Goal: Information Seeking & Learning: Learn about a topic

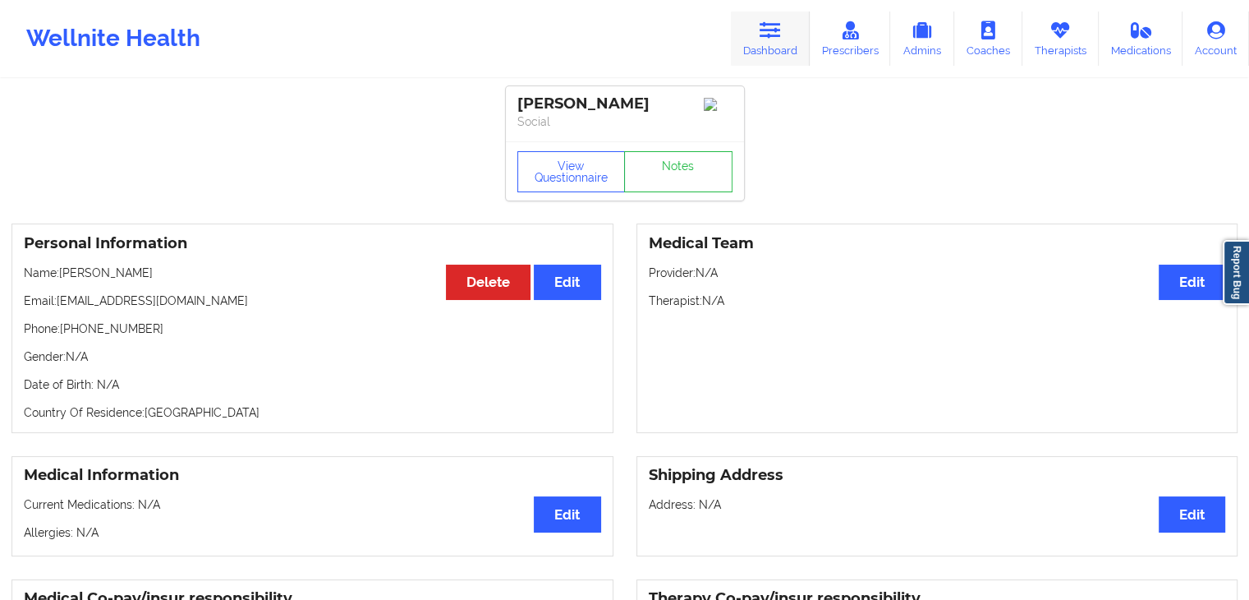
click at [798, 44] on link "Dashboard" at bounding box center [770, 38] width 79 height 54
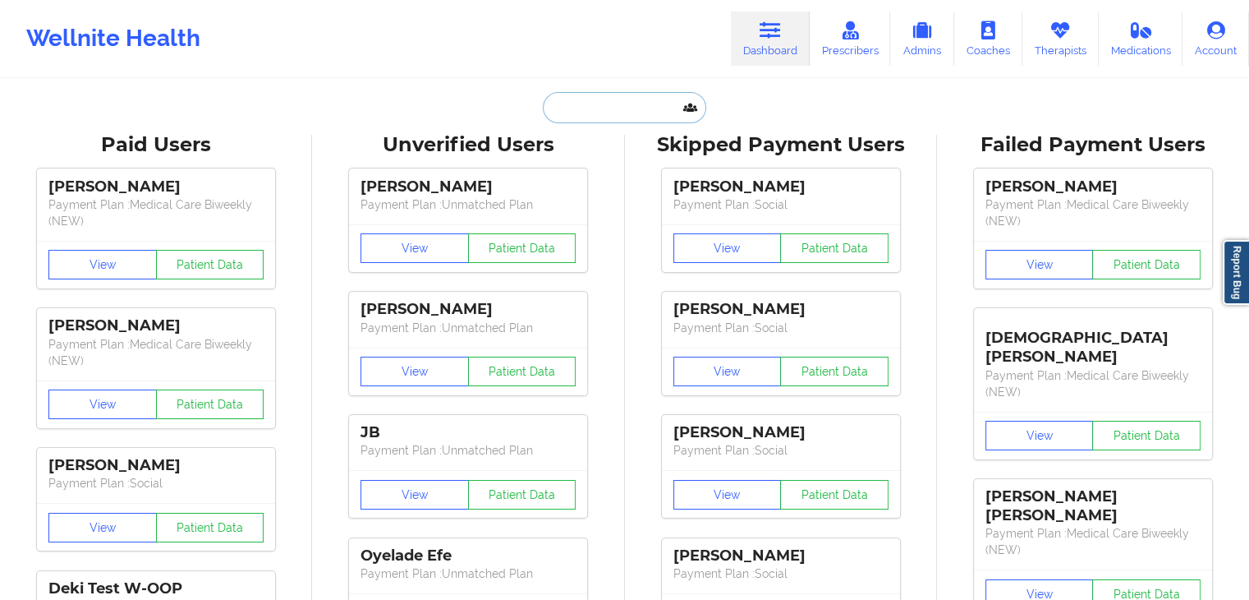
click at [551, 106] on input "text" at bounding box center [624, 107] width 163 height 31
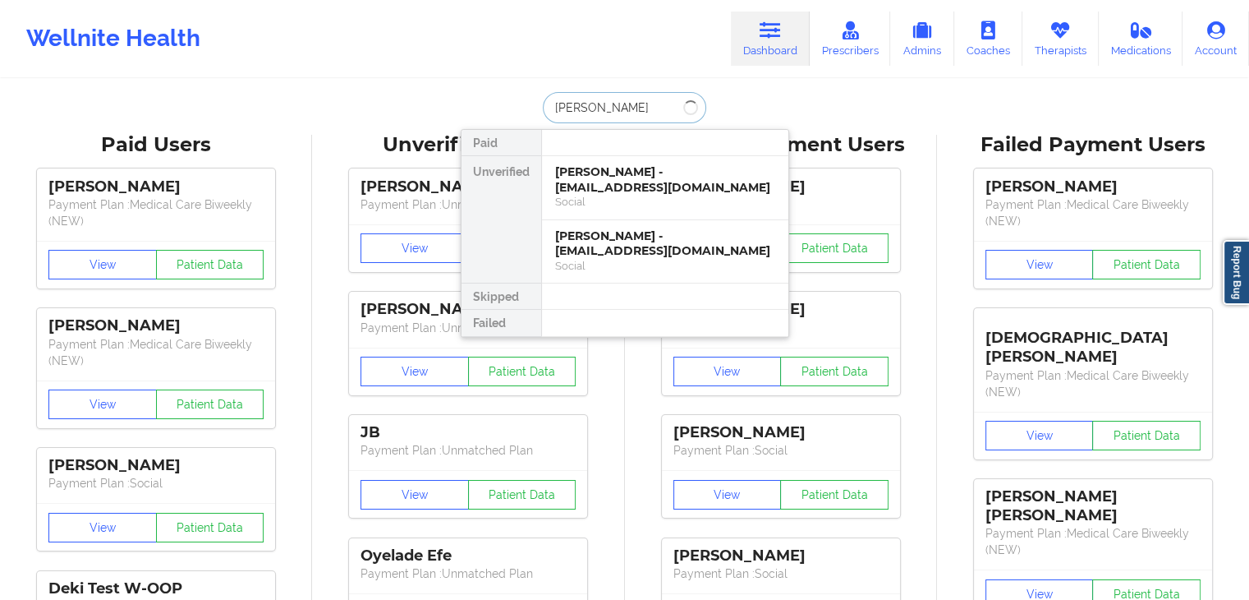
type input "[PERSON_NAME]"
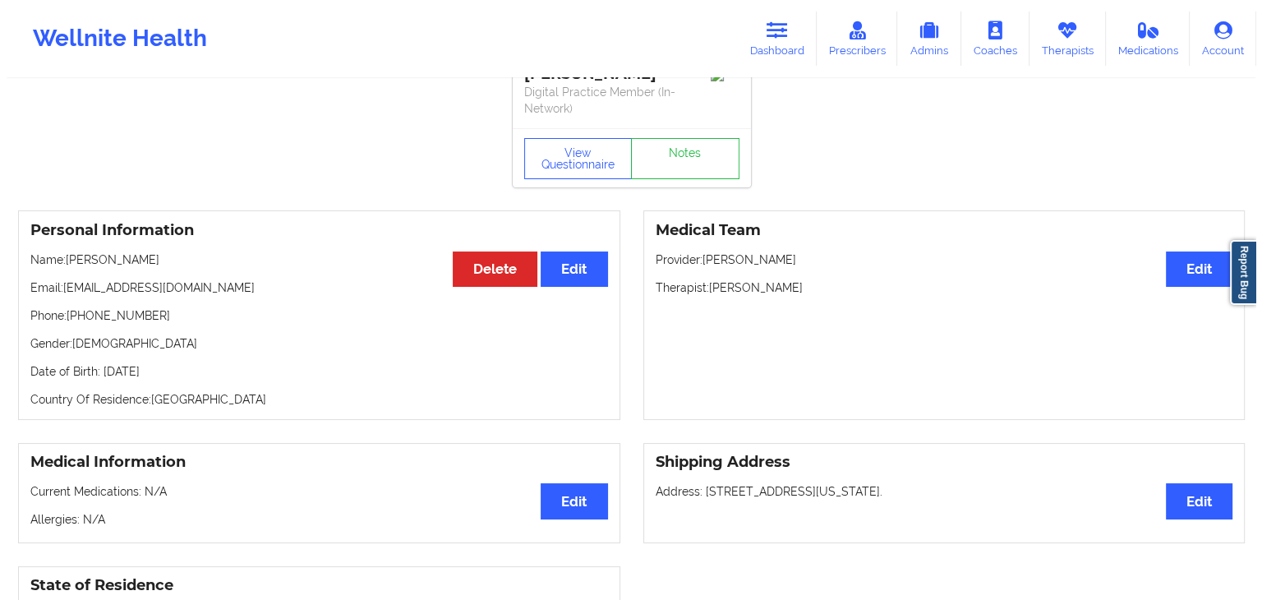
scroll to position [31, 0]
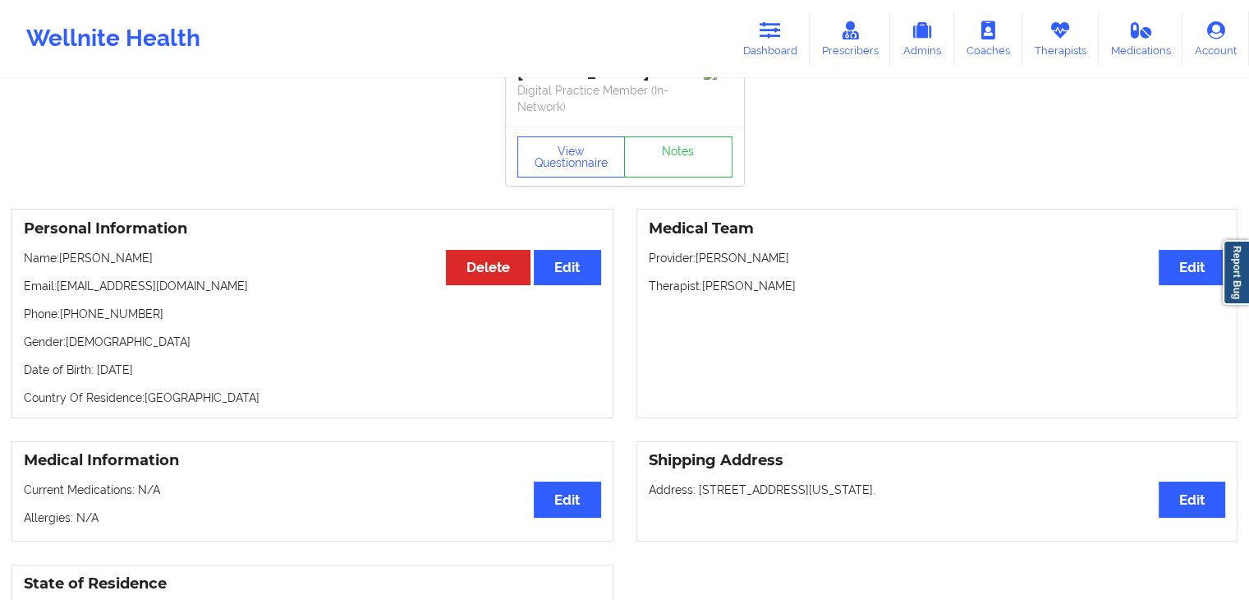
drag, startPoint x: 23, startPoint y: 368, endPoint x: 200, endPoint y: 366, distance: 177.4
click at [200, 366] on p "Date of Birth: [DEMOGRAPHIC_DATA]" at bounding box center [312, 369] width 577 height 16
copy p "Date of Birth: [DEMOGRAPHIC_DATA]"
click at [570, 145] on button "View Questionnaire" at bounding box center [571, 156] width 108 height 41
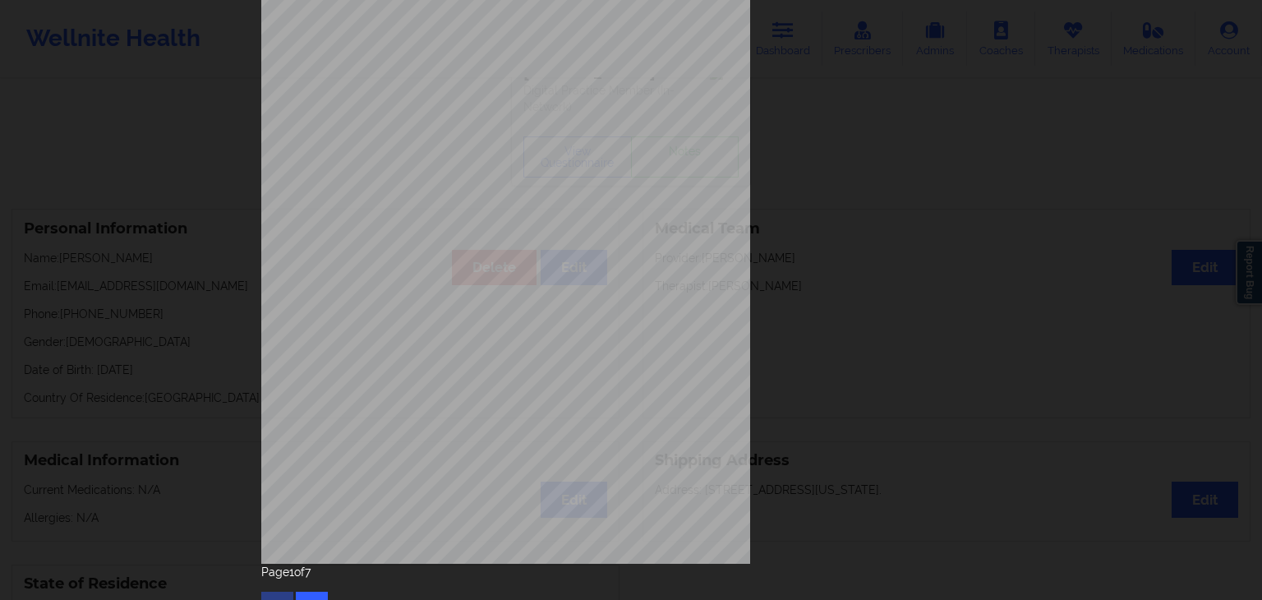
scroll to position [184, 0]
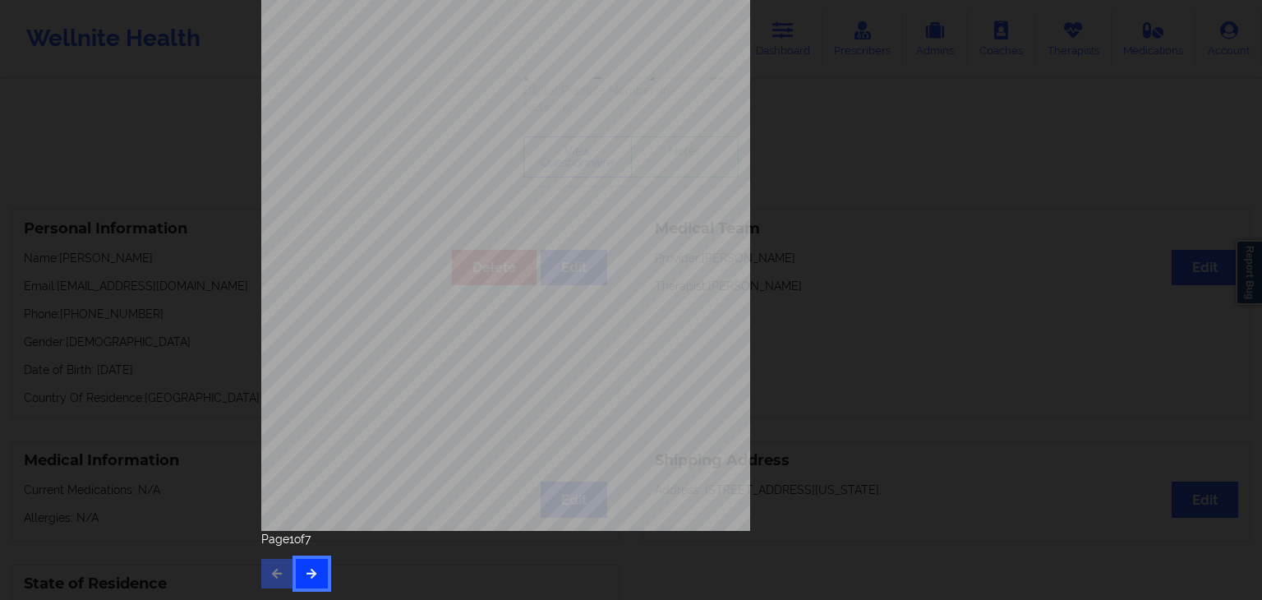
click at [305, 581] on button "button" at bounding box center [312, 574] width 32 height 30
click at [313, 579] on button "button" at bounding box center [312, 574] width 32 height 30
click at [309, 576] on icon "button" at bounding box center [312, 573] width 14 height 10
click at [322, 562] on button "button" at bounding box center [312, 574] width 32 height 30
click at [322, 566] on button "button" at bounding box center [312, 574] width 32 height 30
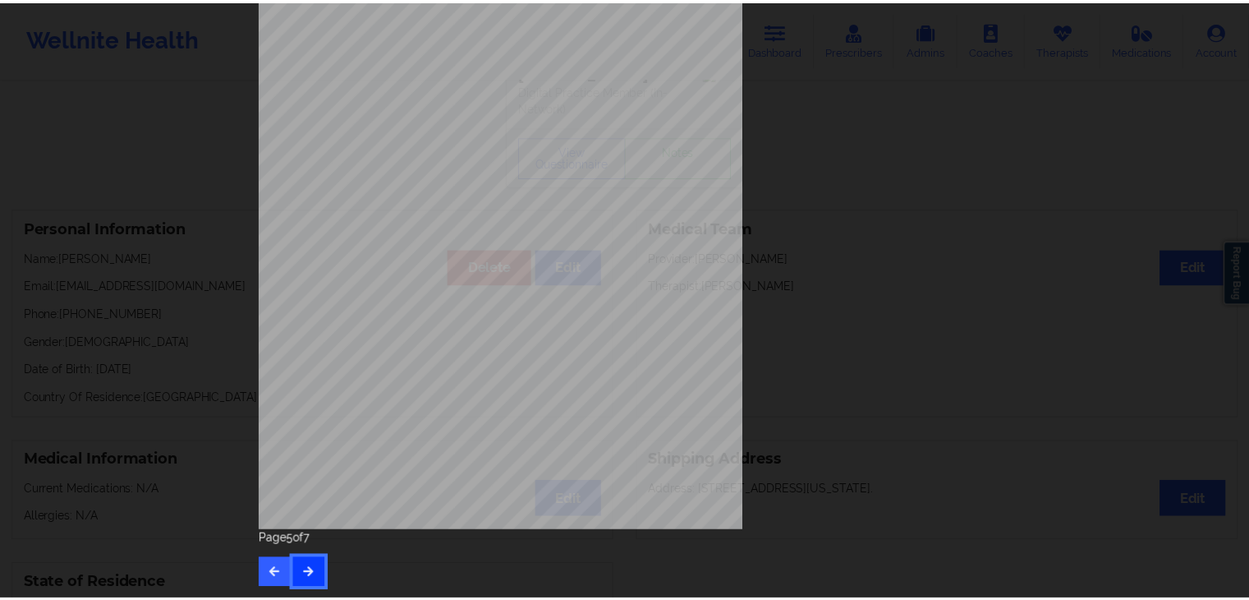
scroll to position [0, 0]
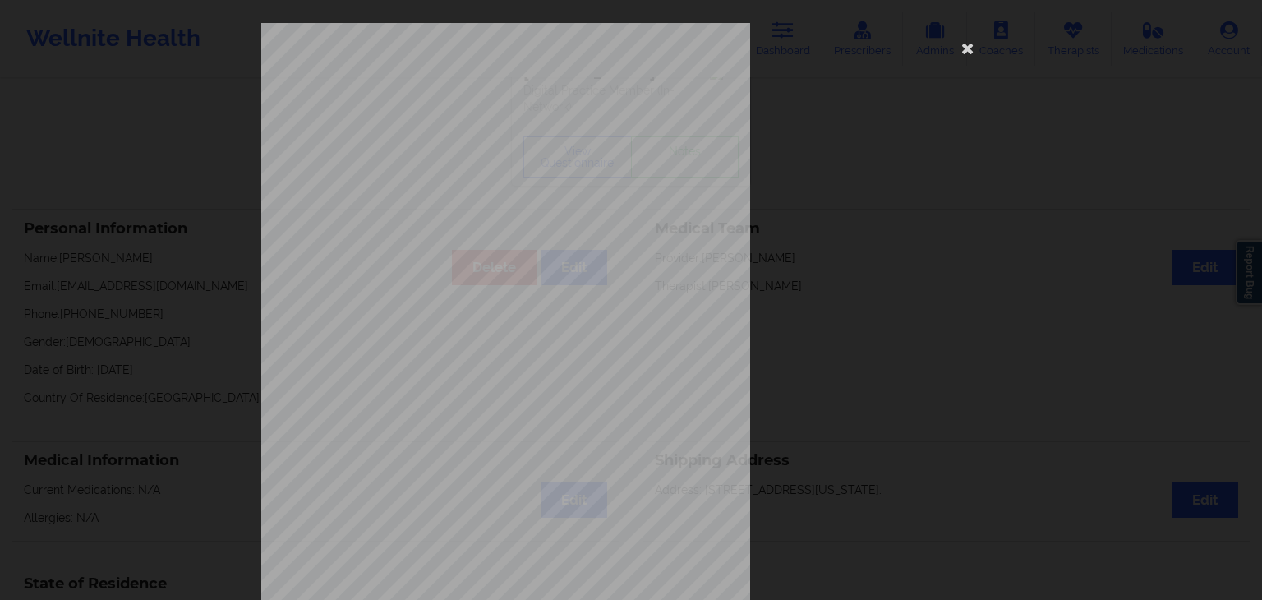
click at [239, 221] on div "Insurance company type details by patient commercial Insurance Member ID for pa…" at bounding box center [631, 300] width 1262 height 600
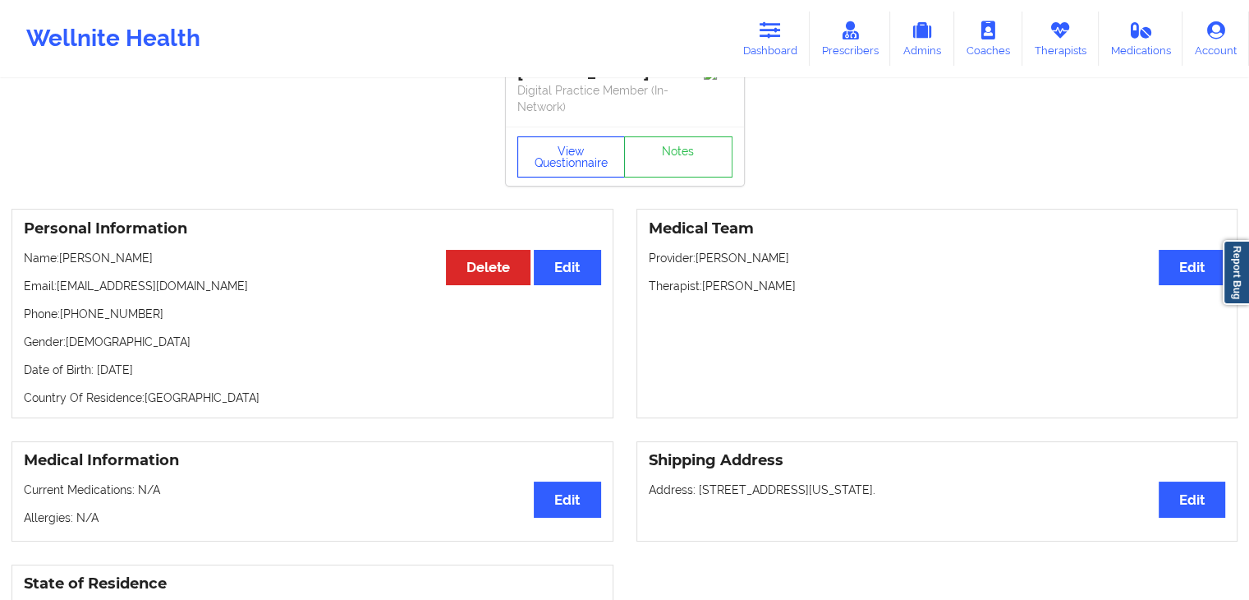
click at [571, 154] on button "View Questionnaire" at bounding box center [571, 156] width 108 height 41
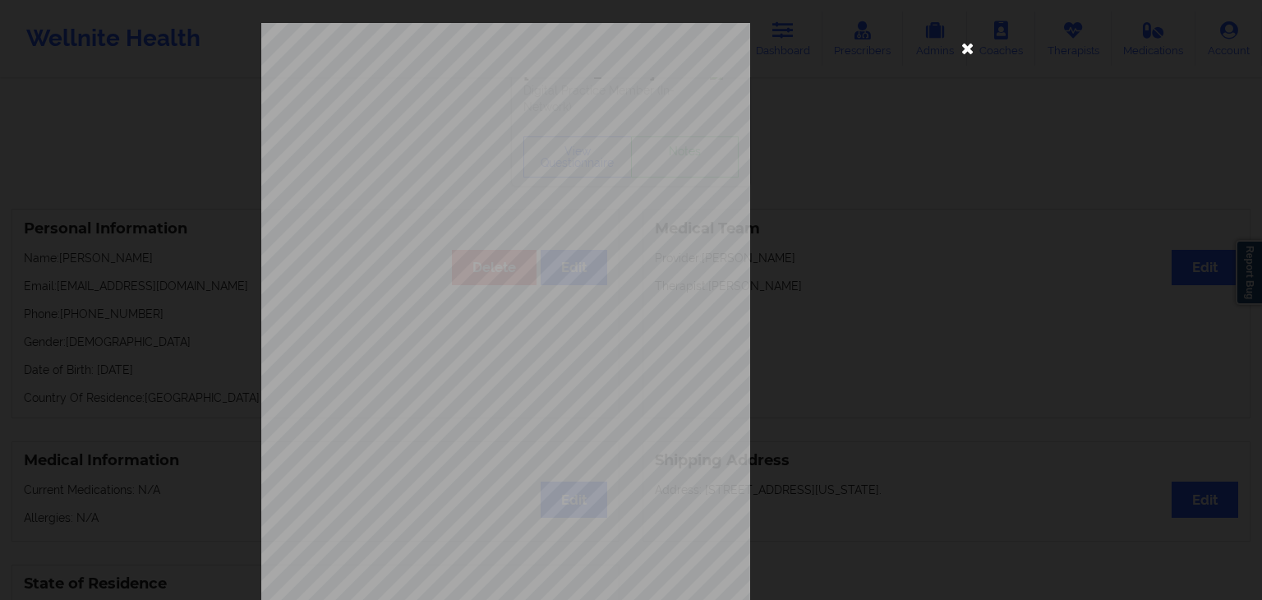
click at [954, 48] on icon at bounding box center [967, 47] width 26 height 26
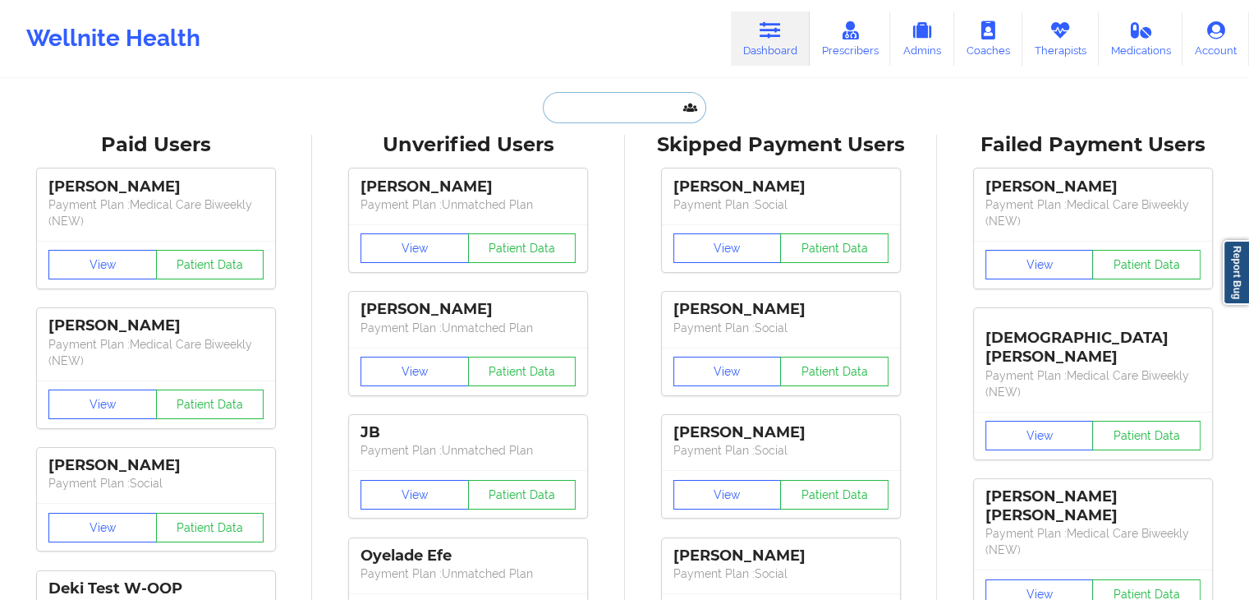
click at [555, 108] on input "text" at bounding box center [624, 107] width 163 height 31
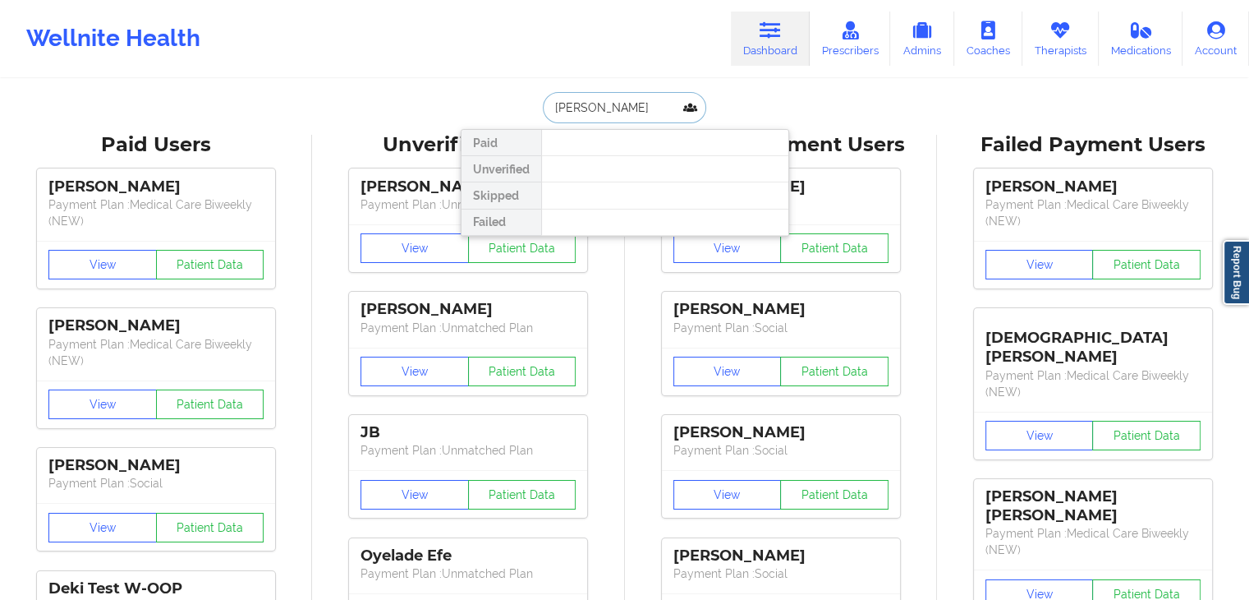
type input "[PERSON_NAME]"
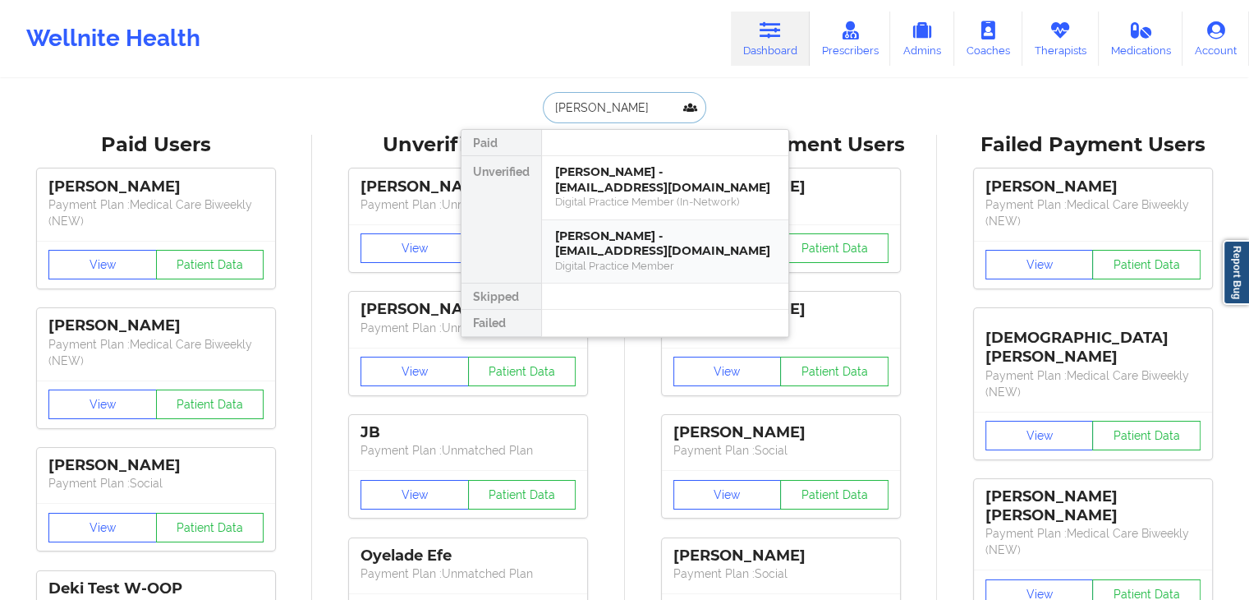
click at [609, 256] on div "[PERSON_NAME] - [EMAIL_ADDRESS][DOMAIN_NAME]" at bounding box center [665, 243] width 220 height 30
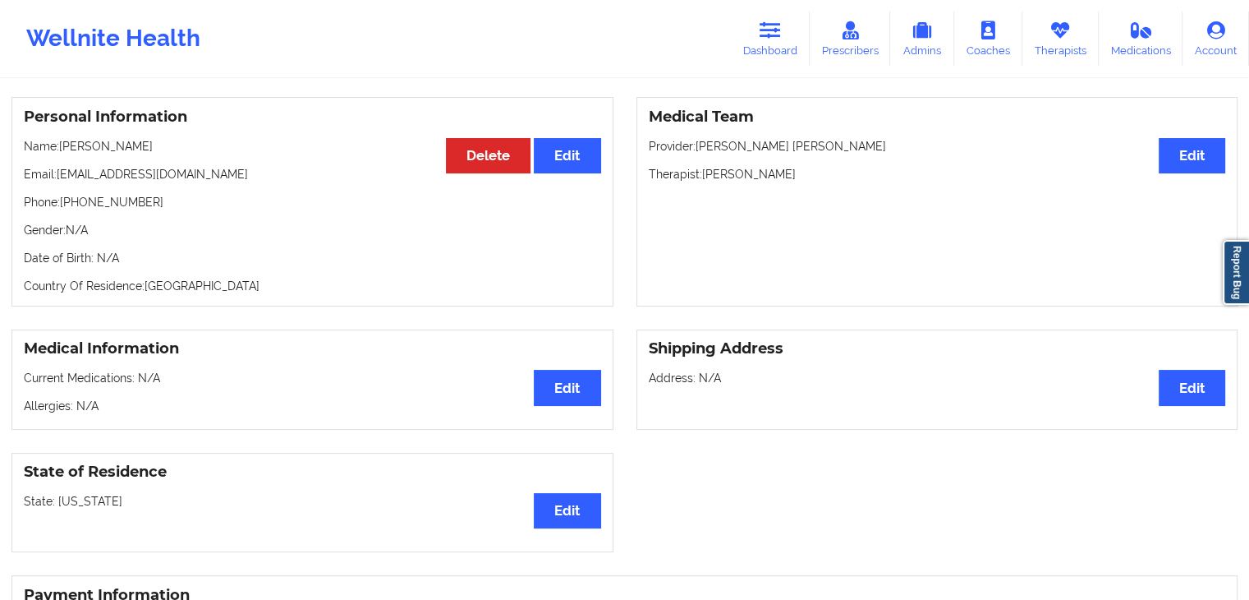
scroll to position [96, 0]
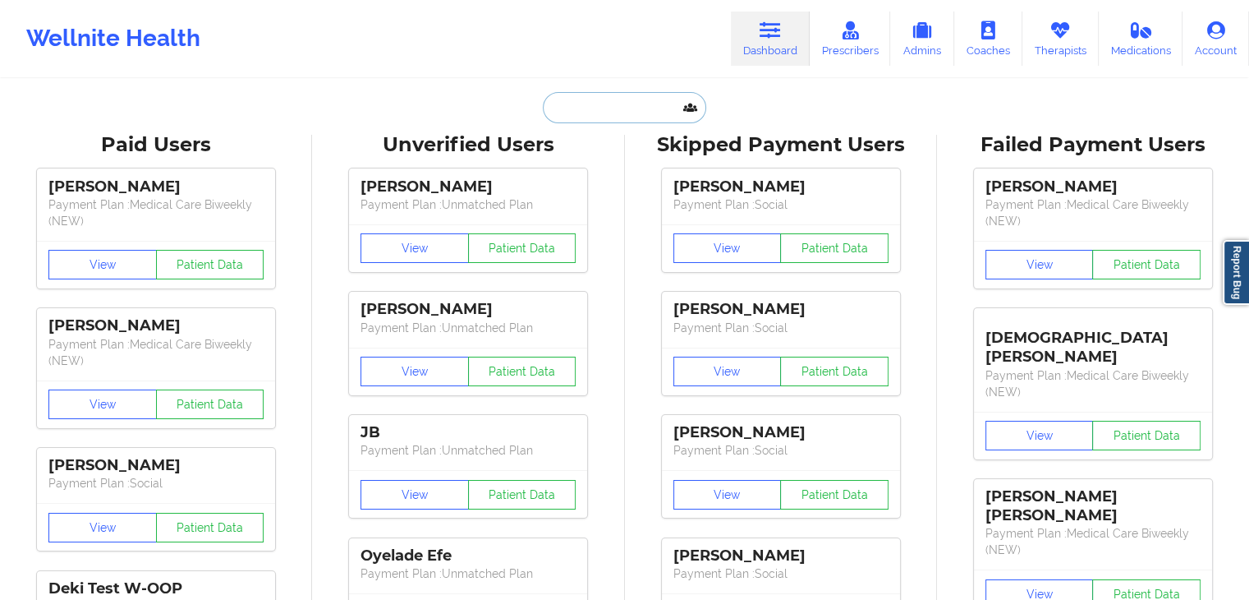
click at [591, 113] on input "text" at bounding box center [624, 107] width 163 height 31
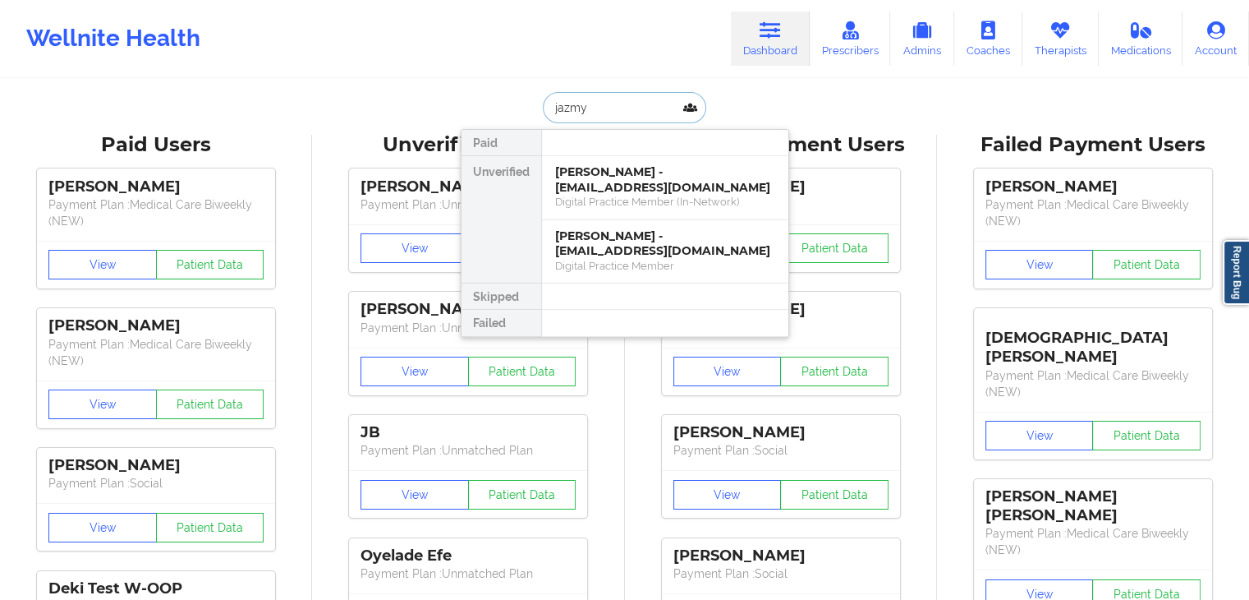
type input "jazmyb"
click at [602, 169] on div "[PERSON_NAME] - [EMAIL_ADDRESS][DOMAIN_NAME]" at bounding box center [665, 179] width 220 height 30
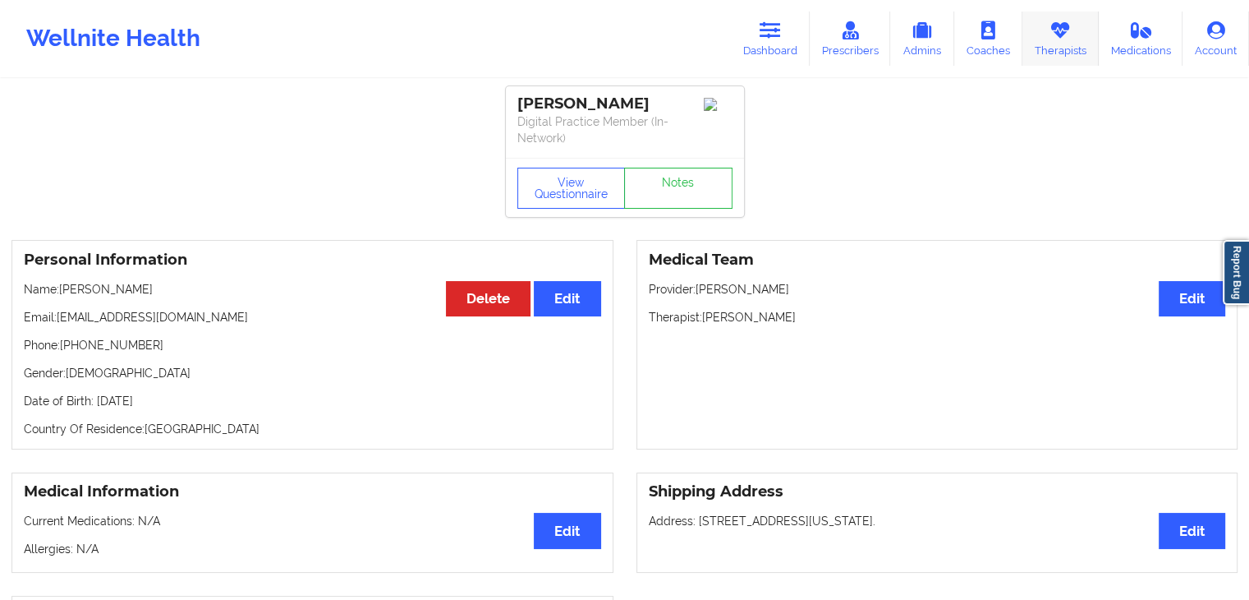
click at [1039, 34] on link "Therapists" at bounding box center [1061, 38] width 76 height 54
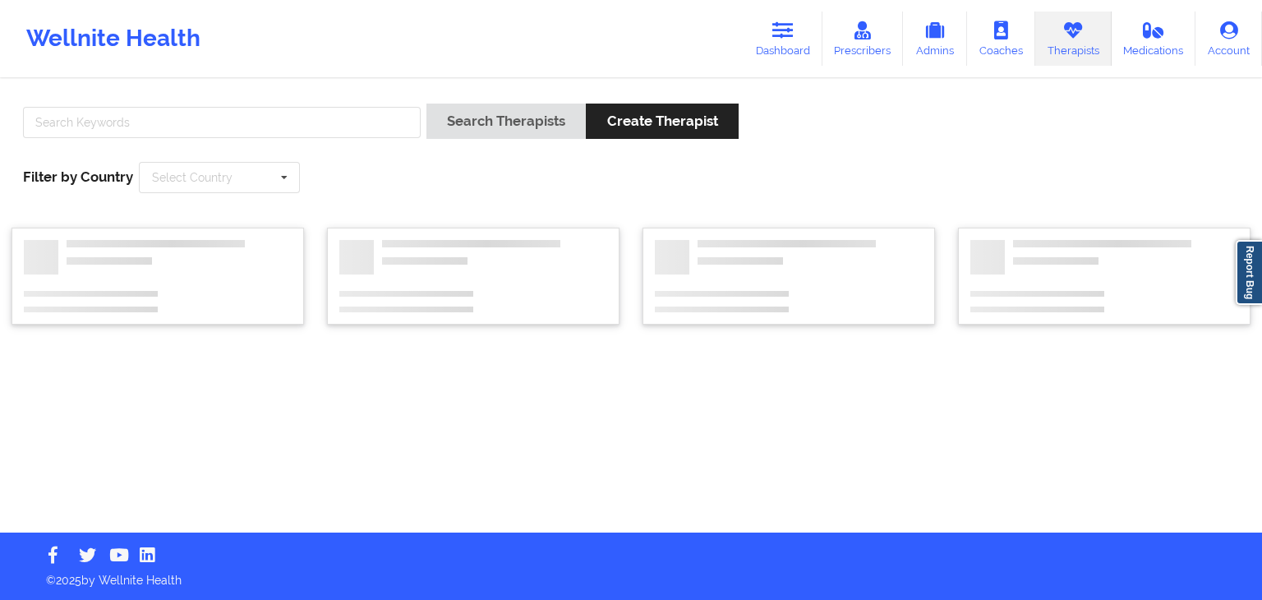
click at [285, 147] on div at bounding box center [221, 126] width 409 height 47
click at [276, 139] on div at bounding box center [221, 126] width 409 height 47
click at [255, 120] on input "text" at bounding box center [222, 122] width 398 height 31
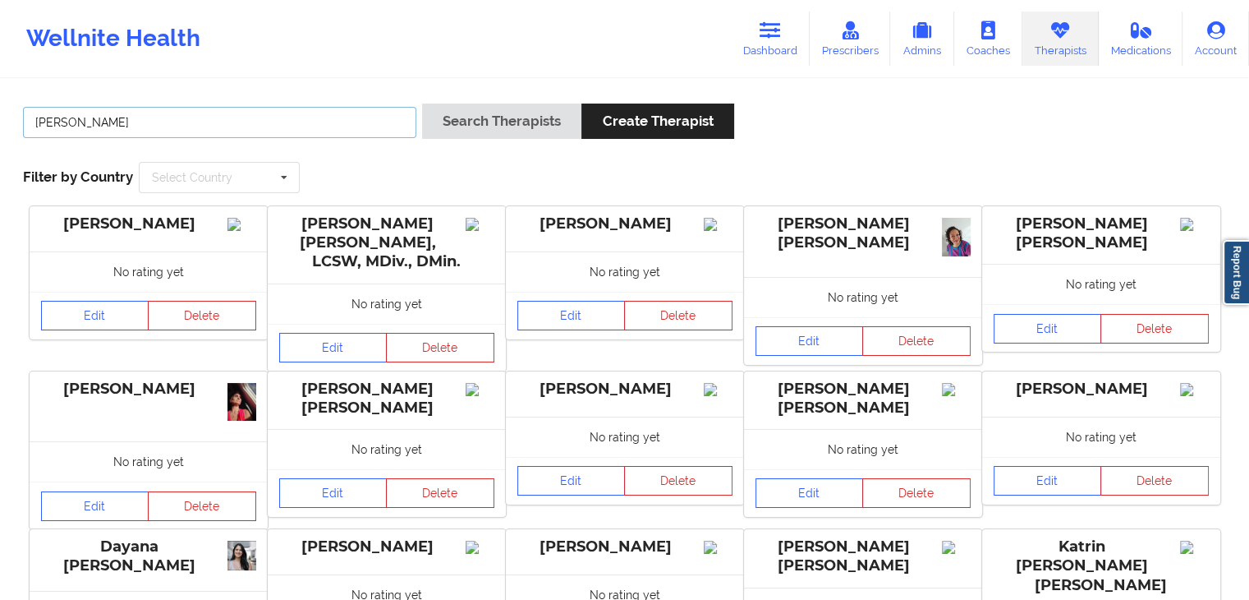
type input "[PERSON_NAME]"
click at [422, 103] on button "Search Therapists" at bounding box center [501, 120] width 159 height 35
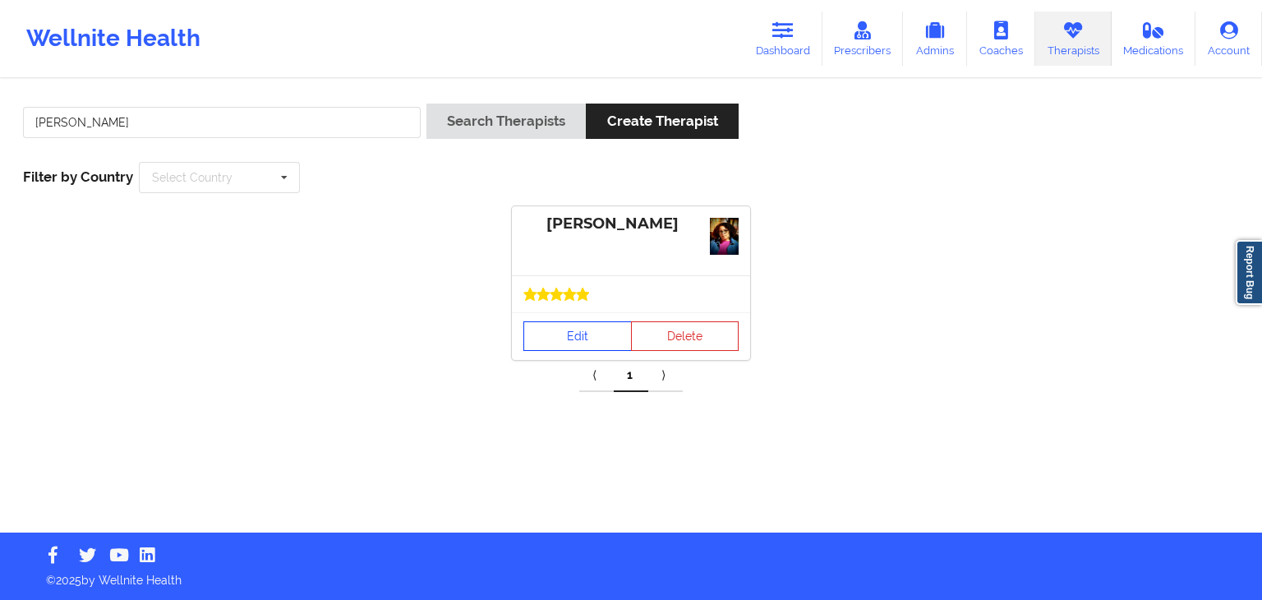
click at [584, 334] on link "Edit" at bounding box center [577, 336] width 108 height 30
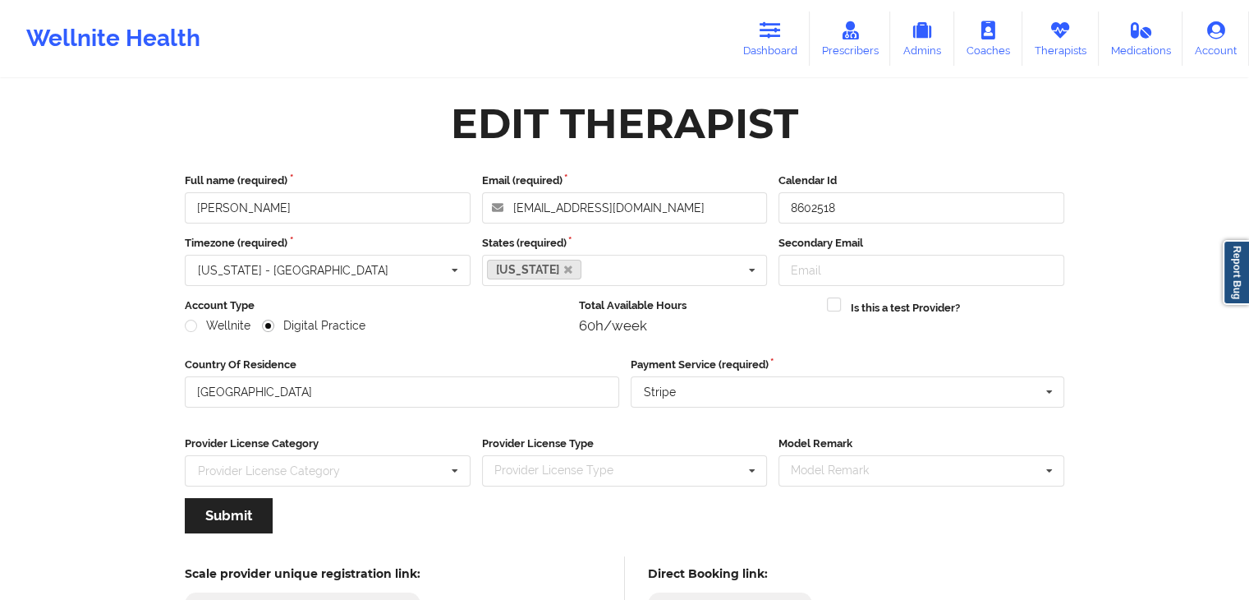
scroll to position [136, 0]
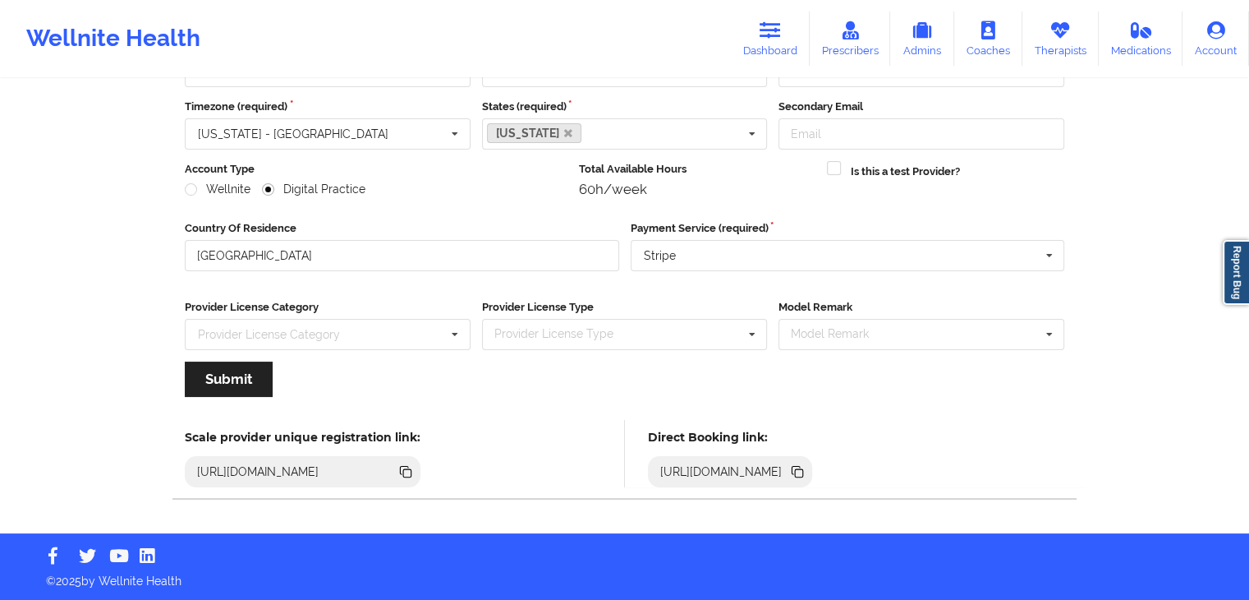
click at [801, 467] on icon at bounding box center [797, 470] width 8 height 8
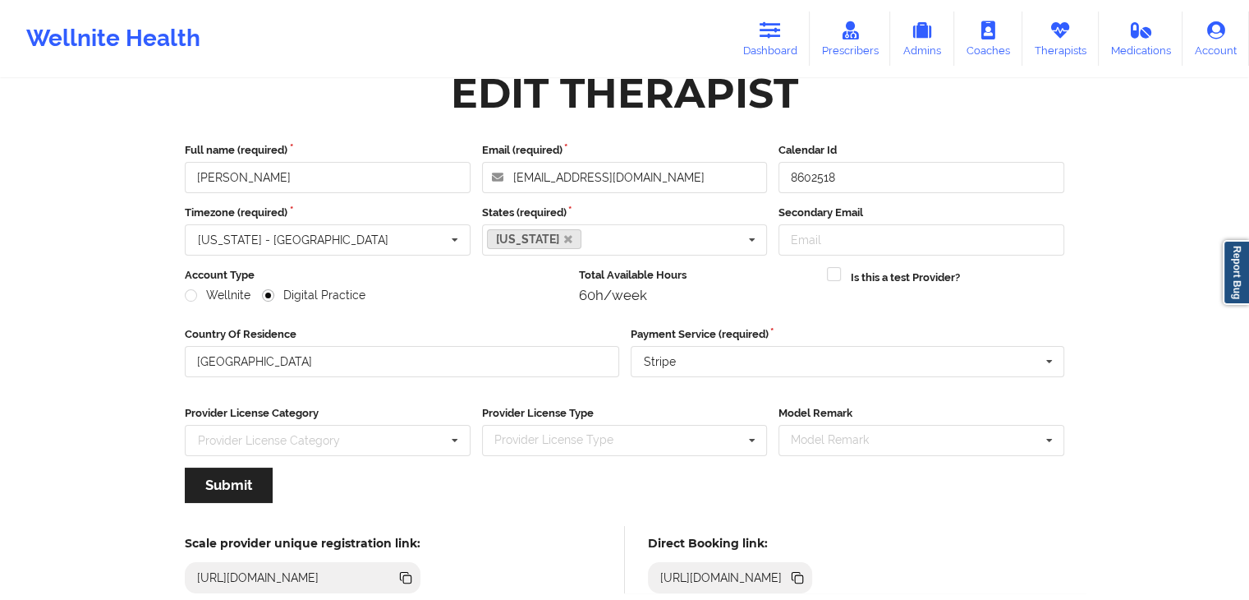
scroll to position [0, 0]
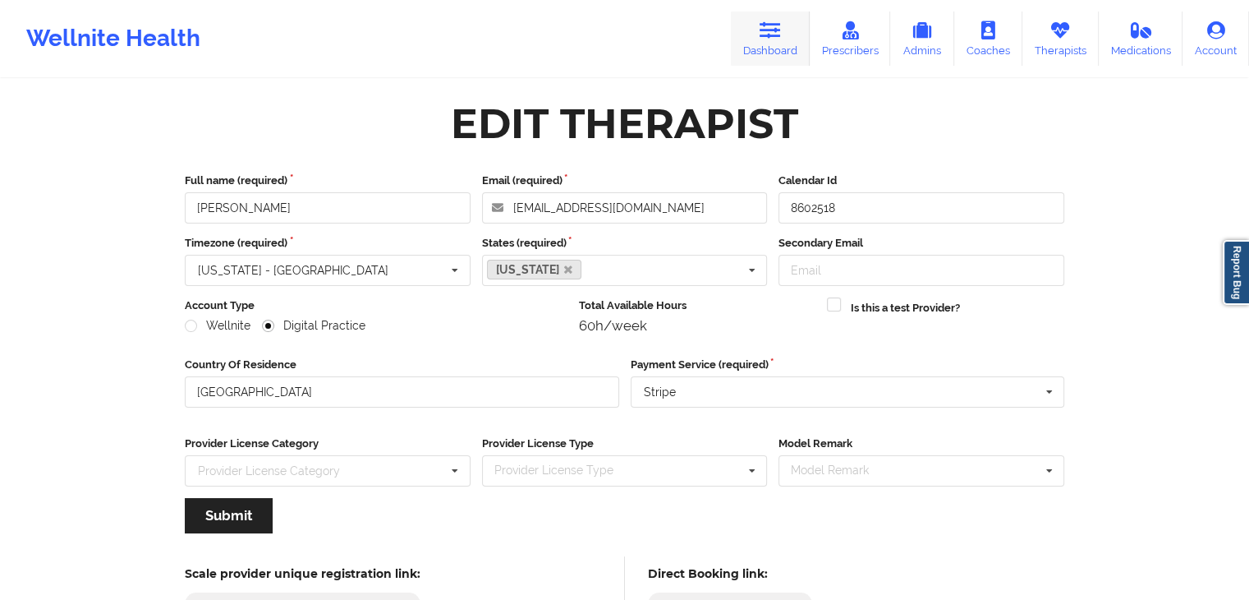
drag, startPoint x: 752, startPoint y: 36, endPoint x: 756, endPoint y: 48, distance: 12.8
click at [752, 36] on link "Dashboard" at bounding box center [770, 38] width 79 height 54
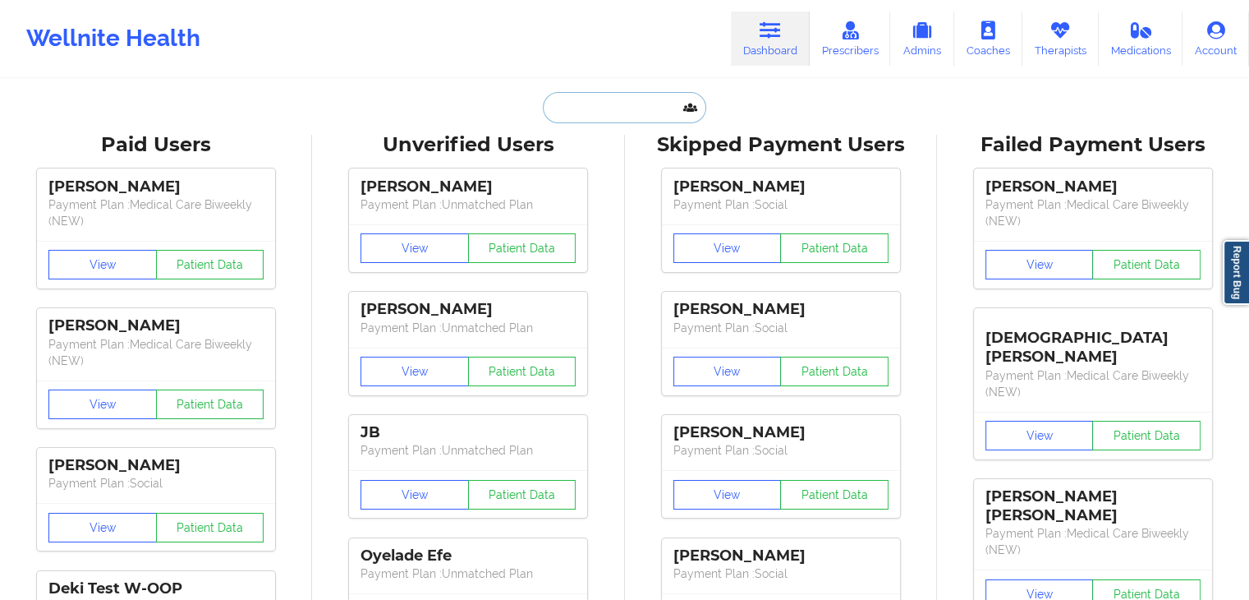
click at [561, 103] on input "text" at bounding box center [624, 107] width 163 height 31
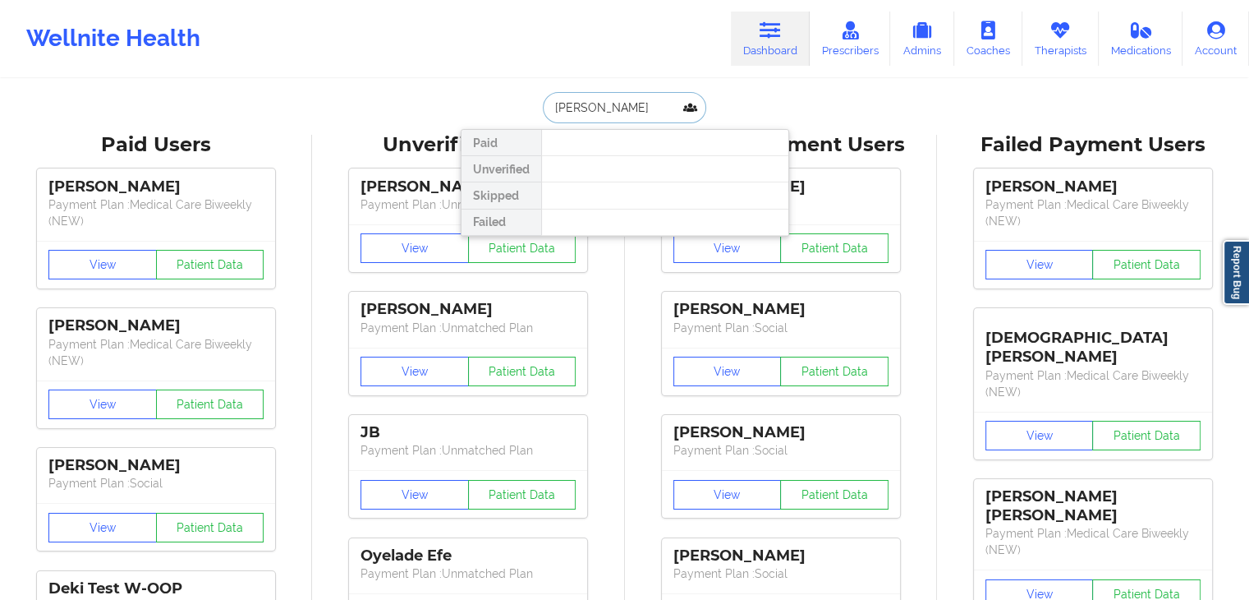
type input "[PERSON_NAME]"
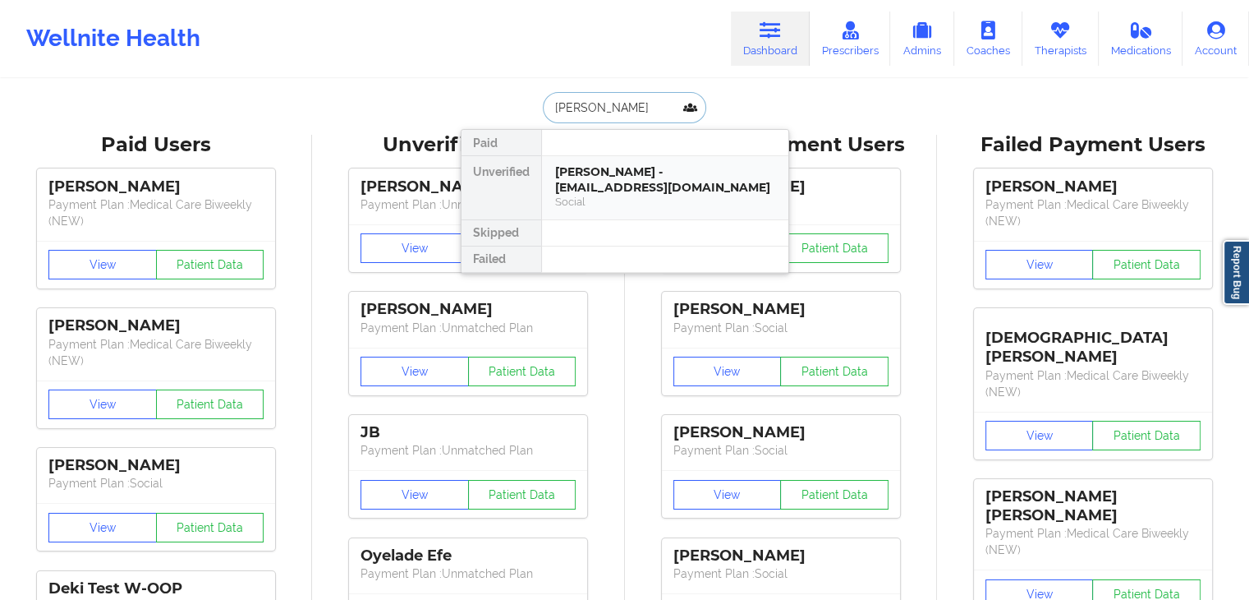
click at [634, 191] on div "[PERSON_NAME] - [EMAIL_ADDRESS][DOMAIN_NAME]" at bounding box center [665, 179] width 220 height 30
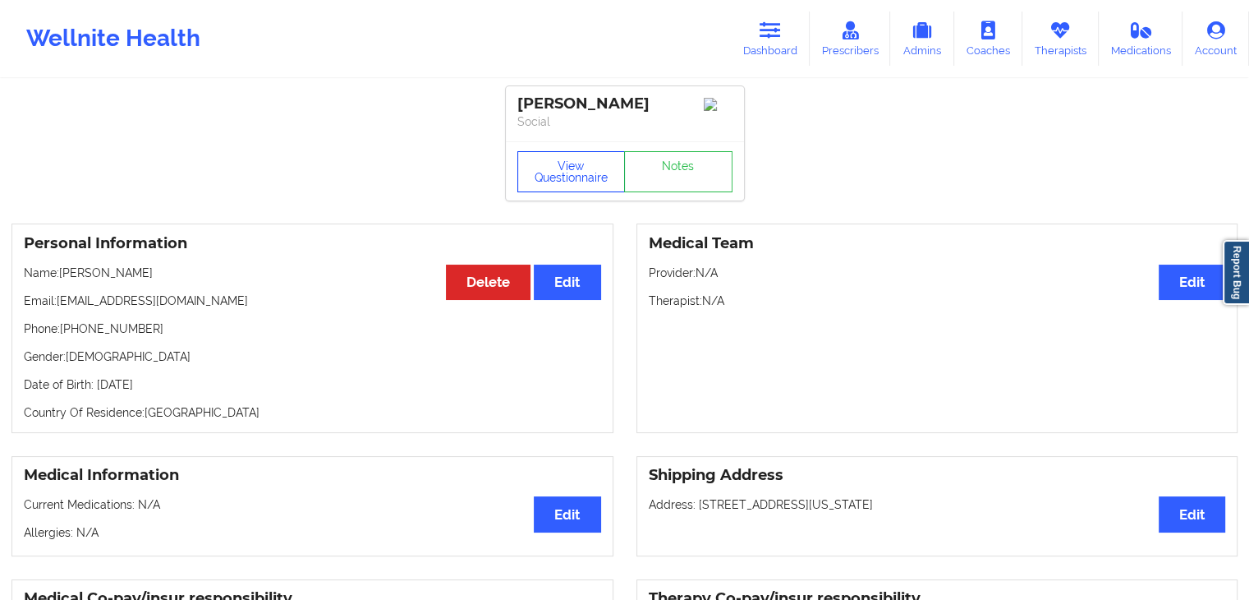
click at [591, 174] on button "View Questionnaire" at bounding box center [571, 171] width 108 height 41
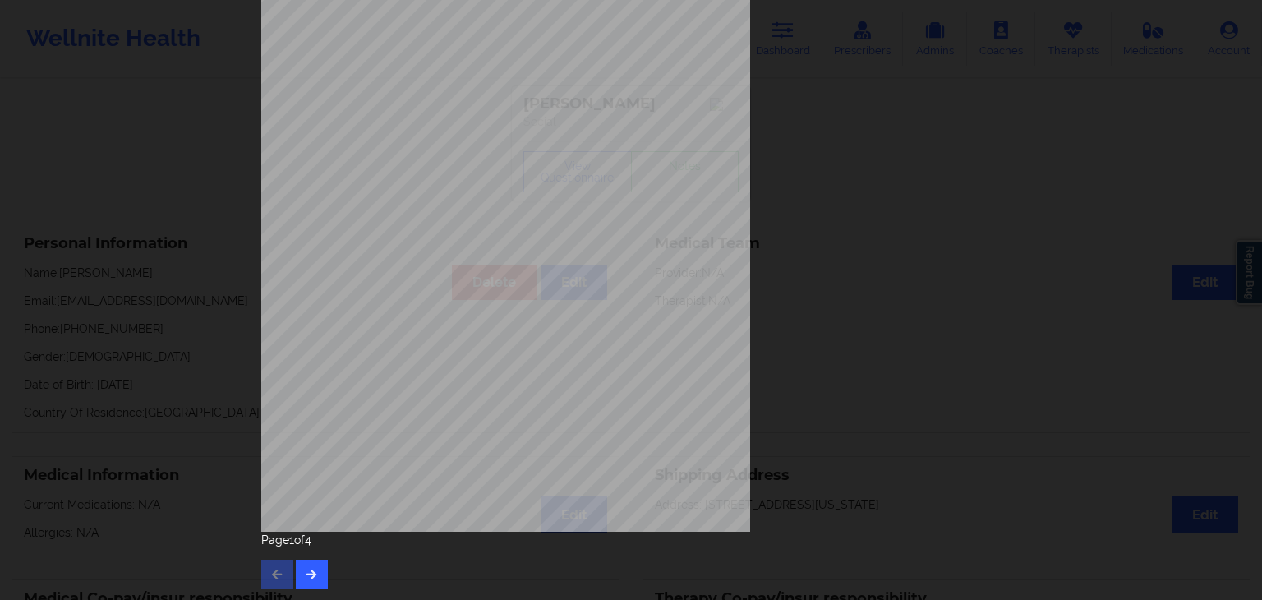
scroll to position [184, 0]
click at [307, 568] on icon "button" at bounding box center [312, 573] width 14 height 10
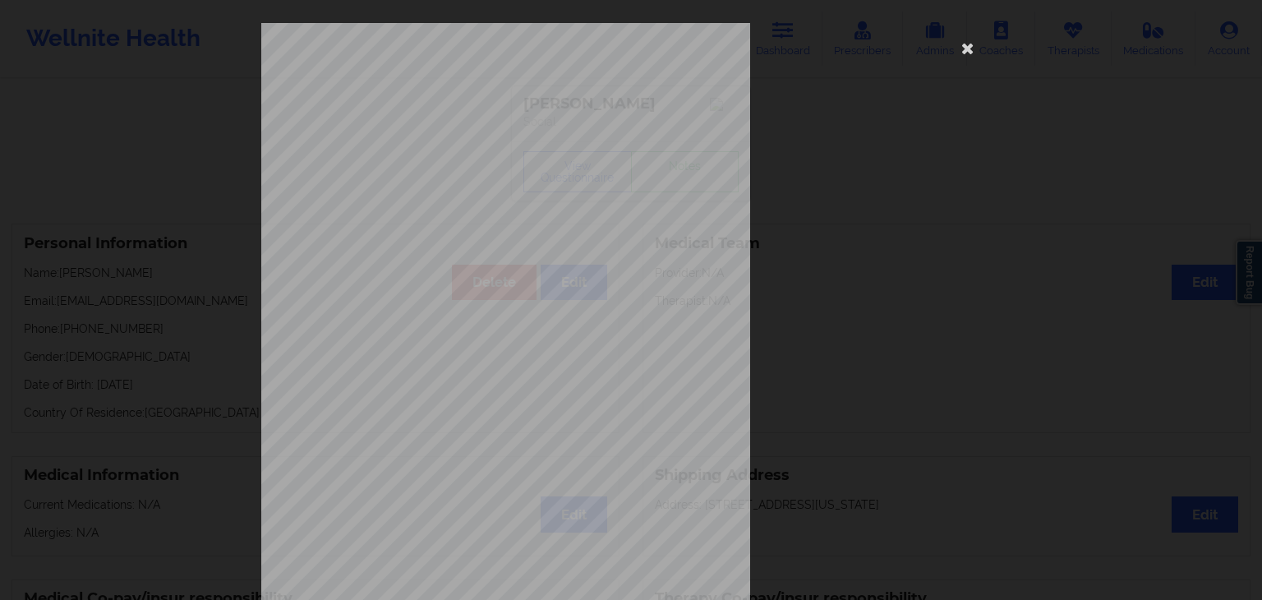
click at [562, 405] on span "Feeling bad about yourself - or that you are a failure or have let yourself or …" at bounding box center [612, 404] width 351 height 9
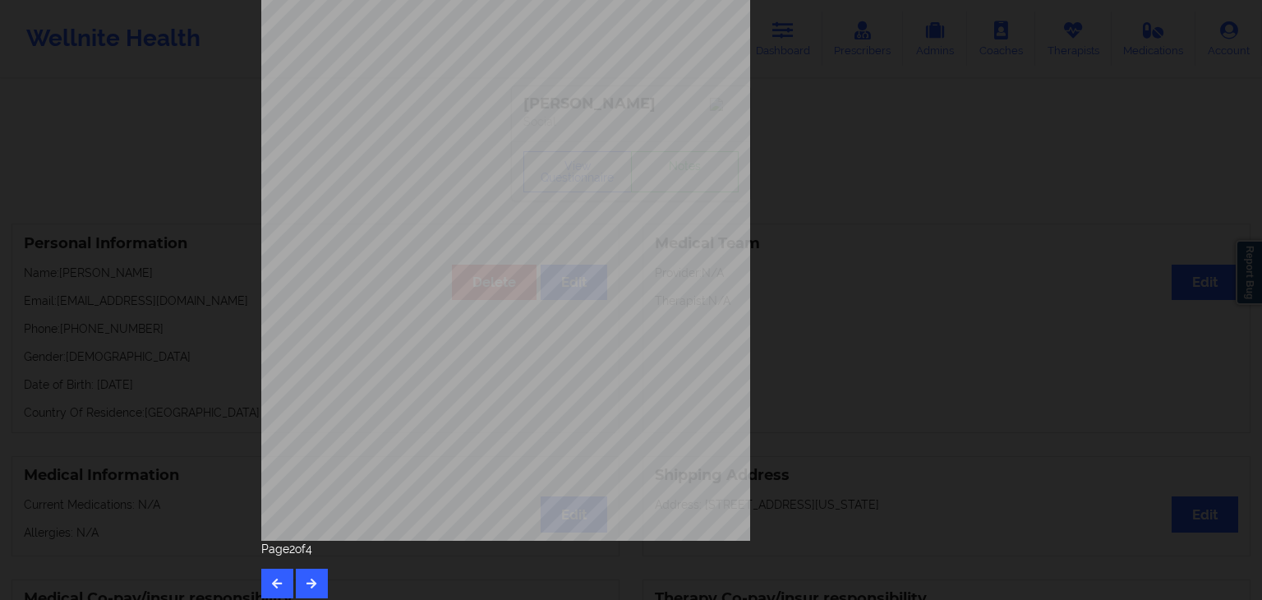
scroll to position [184, 0]
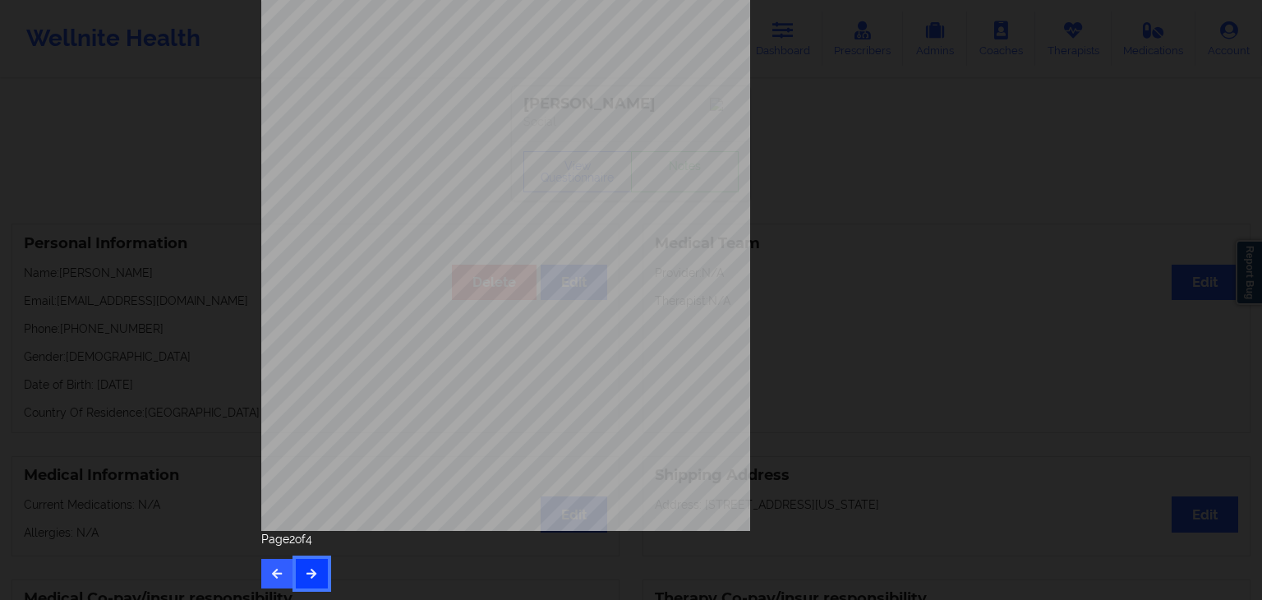
click at [317, 565] on button "button" at bounding box center [312, 574] width 32 height 30
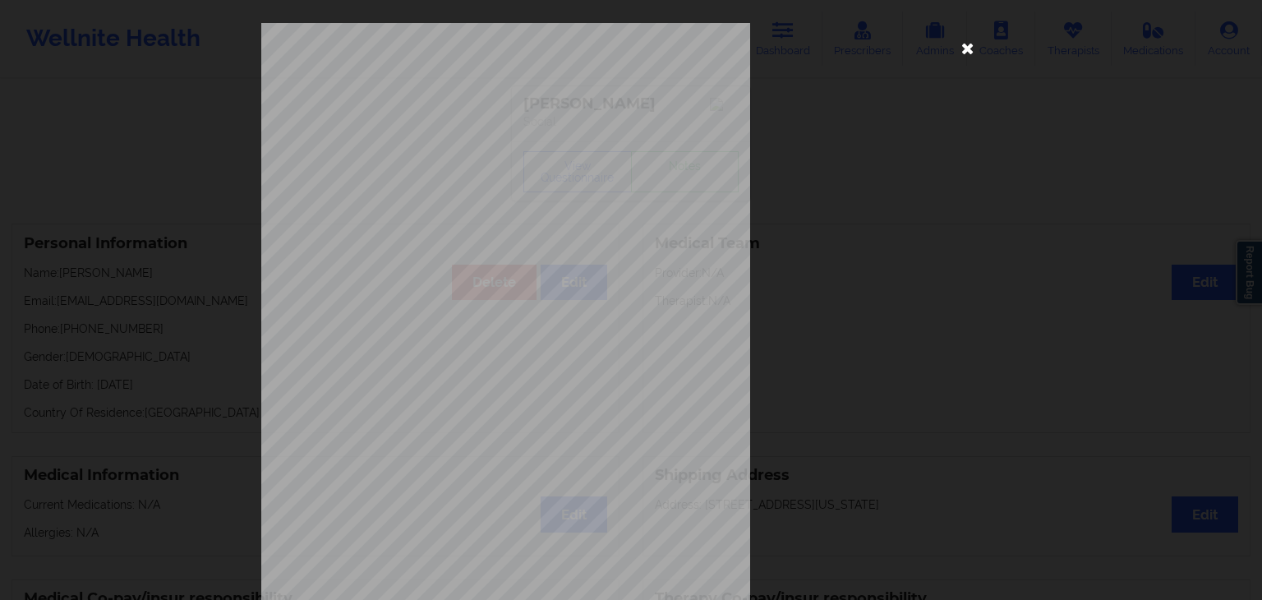
click at [959, 49] on icon at bounding box center [967, 47] width 26 height 26
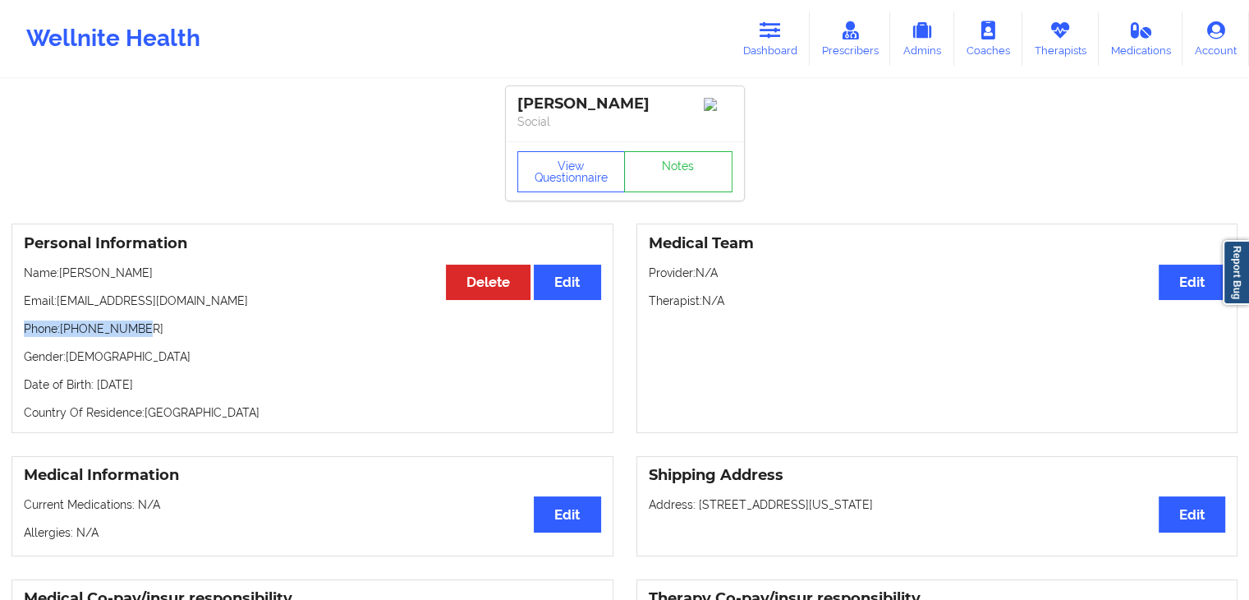
drag, startPoint x: 23, startPoint y: 333, endPoint x: 141, endPoint y: 333, distance: 118.3
click at [141, 333] on div "Personal Information Edit Delete Name: [PERSON_NAME] Email: [EMAIL_ADDRESS][DOM…" at bounding box center [312, 327] width 602 height 209
copy p "Phone: [PHONE_NUMBER]"
drag, startPoint x: 57, startPoint y: 300, endPoint x: 194, endPoint y: 301, distance: 137.2
click at [194, 301] on p "Email: [EMAIL_ADDRESS][DOMAIN_NAME]" at bounding box center [312, 300] width 577 height 16
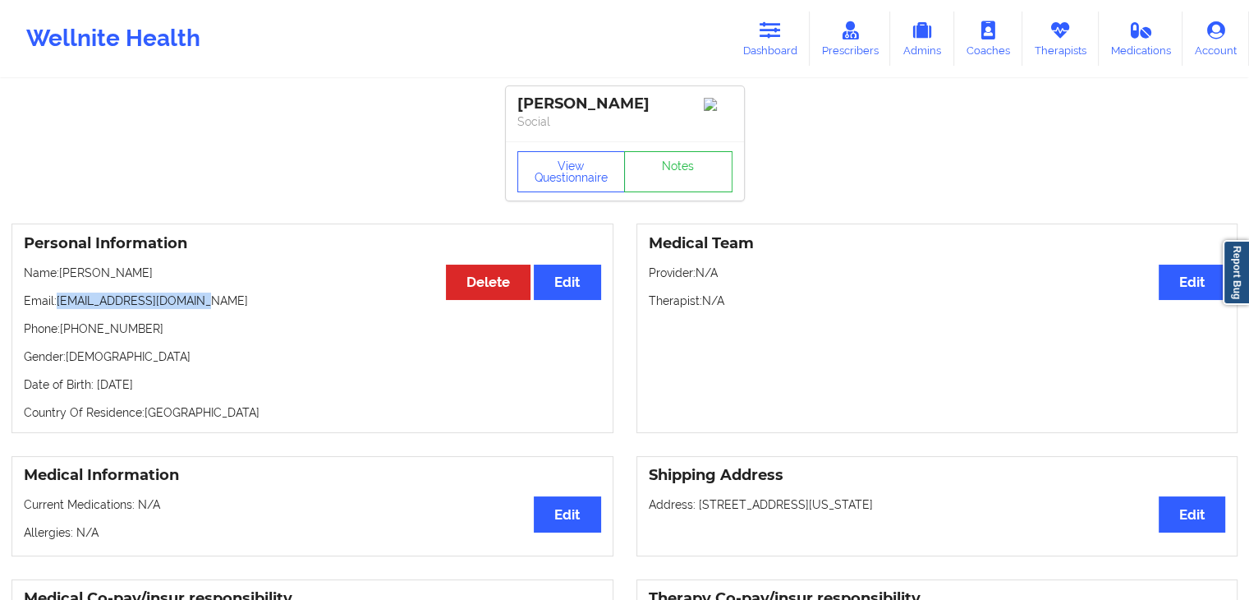
copy p "[EMAIL_ADDRESS][DOMAIN_NAME]"
click at [784, 44] on link "Dashboard" at bounding box center [770, 38] width 79 height 54
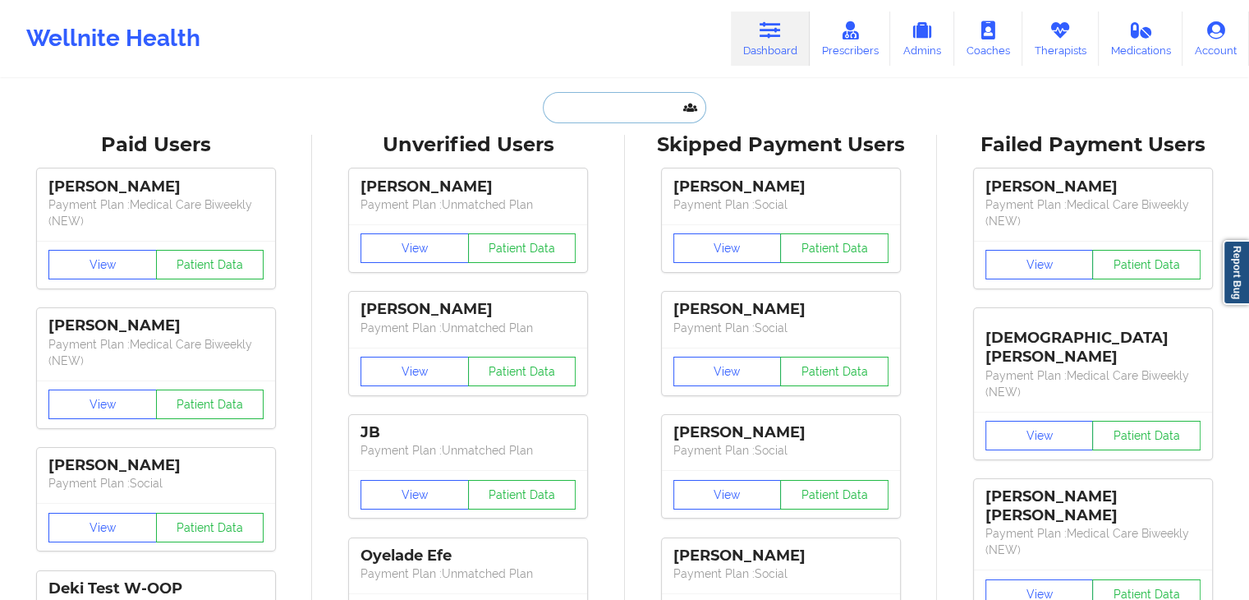
click at [580, 114] on input "text" at bounding box center [624, 107] width 163 height 31
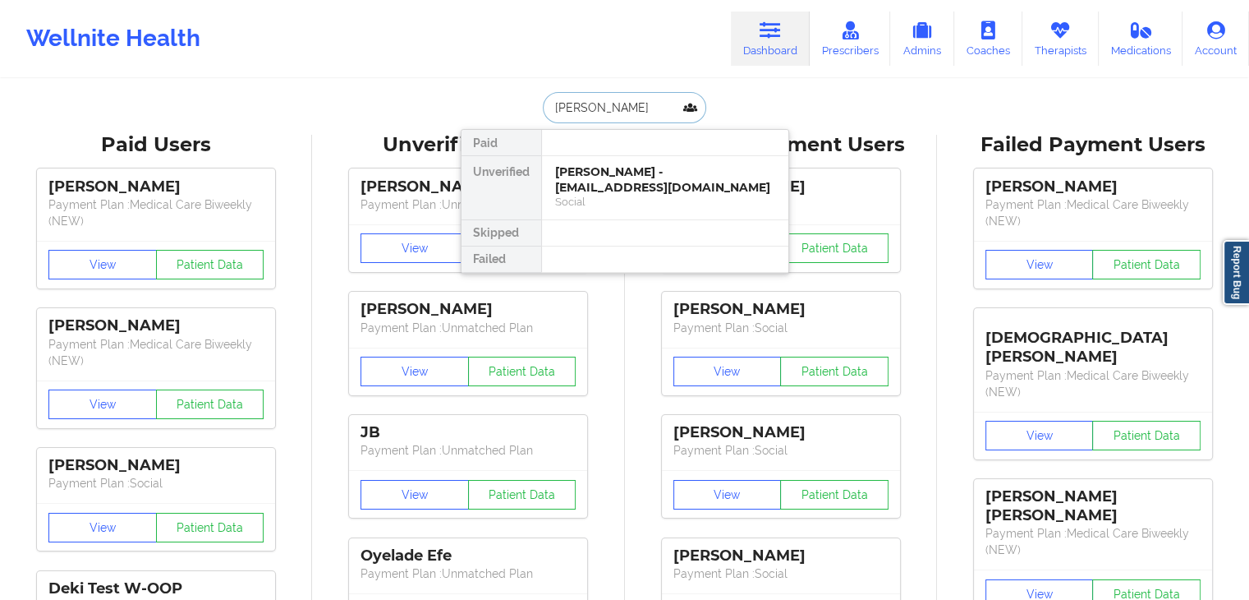
type input "[PERSON_NAME]"
click at [603, 184] on div "[PERSON_NAME] - [EMAIL_ADDRESS][DOMAIN_NAME]" at bounding box center [665, 179] width 220 height 30
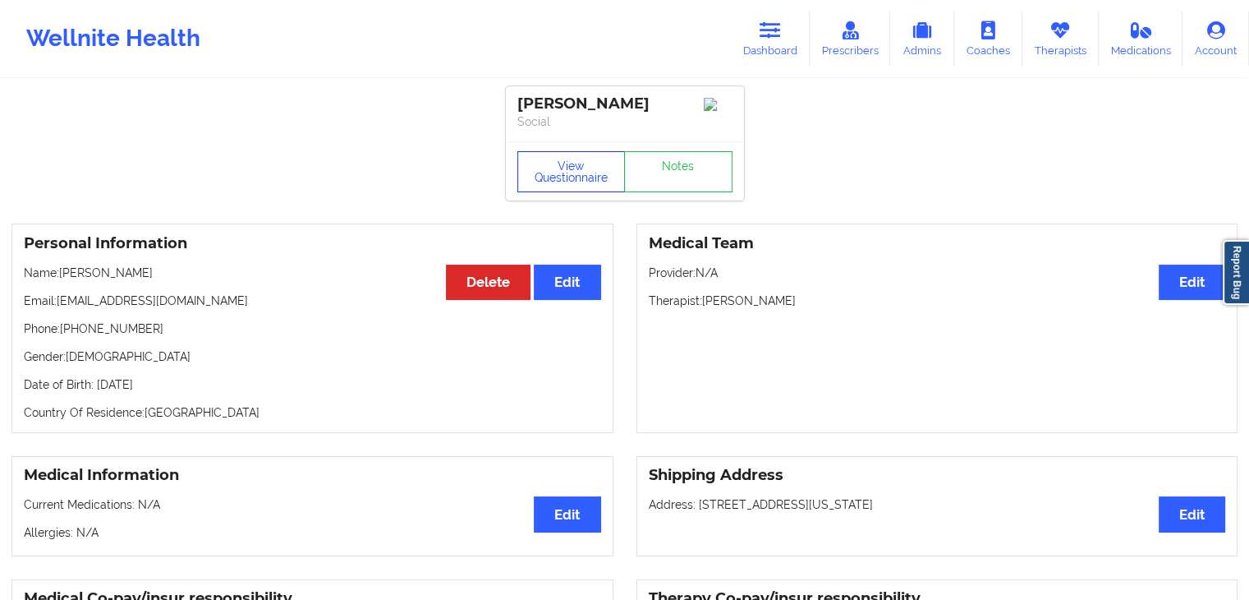
click at [560, 181] on button "View Questionnaire" at bounding box center [571, 171] width 108 height 41
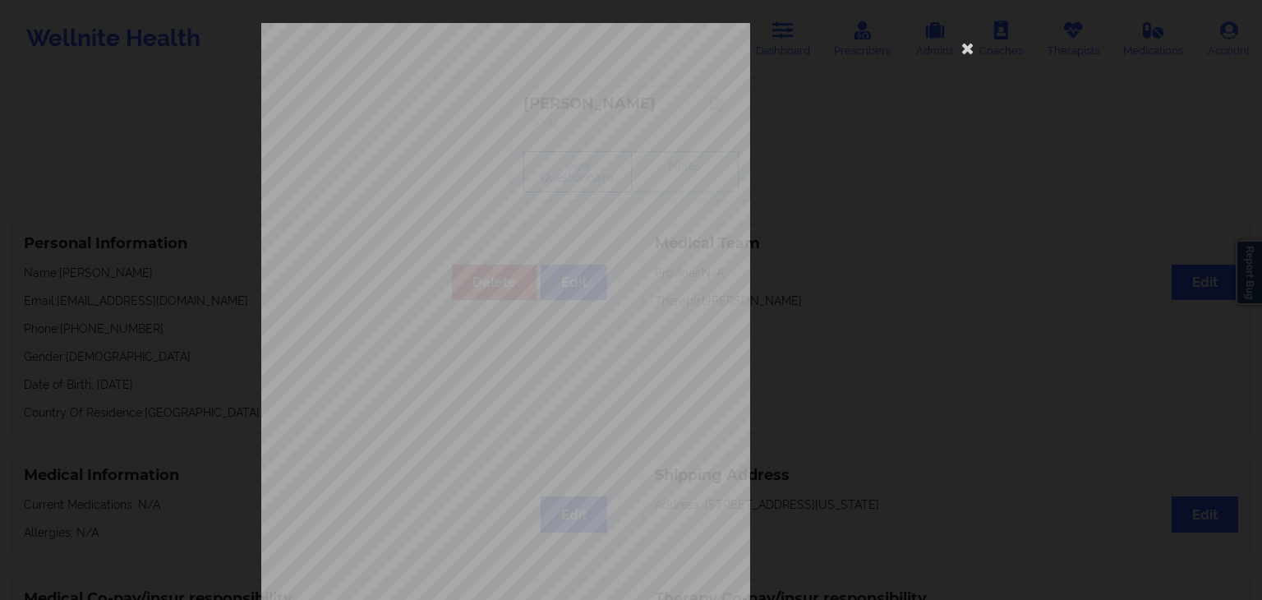
scroll to position [184, 0]
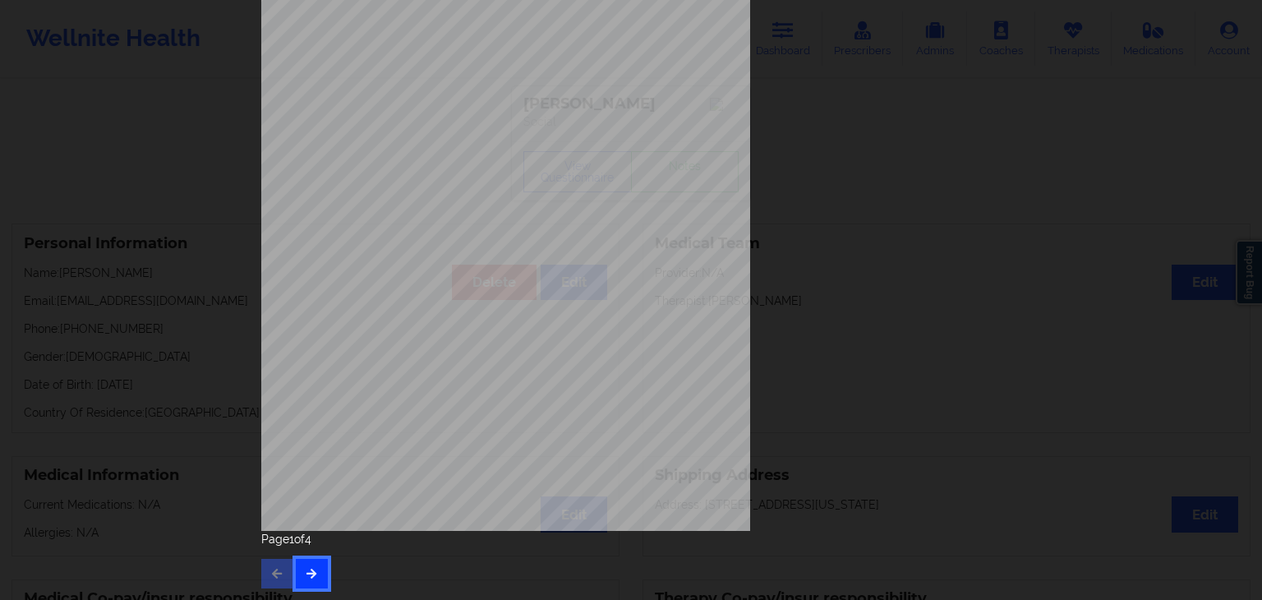
click at [322, 576] on button "button" at bounding box center [312, 574] width 32 height 30
click at [320, 566] on button "button" at bounding box center [312, 574] width 32 height 30
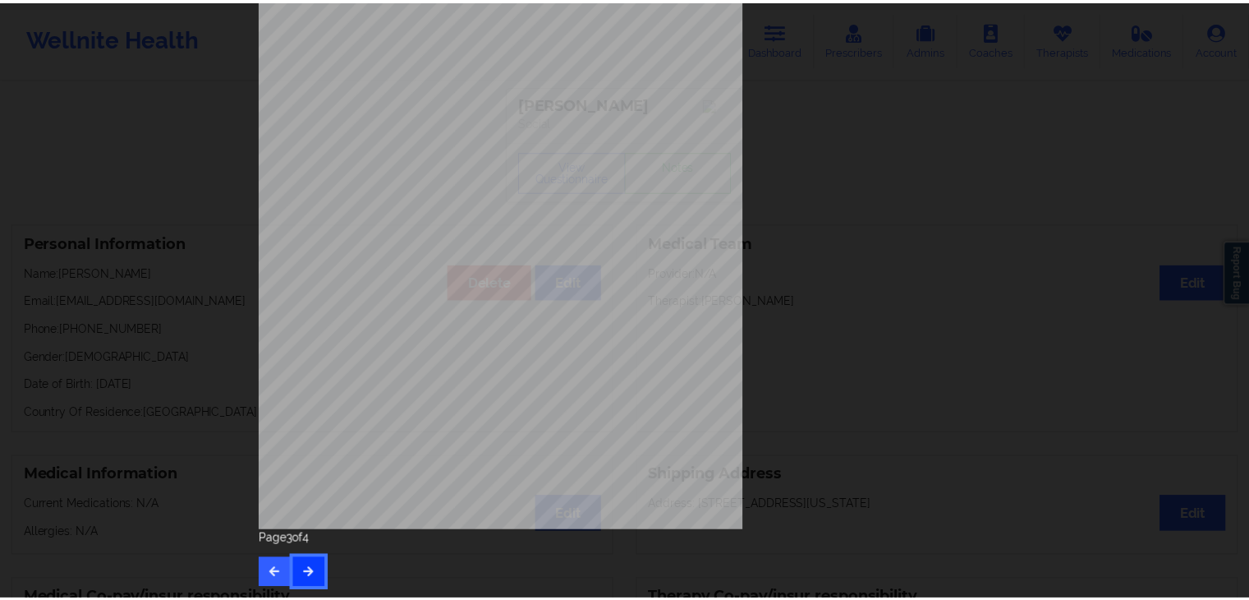
scroll to position [0, 0]
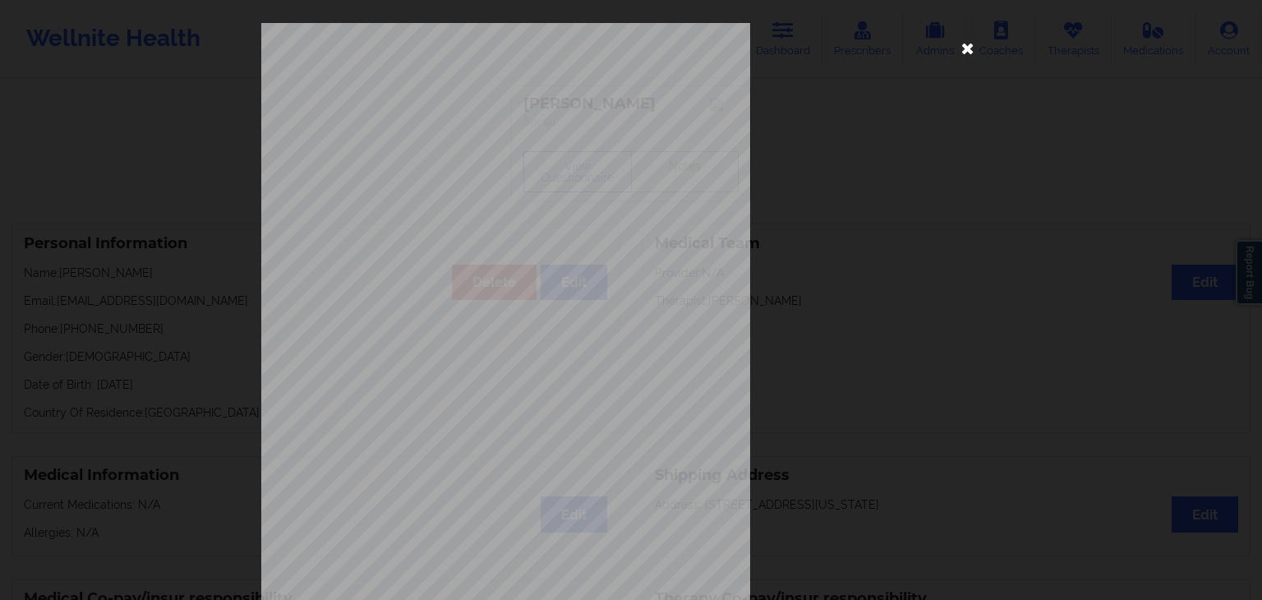
click at [969, 52] on icon at bounding box center [967, 47] width 26 height 26
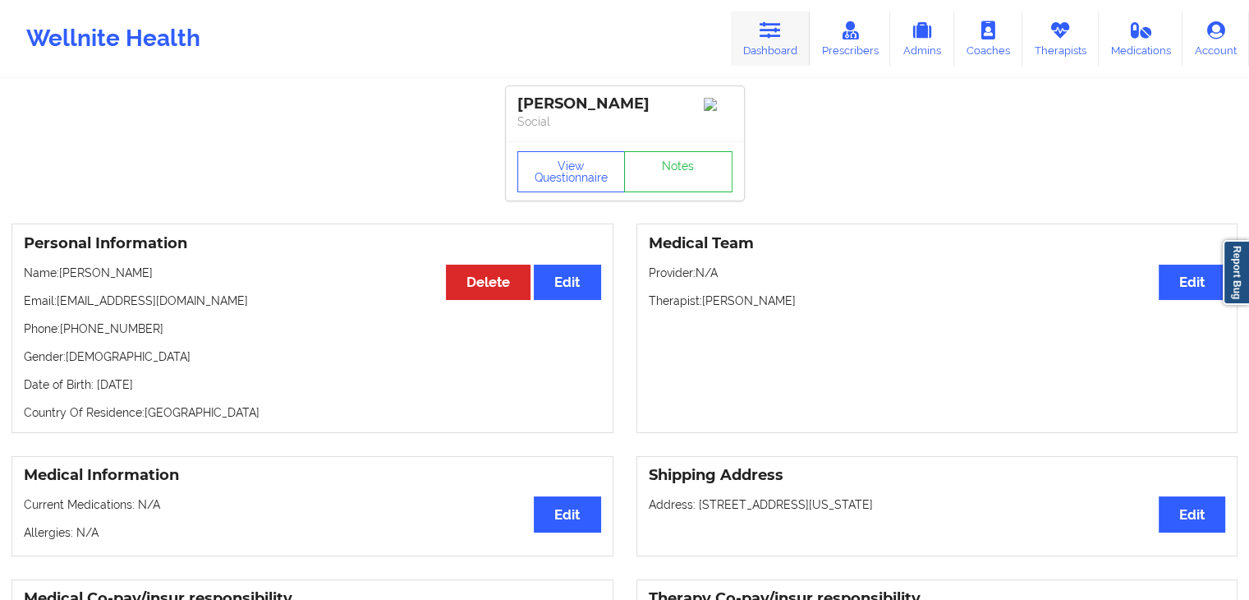
click at [792, 48] on link "Dashboard" at bounding box center [770, 38] width 79 height 54
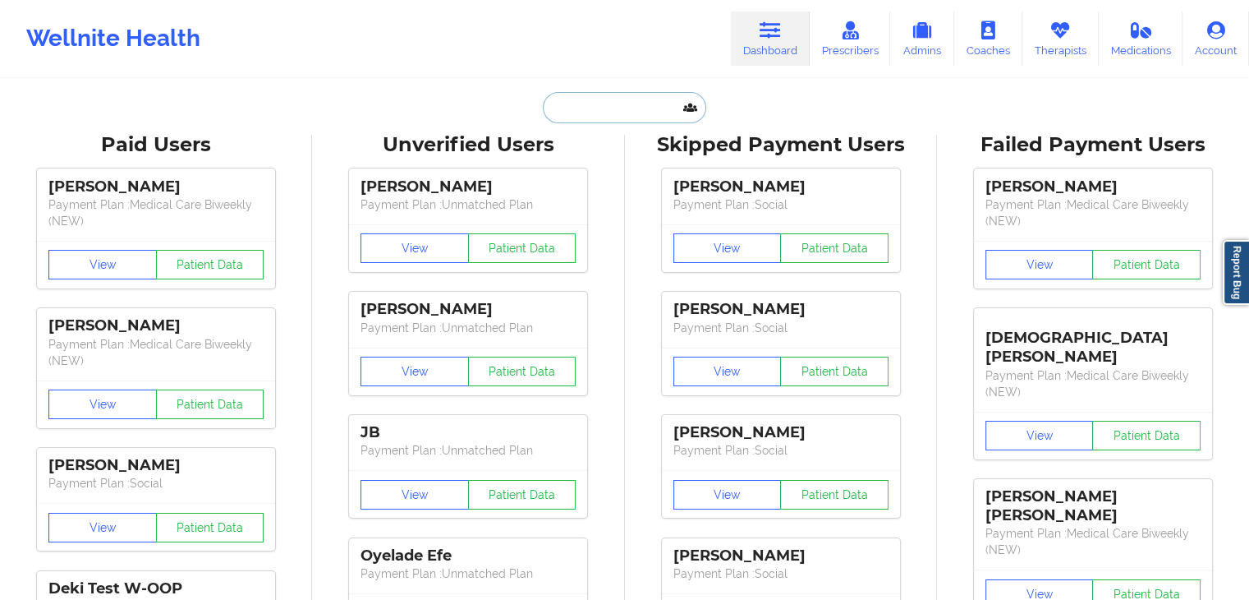
click at [614, 107] on input "text" at bounding box center [624, 107] width 163 height 31
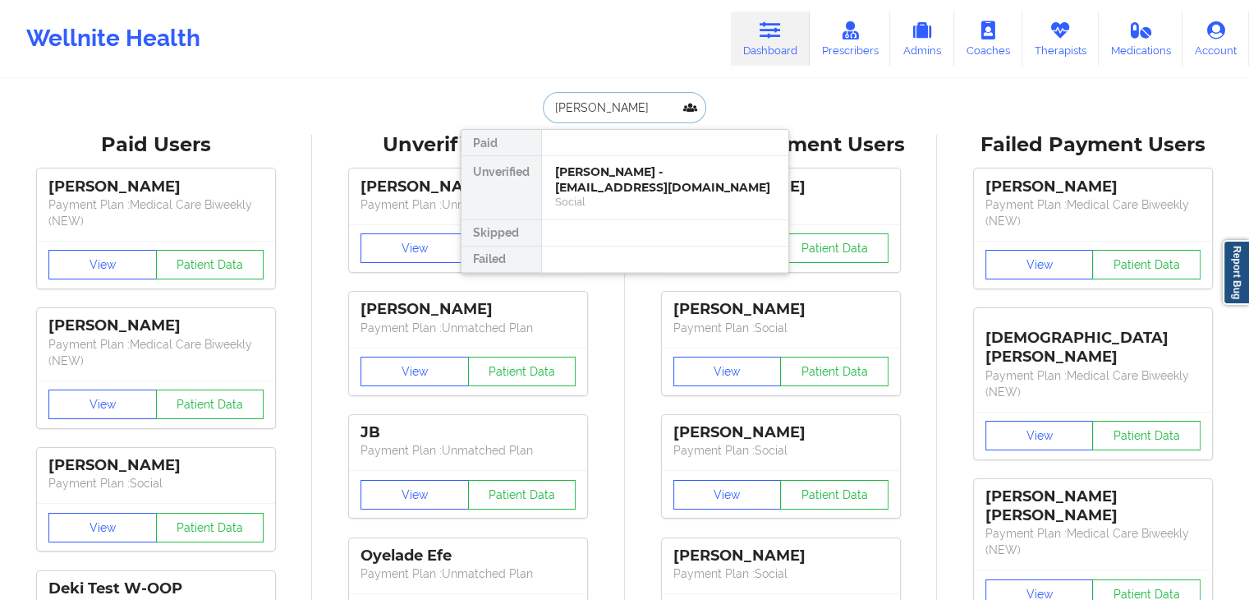
type input "[PERSON_NAME]"
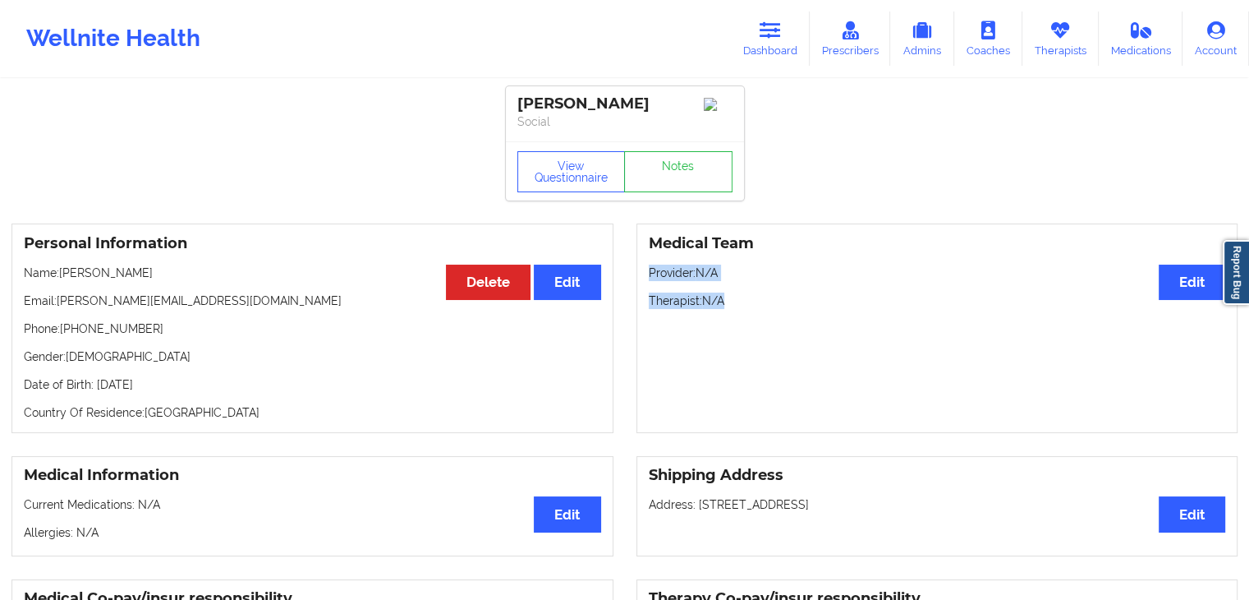
drag, startPoint x: 1236, startPoint y: 136, endPoint x: 1251, endPoint y: 243, distance: 108.6
click at [1249, 318] on html "Wellnite Health Dashboard Prescribers Admins Coaches Therapists Medications Acc…" at bounding box center [624, 300] width 1249 height 600
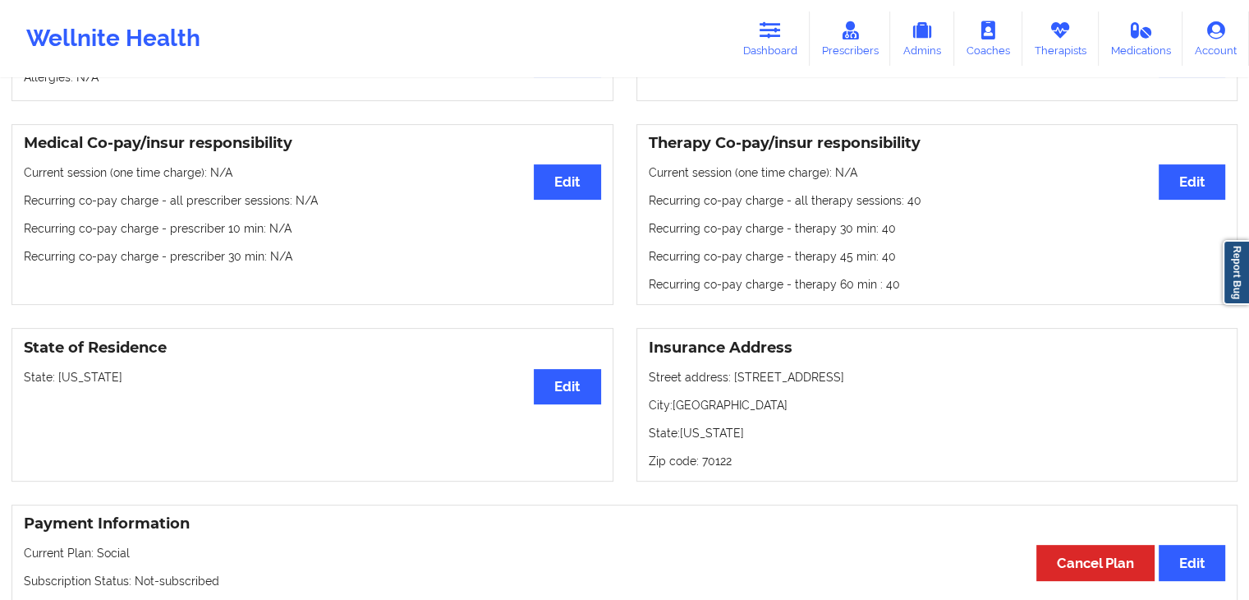
scroll to position [749, 0]
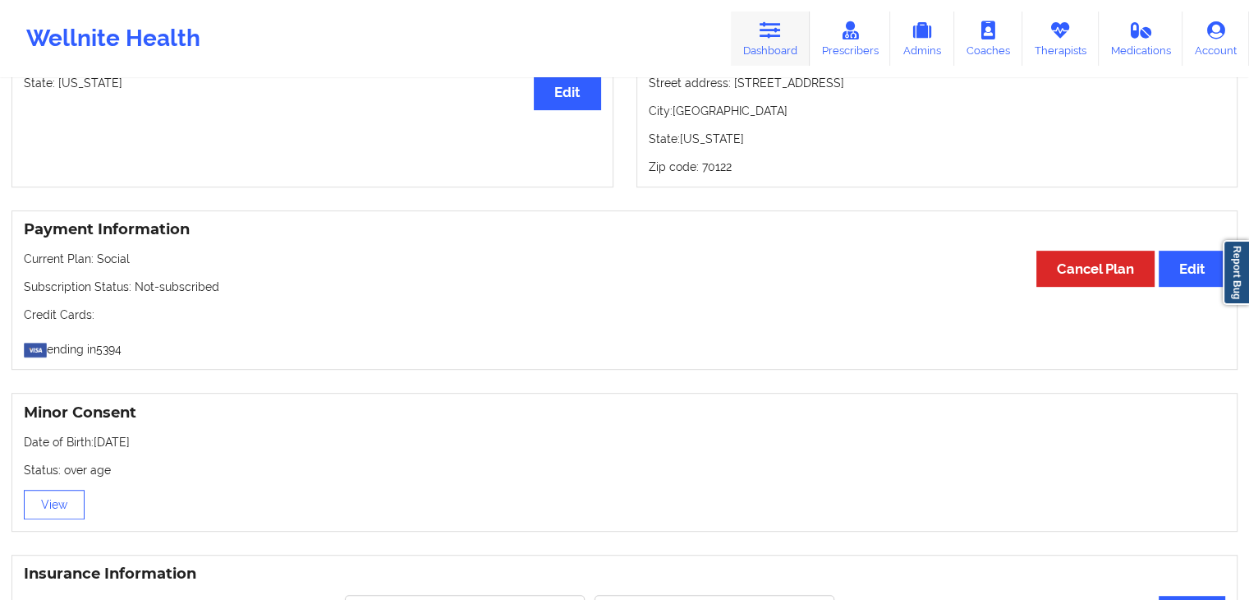
drag, startPoint x: 775, startPoint y: 37, endPoint x: 788, endPoint y: 37, distance: 12.3
click at [775, 37] on icon at bounding box center [770, 30] width 21 height 18
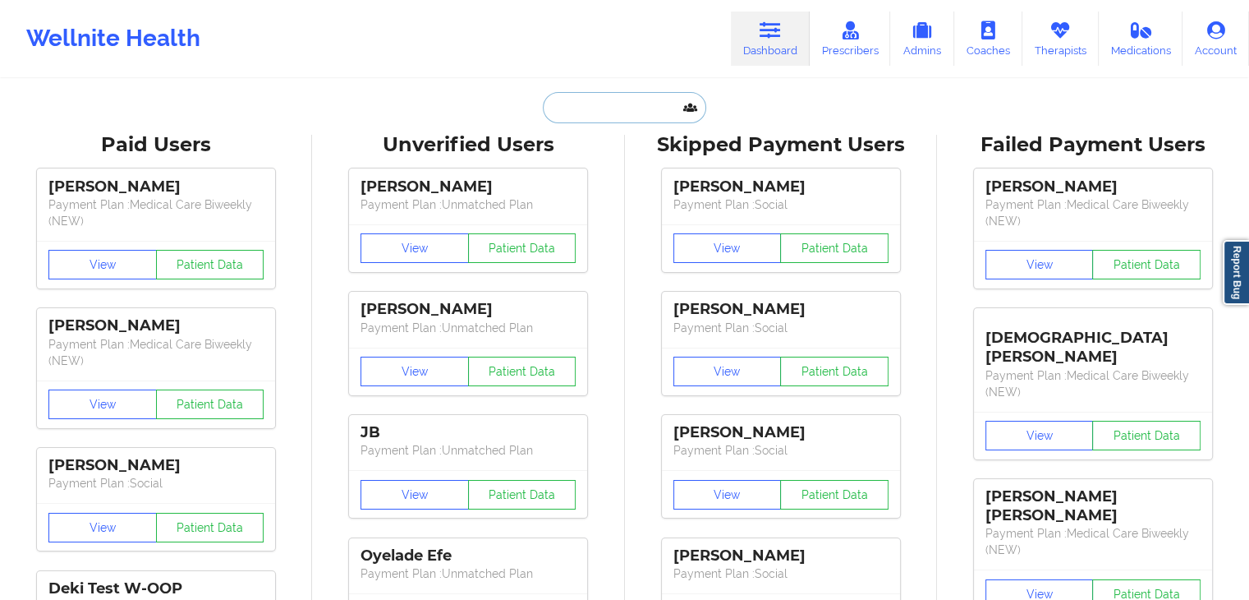
click at [594, 120] on input "text" at bounding box center [624, 107] width 163 height 31
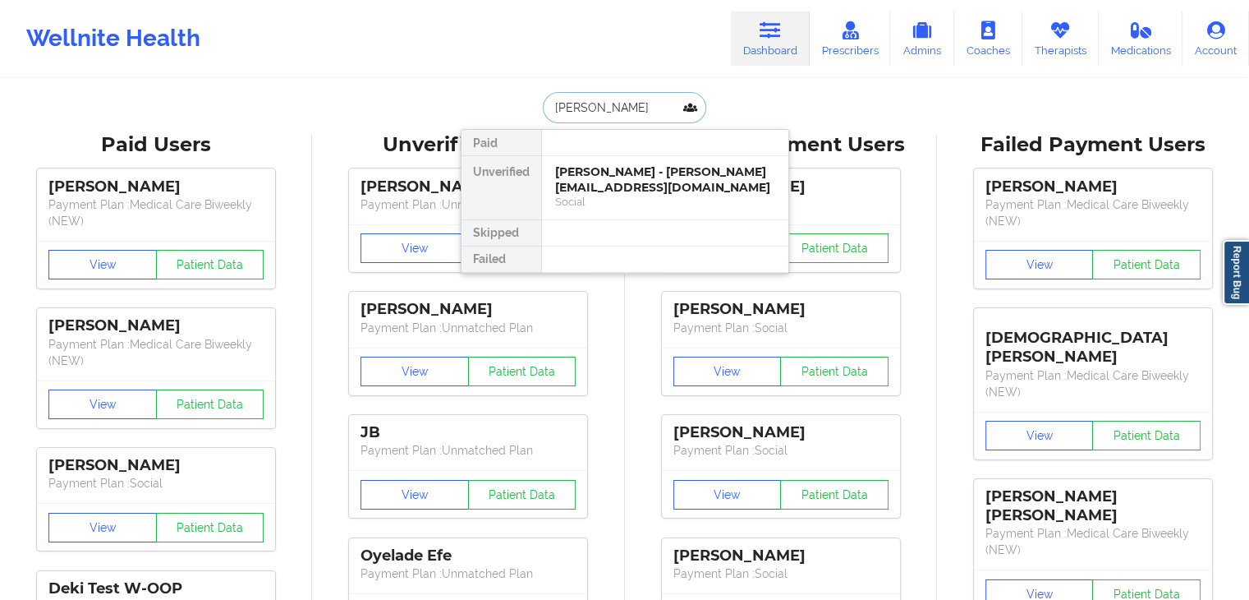
type input "[PERSON_NAME]"
click at [589, 187] on div "[PERSON_NAME] - [EMAIL_ADDRESS][DOMAIN_NAME]" at bounding box center [665, 179] width 220 height 30
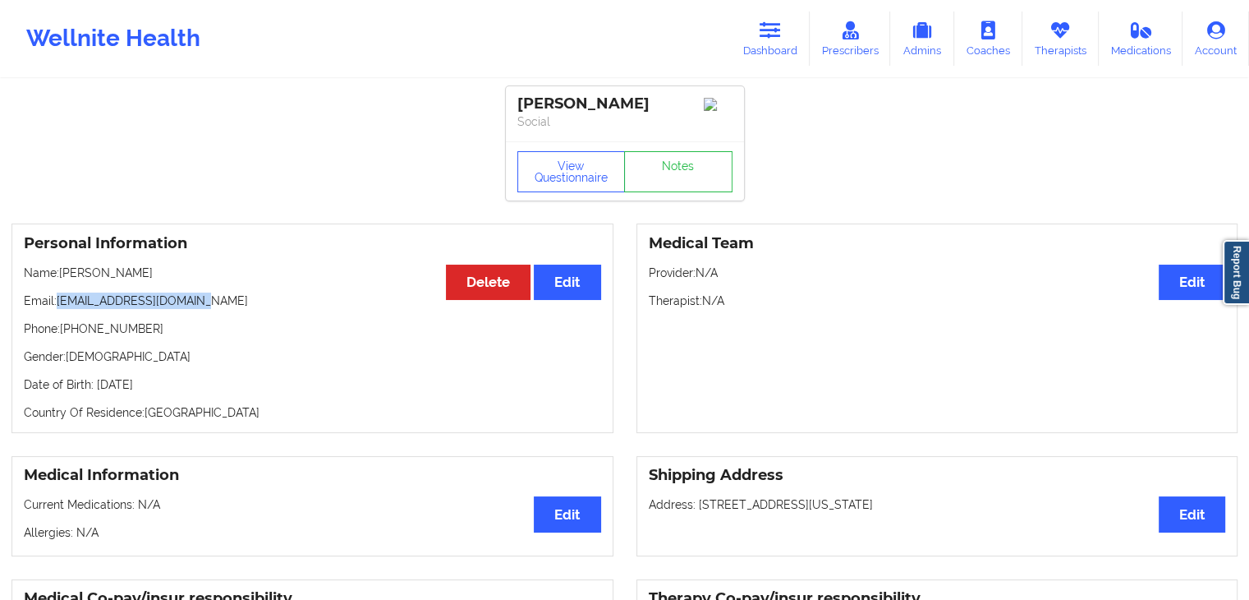
drag, startPoint x: 59, startPoint y: 302, endPoint x: 196, endPoint y: 300, distance: 137.2
click at [196, 300] on p "Email: [EMAIL_ADDRESS][DOMAIN_NAME]" at bounding box center [312, 300] width 577 height 16
copy p "[EMAIL_ADDRESS][DOMAIN_NAME]"
click at [786, 51] on link "Dashboard" at bounding box center [770, 38] width 79 height 54
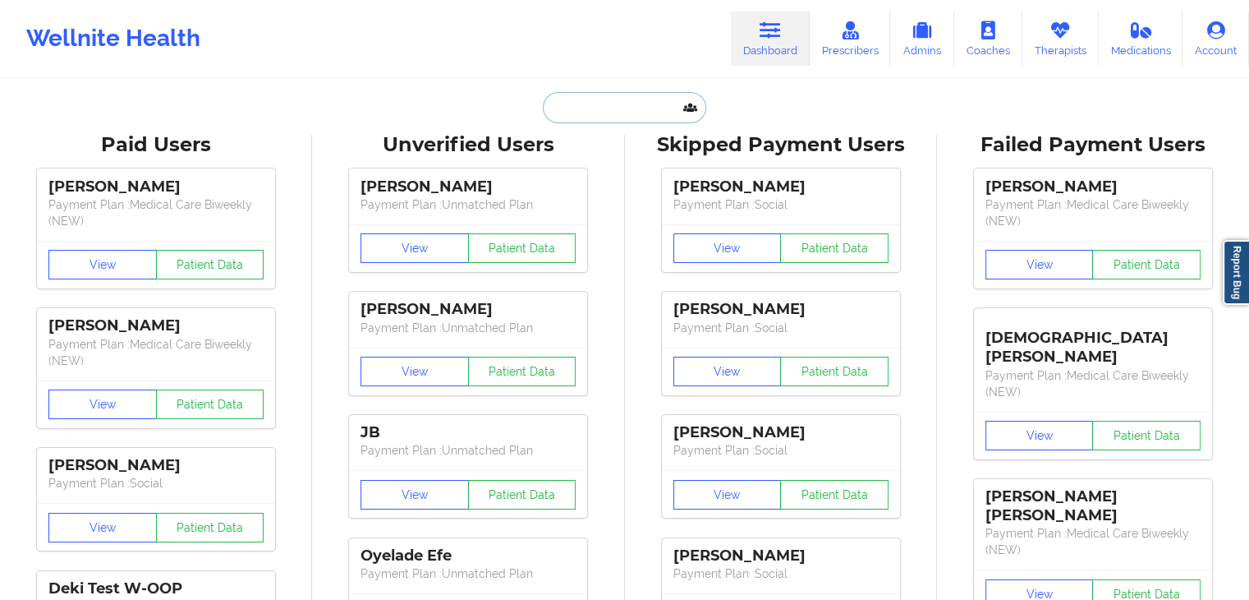
click at [583, 108] on input "text" at bounding box center [624, 107] width 163 height 31
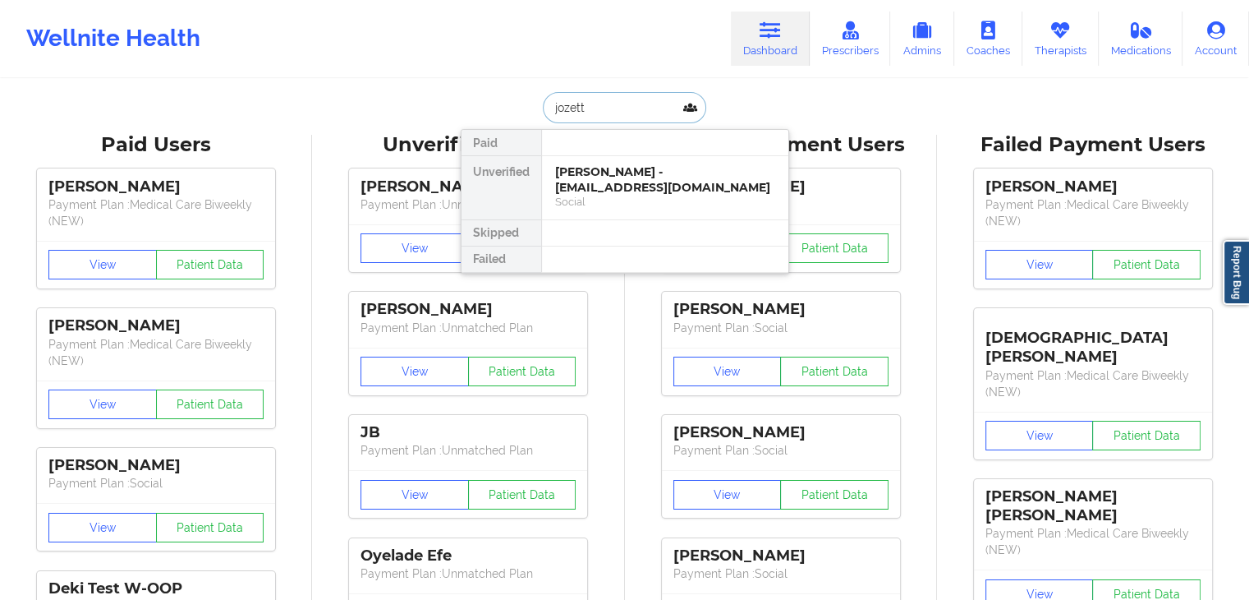
type input "[PERSON_NAME]"
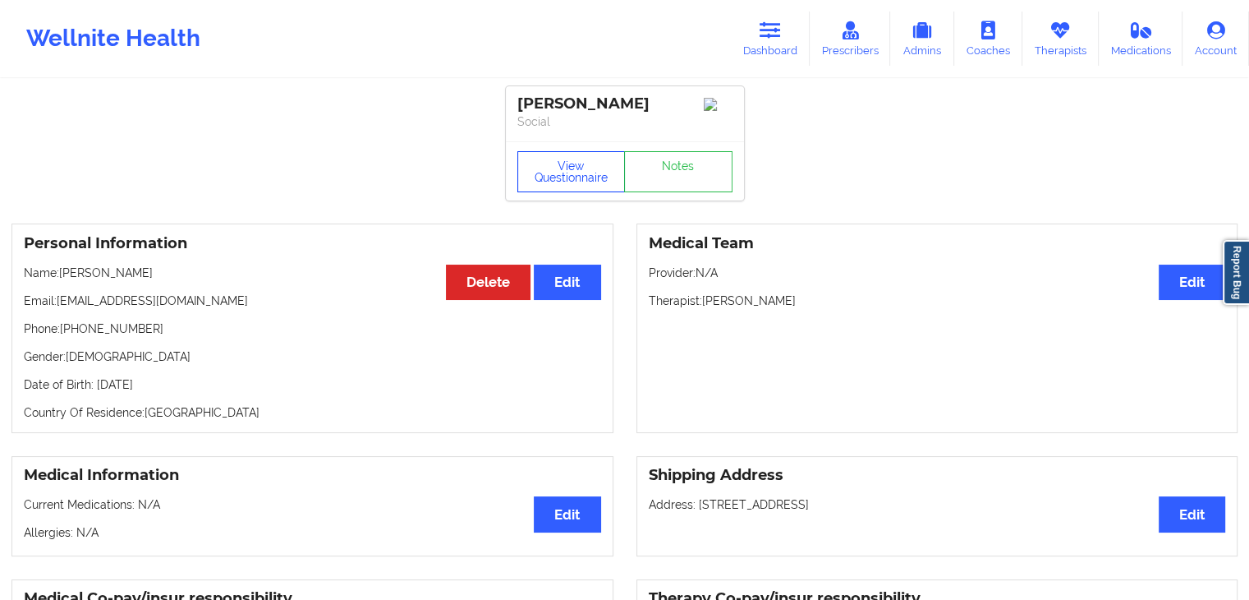
click at [563, 184] on button "View Questionnaire" at bounding box center [571, 171] width 108 height 41
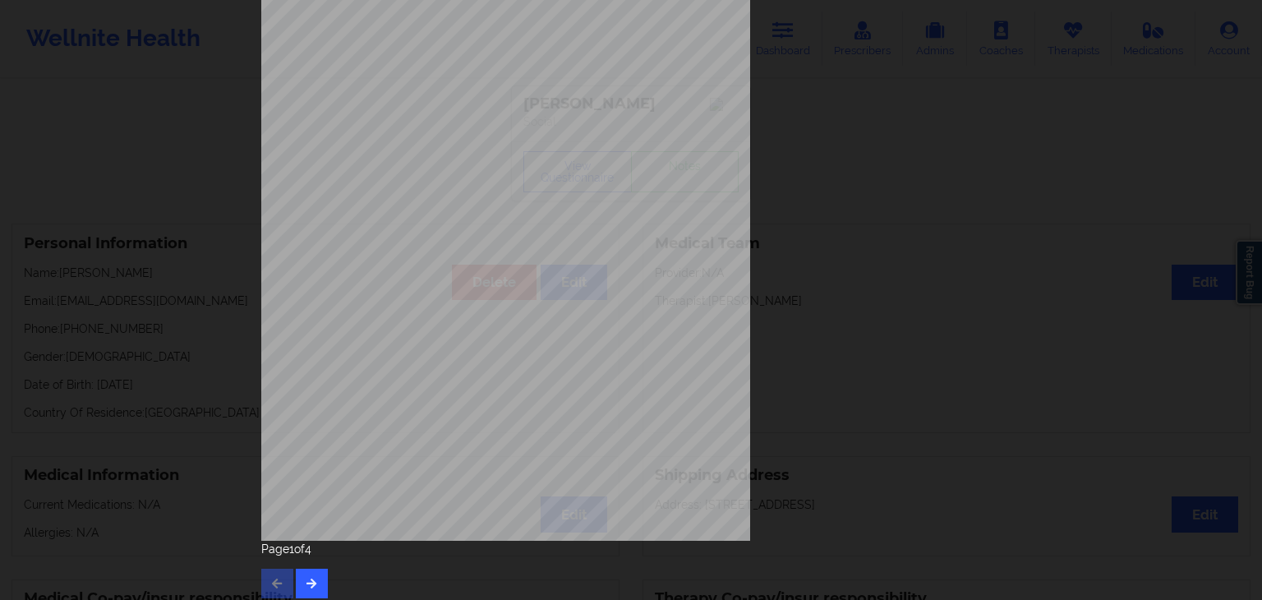
scroll to position [184, 0]
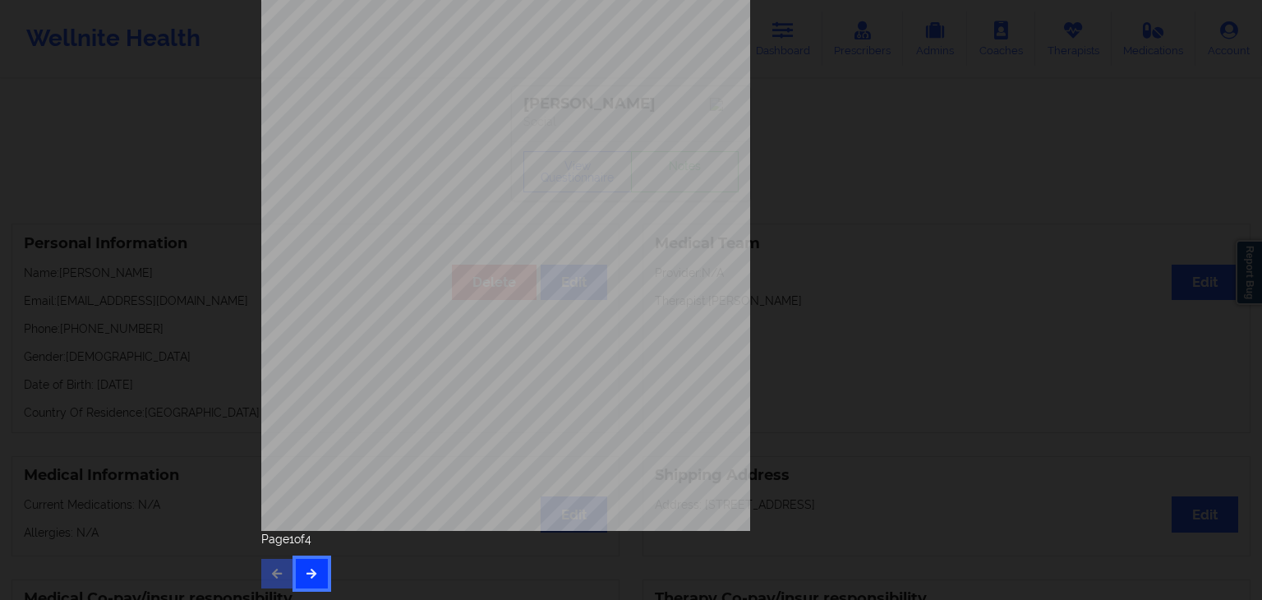
click at [308, 563] on button "button" at bounding box center [312, 574] width 32 height 30
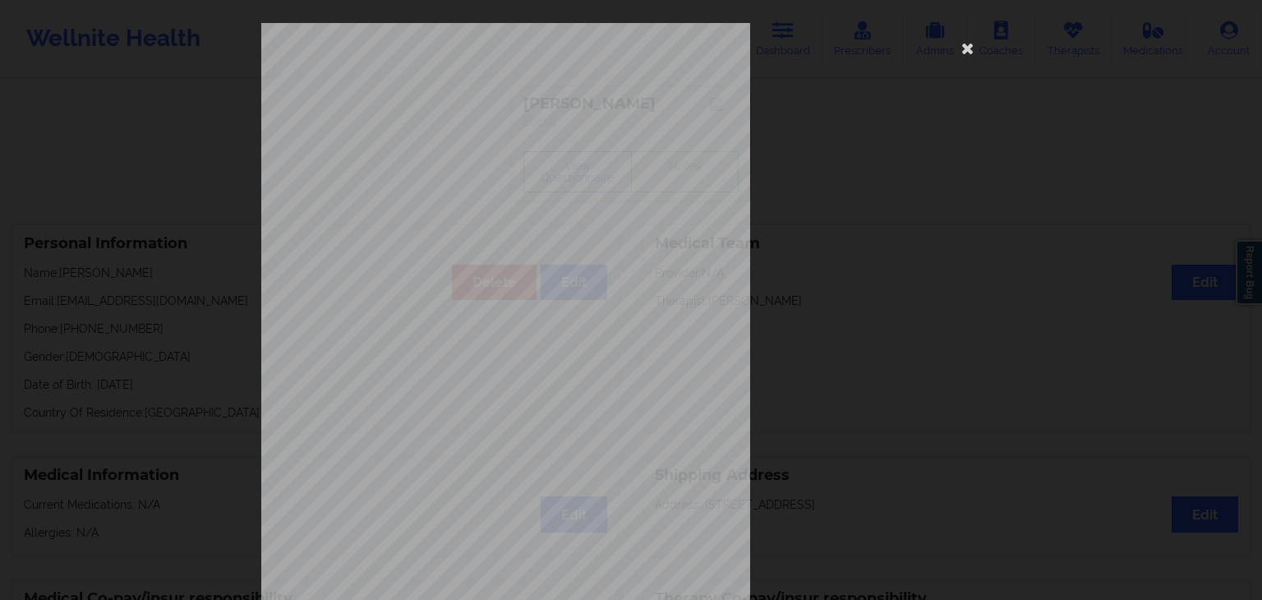
click at [608, 427] on span "Trouble concentrating on things, such as reading the newspaper or watching tele…" at bounding box center [602, 427] width 330 height 9
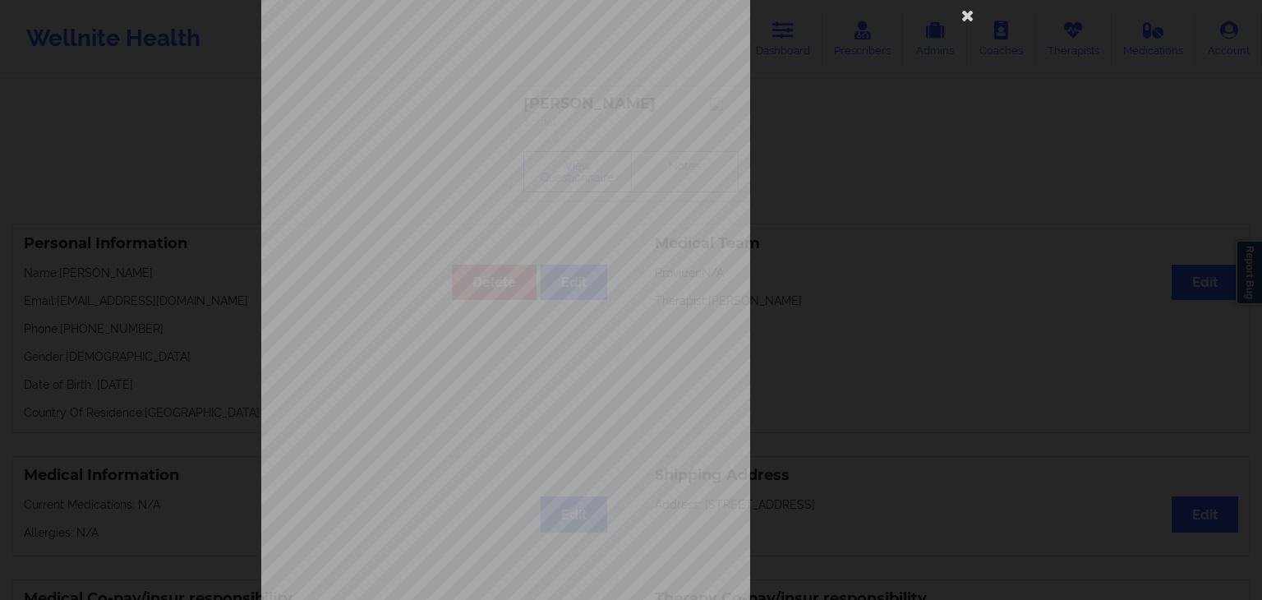
scroll to position [164, 0]
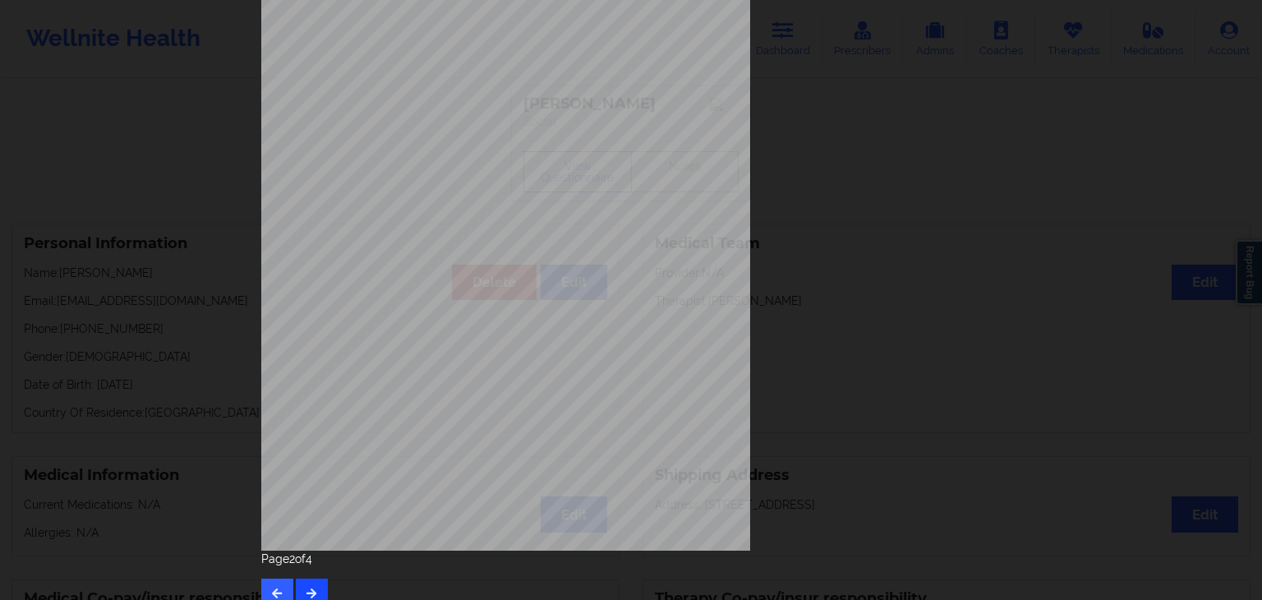
drag, startPoint x: 315, startPoint y: 576, endPoint x: 317, endPoint y: 586, distance: 10.0
click at [317, 586] on div "Page 2 of 4" at bounding box center [630, 578] width 739 height 57
click at [317, 586] on button "button" at bounding box center [312, 593] width 32 height 30
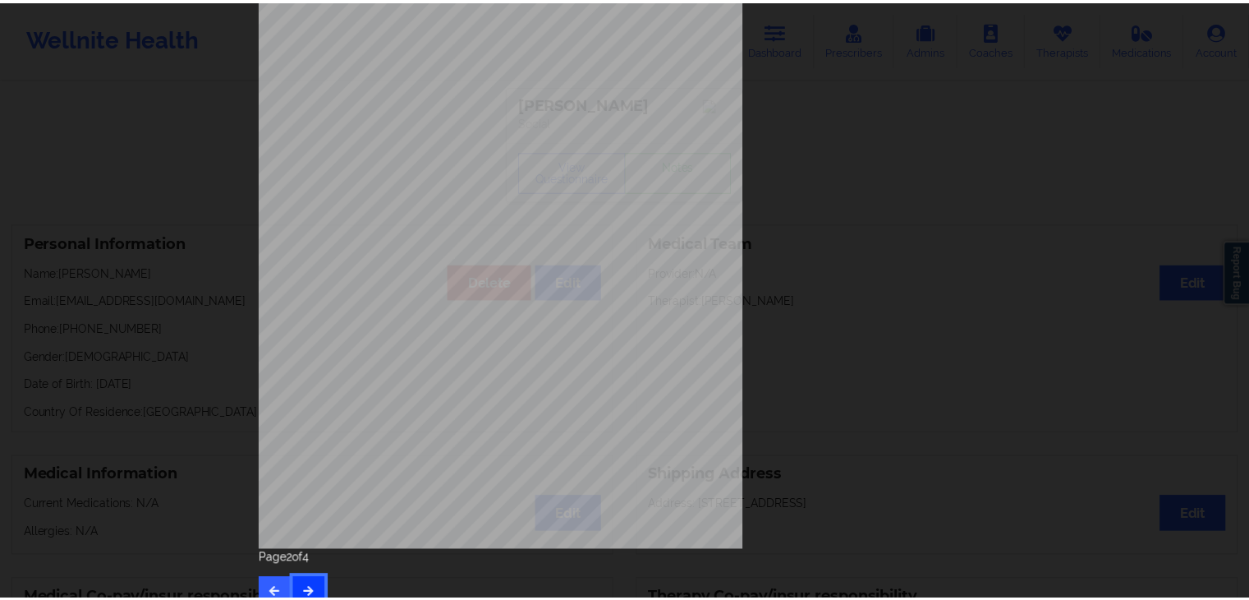
scroll to position [0, 0]
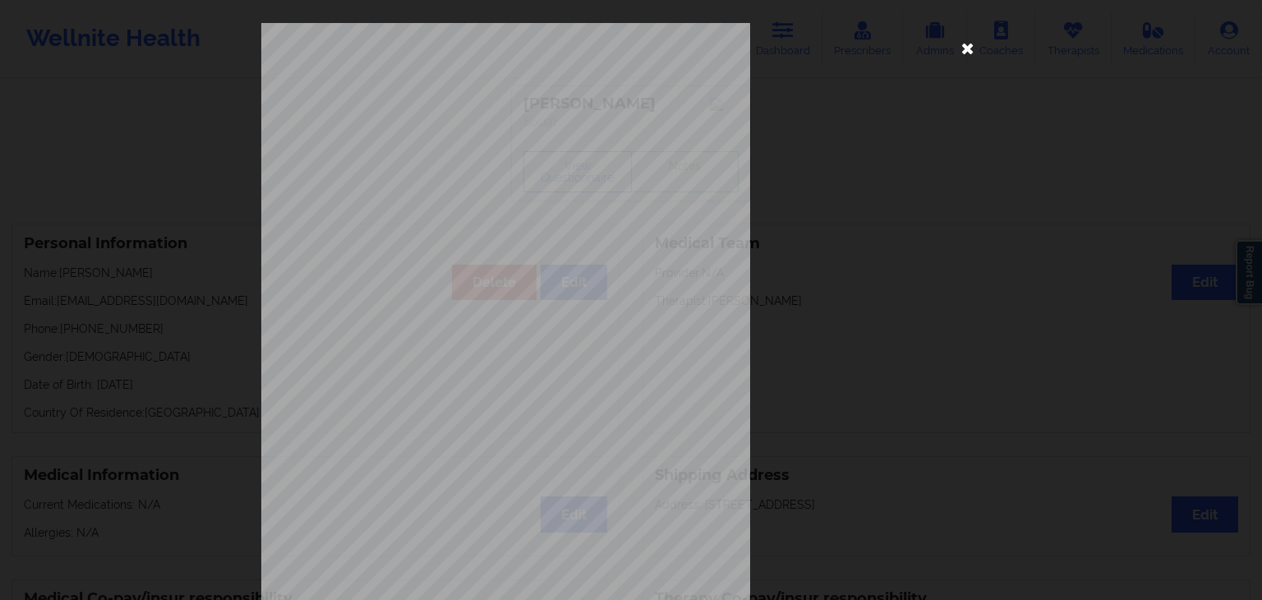
click at [964, 46] on icon at bounding box center [967, 47] width 26 height 26
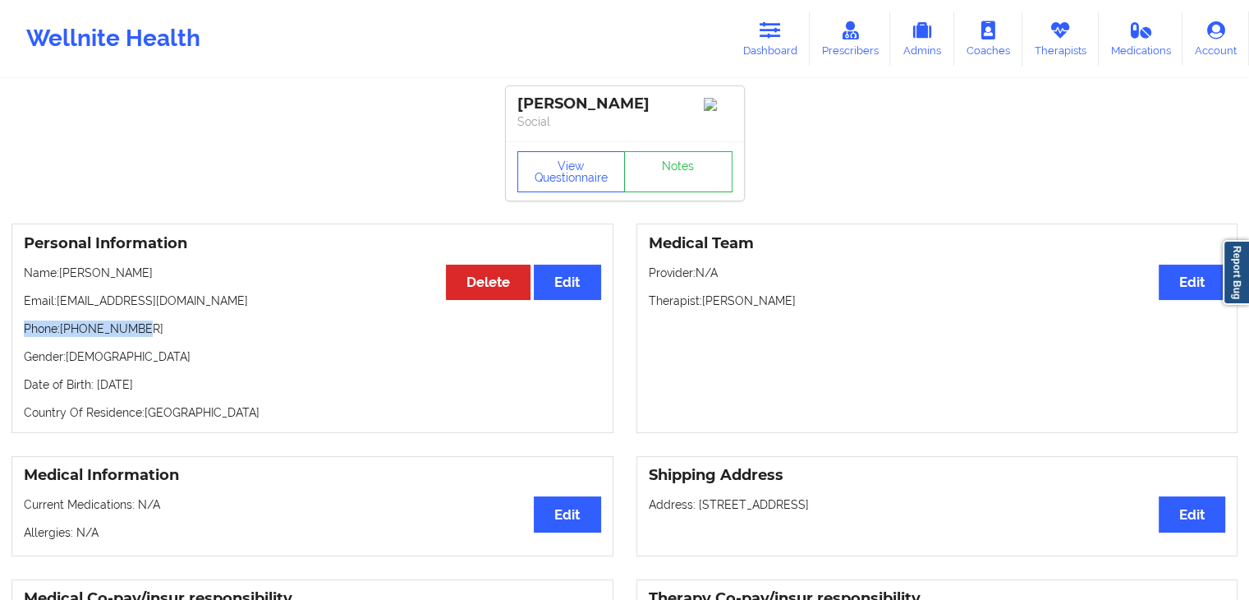
drag, startPoint x: 26, startPoint y: 332, endPoint x: 151, endPoint y: 335, distance: 124.9
click at [151, 335] on p "Phone: [PHONE_NUMBER]" at bounding box center [312, 328] width 577 height 16
copy p "Phone: [PHONE_NUMBER]"
click at [759, 21] on link "Dashboard" at bounding box center [770, 38] width 79 height 54
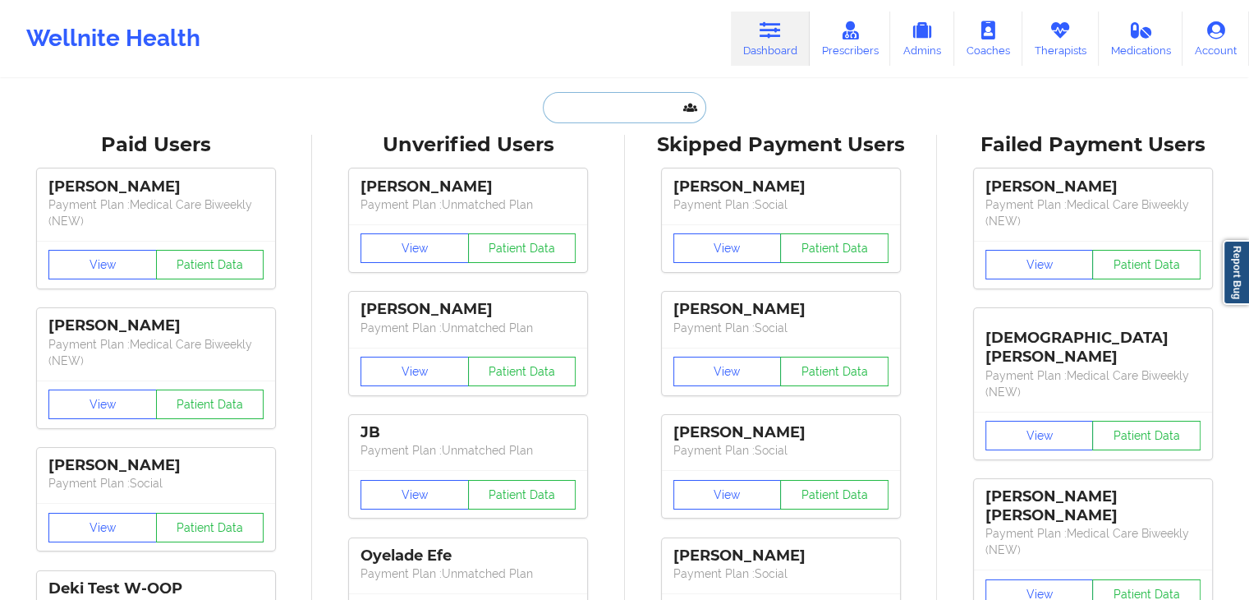
click at [568, 113] on input "text" at bounding box center [624, 107] width 163 height 31
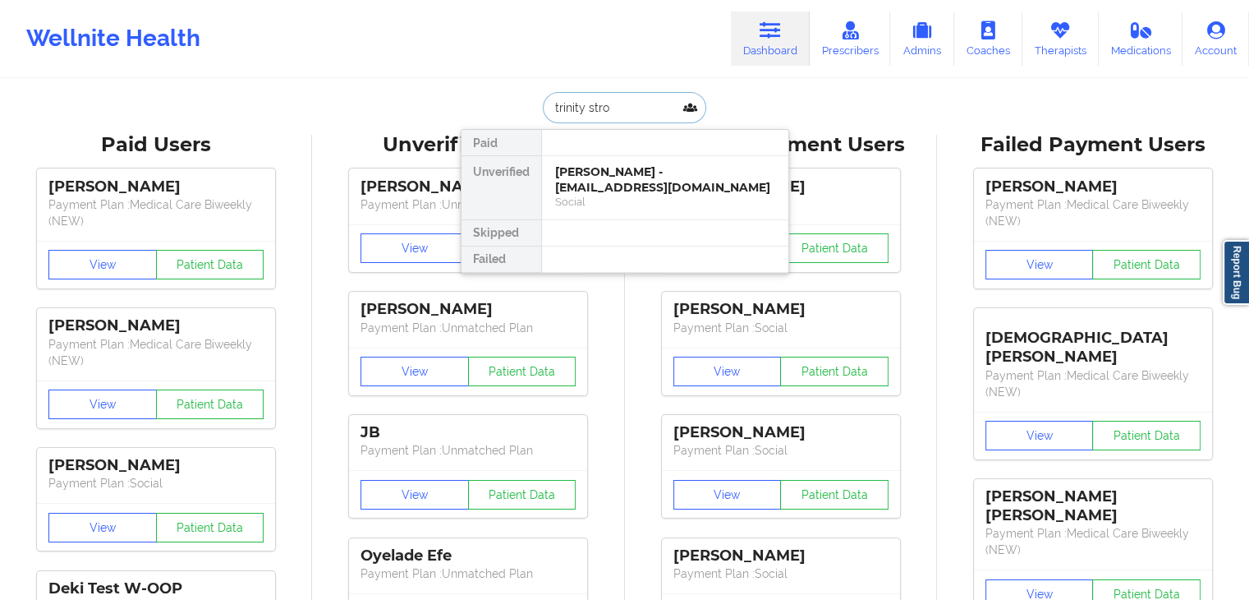
type input "trinity strot"
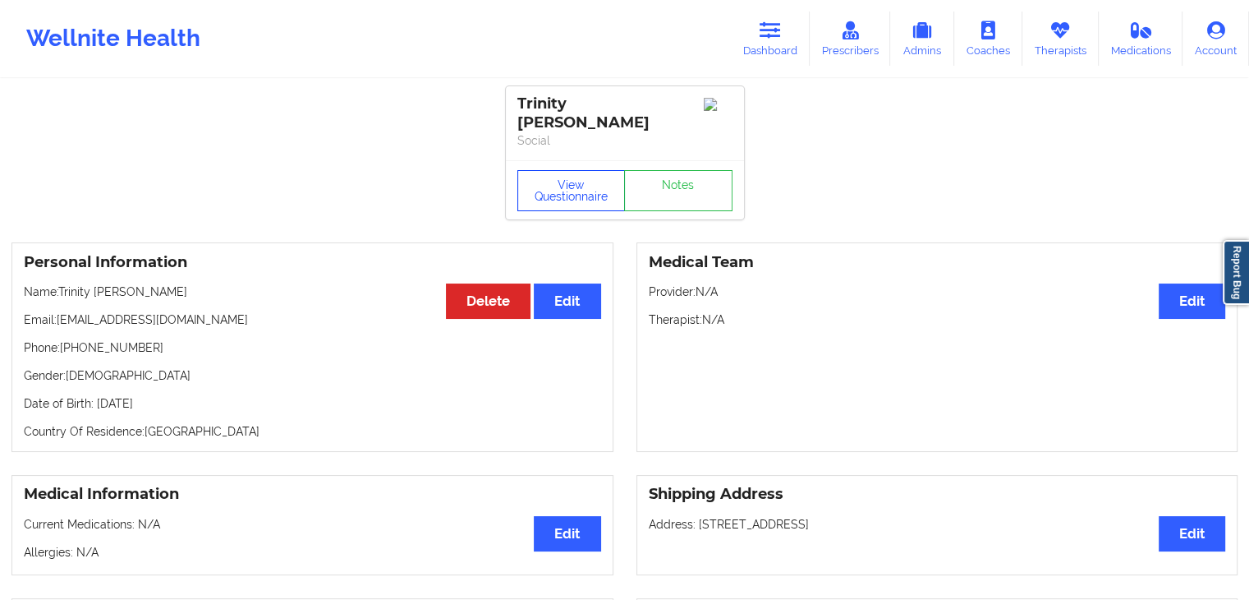
click at [585, 182] on button "View Questionnaire" at bounding box center [571, 190] width 108 height 41
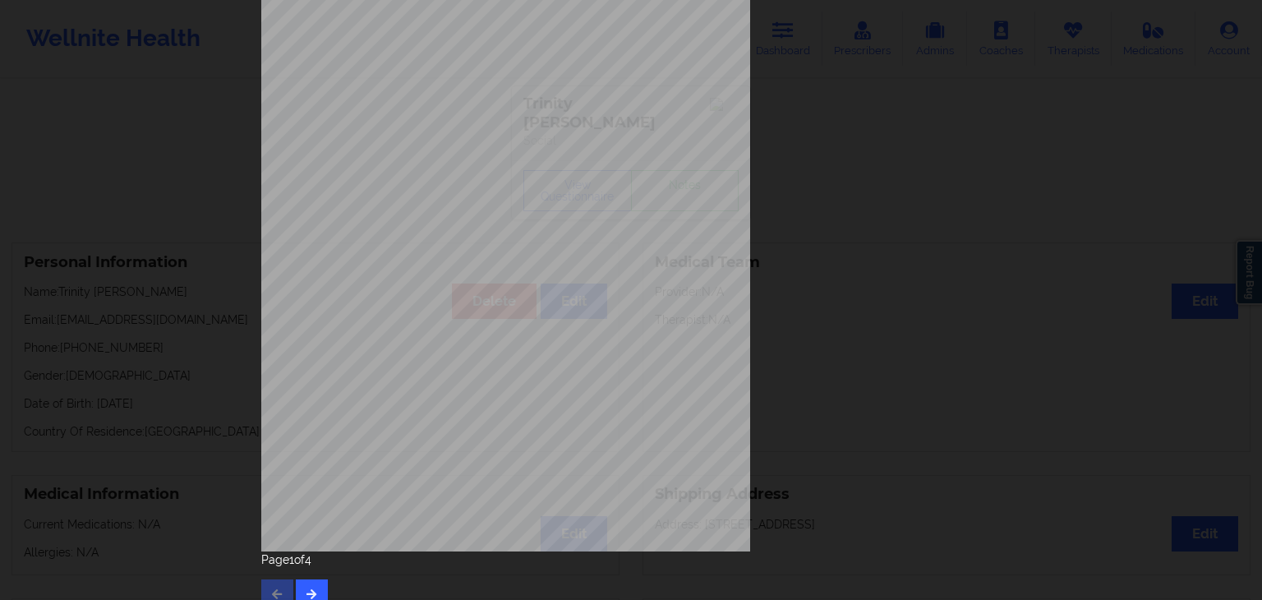
scroll to position [184, 0]
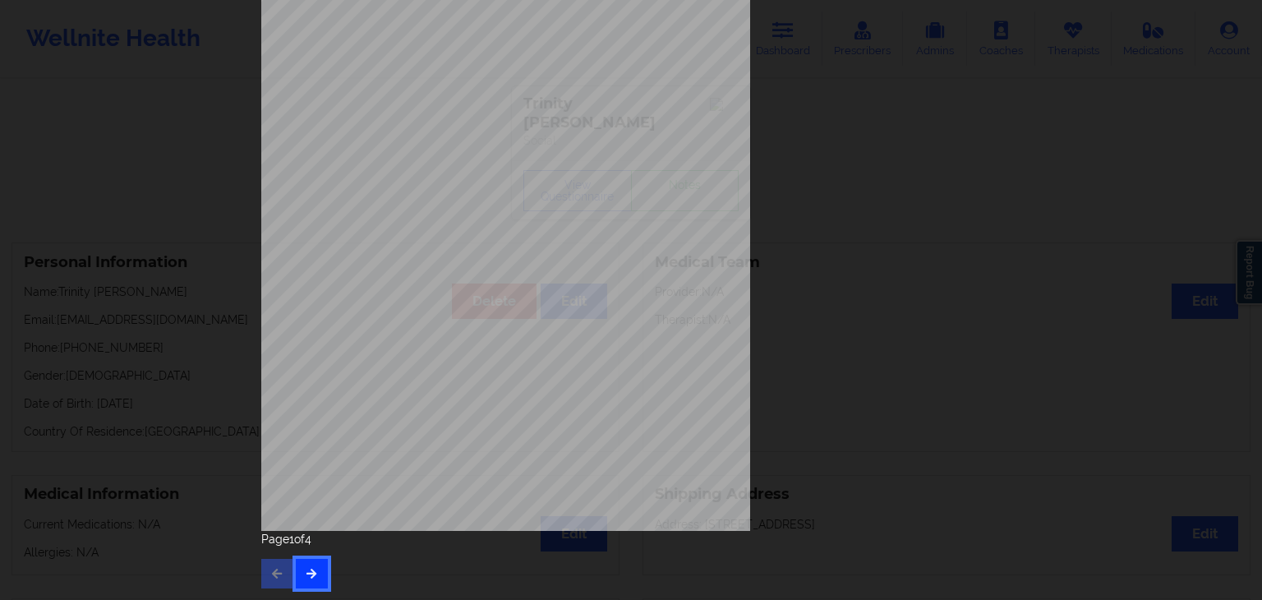
click at [316, 573] on button "button" at bounding box center [312, 574] width 32 height 30
click at [308, 573] on icon "button" at bounding box center [312, 573] width 14 height 10
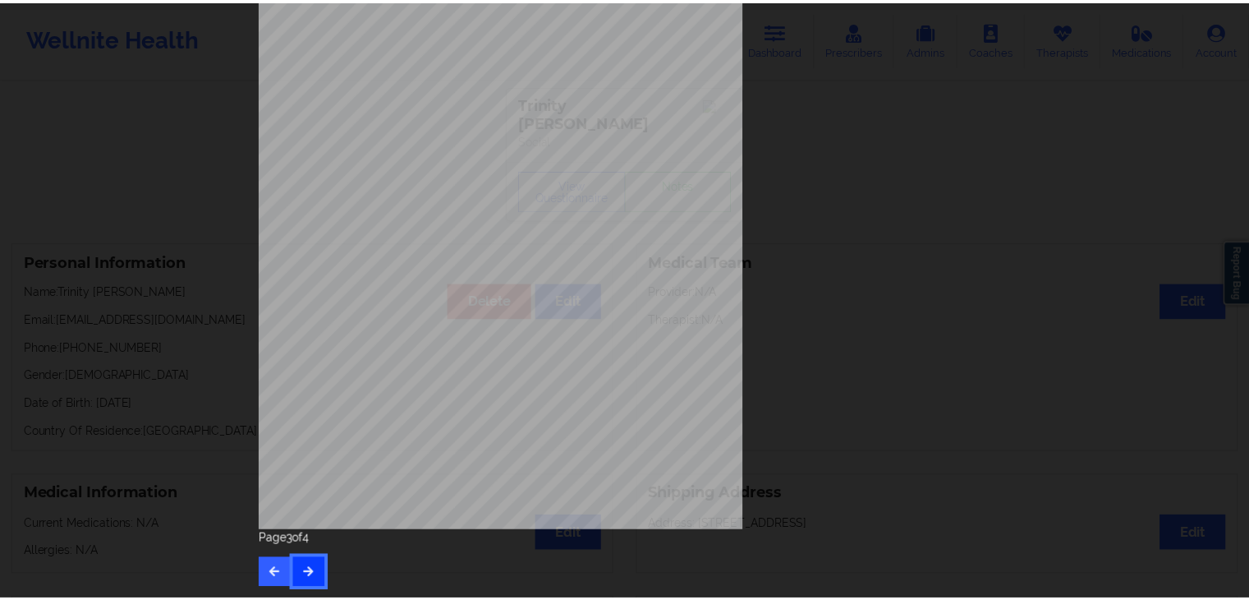
scroll to position [0, 0]
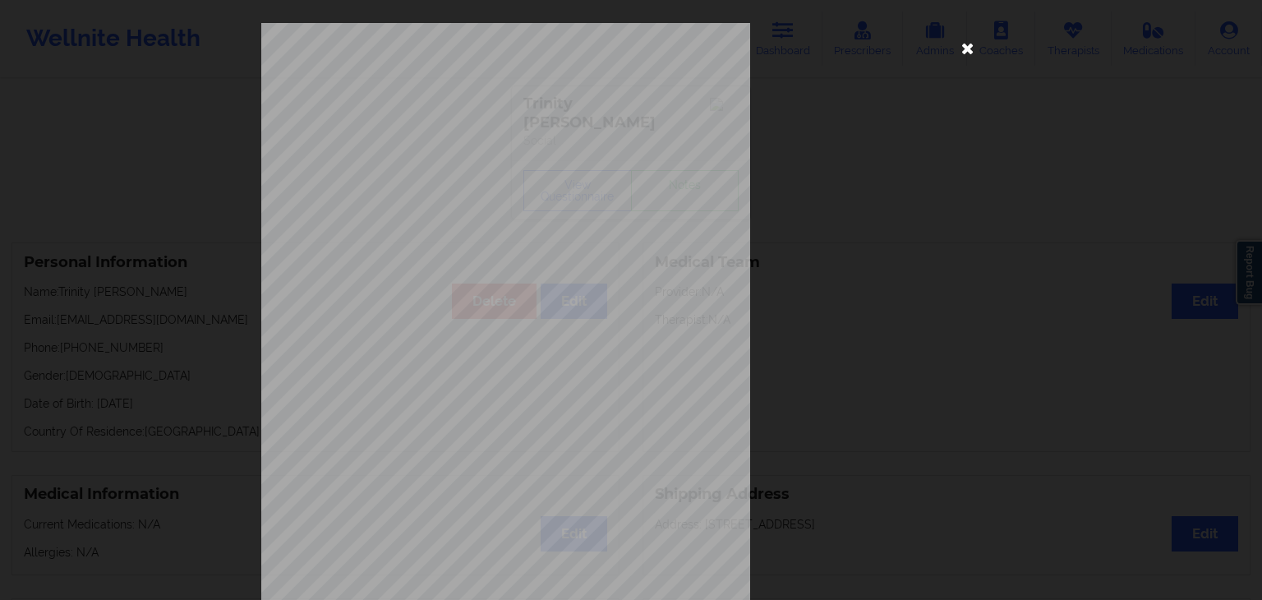
click at [960, 53] on icon at bounding box center [967, 47] width 26 height 26
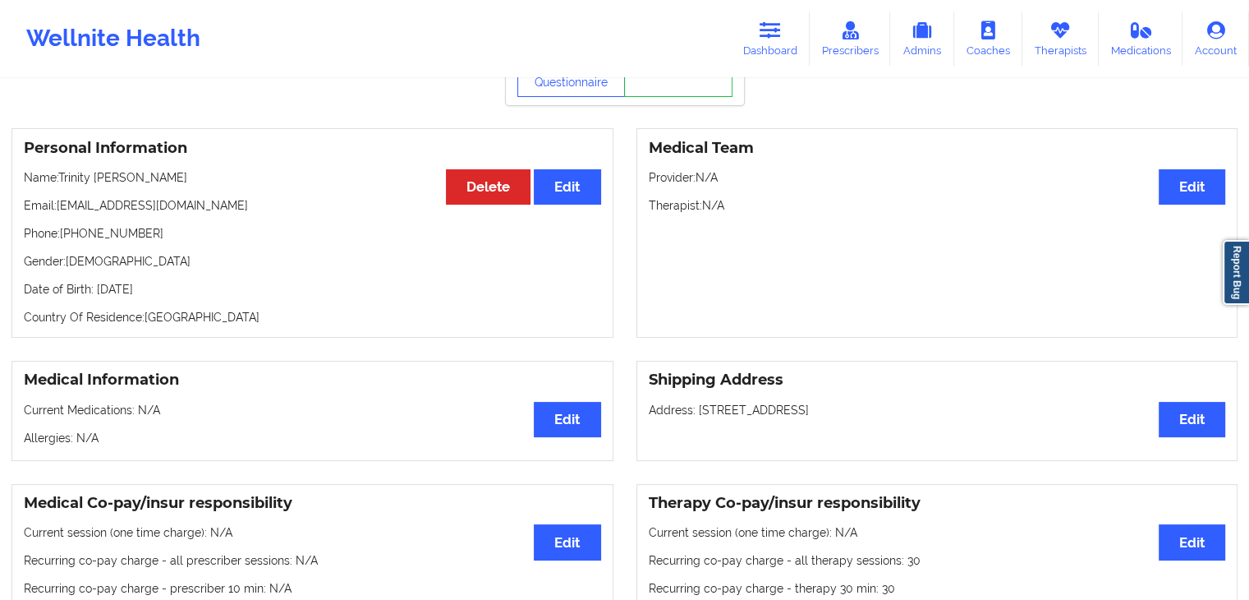
scroll to position [94, 0]
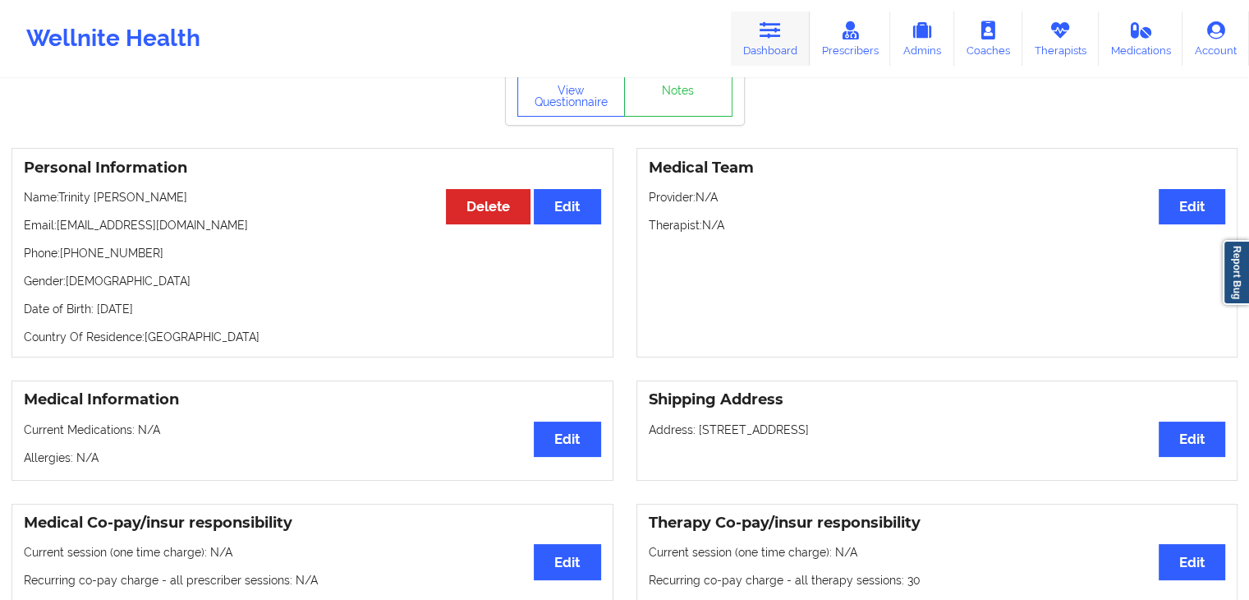
click at [774, 27] on icon at bounding box center [770, 30] width 21 height 18
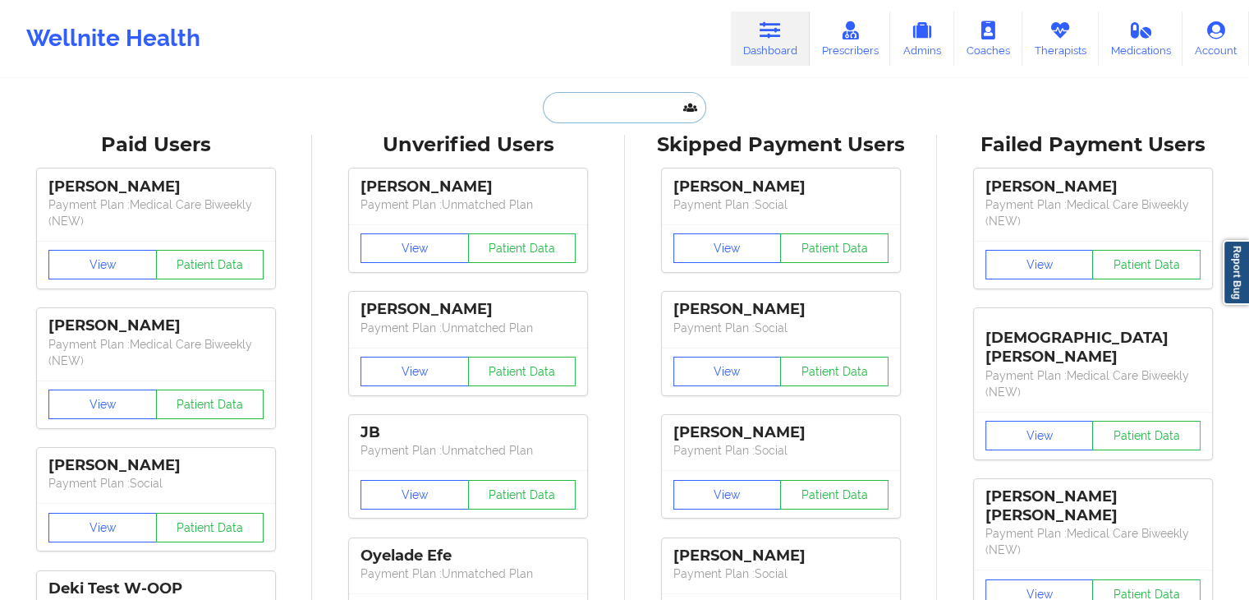
click at [644, 121] on input "text" at bounding box center [624, 107] width 163 height 31
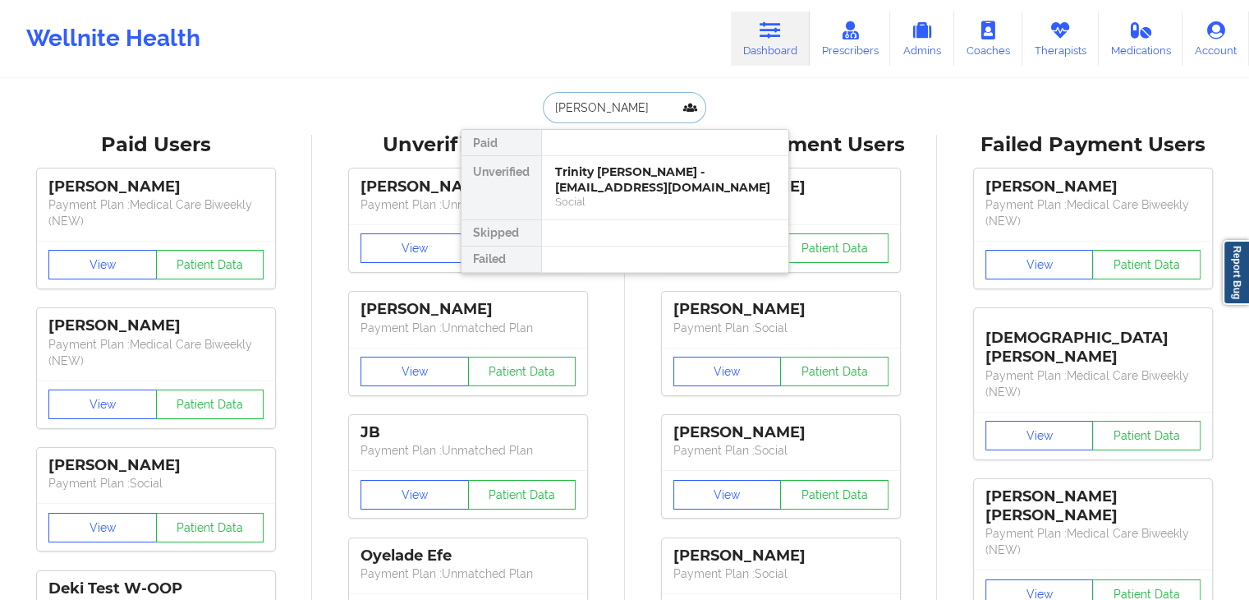
type input "[PERSON_NAME]"
click at [657, 196] on div "Social" at bounding box center [665, 202] width 220 height 14
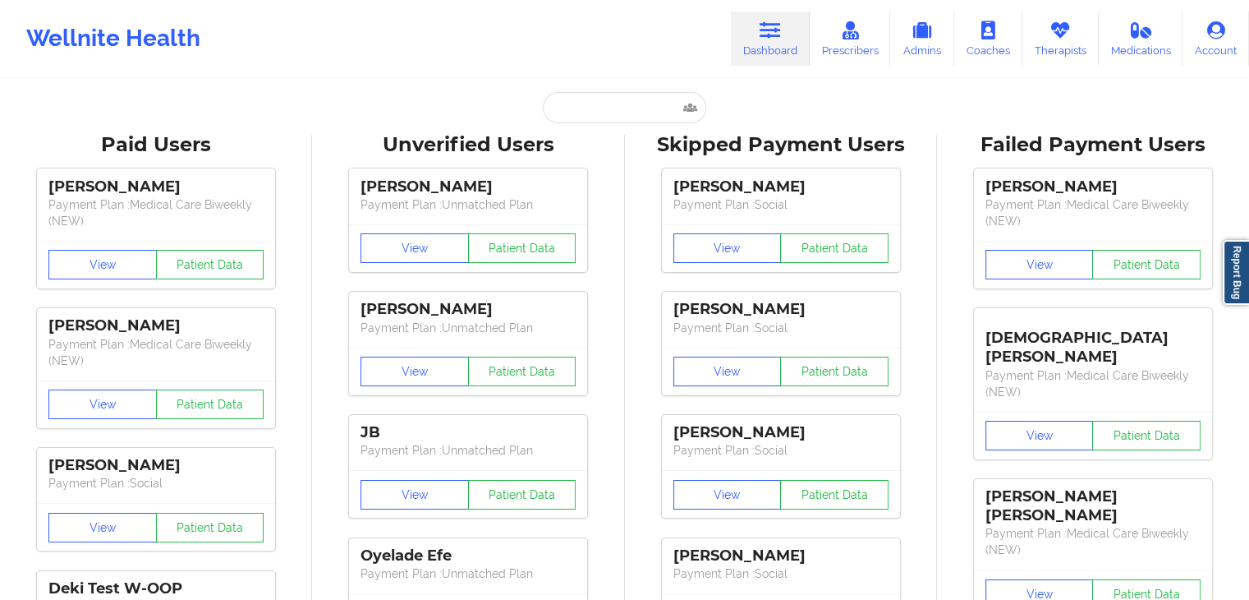
scroll to position [94, 0]
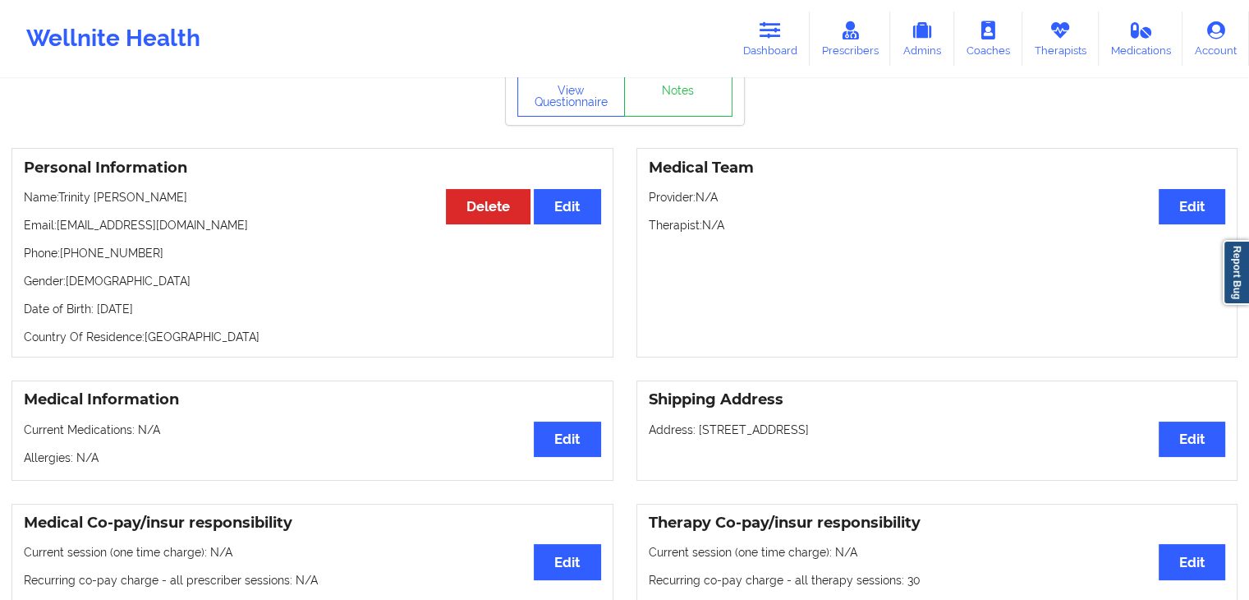
click at [1243, 148] on div "Medical Team Edit Provider: N/A Therapist: N/A" at bounding box center [937, 252] width 625 height 209
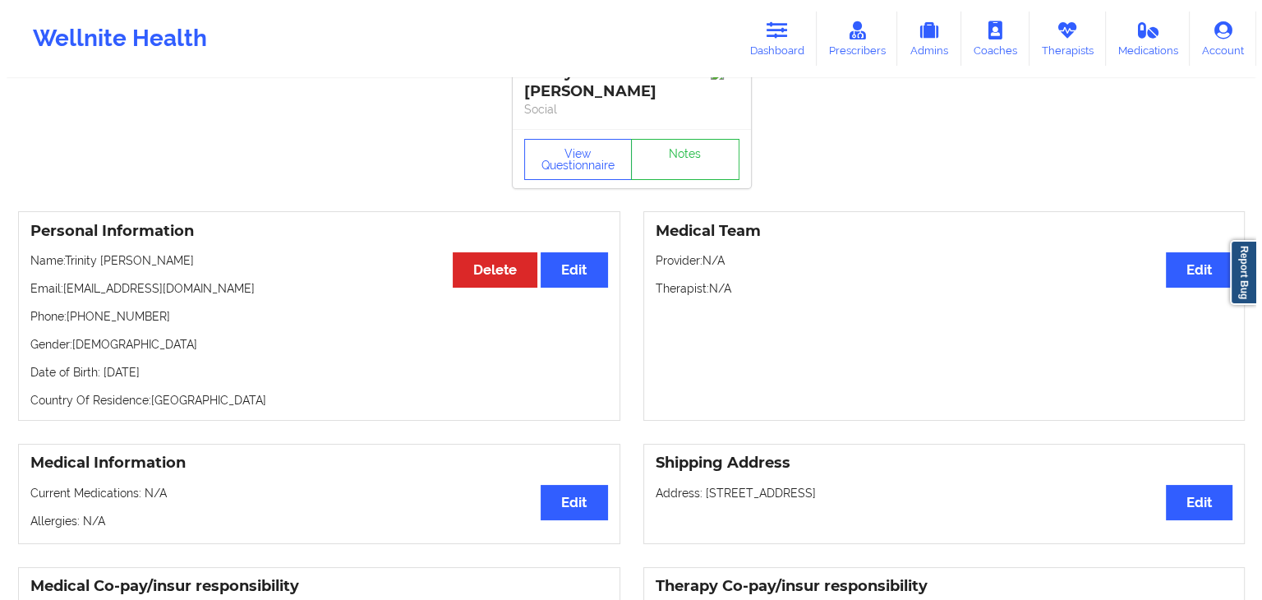
scroll to position [0, 0]
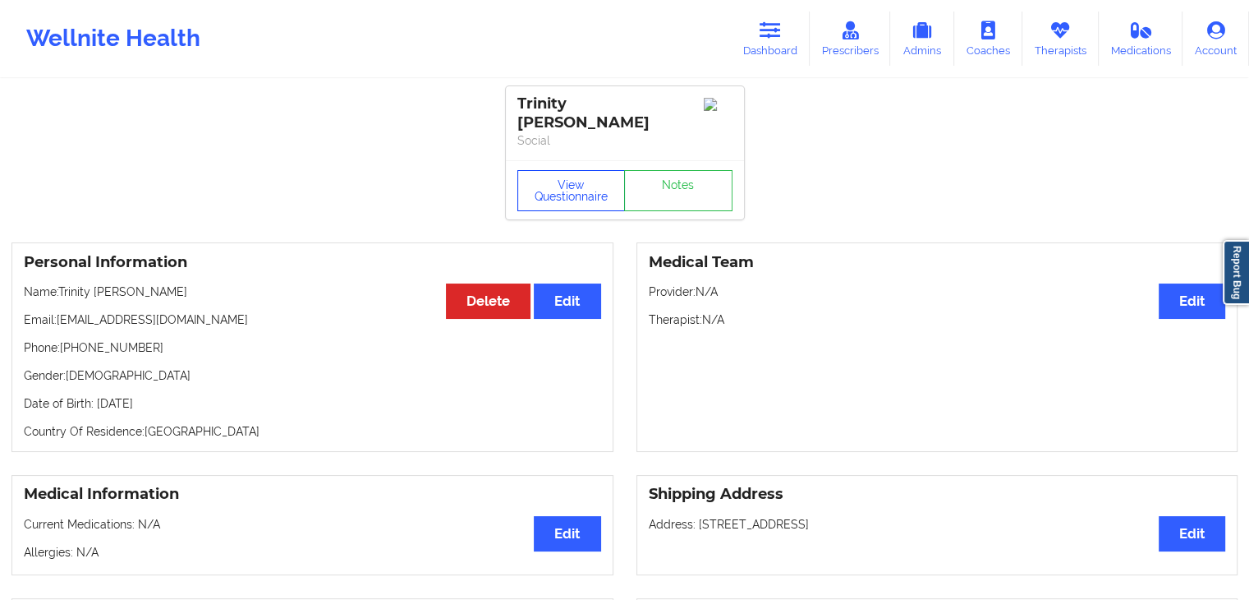
click at [522, 172] on button "View Questionnaire" at bounding box center [571, 190] width 108 height 41
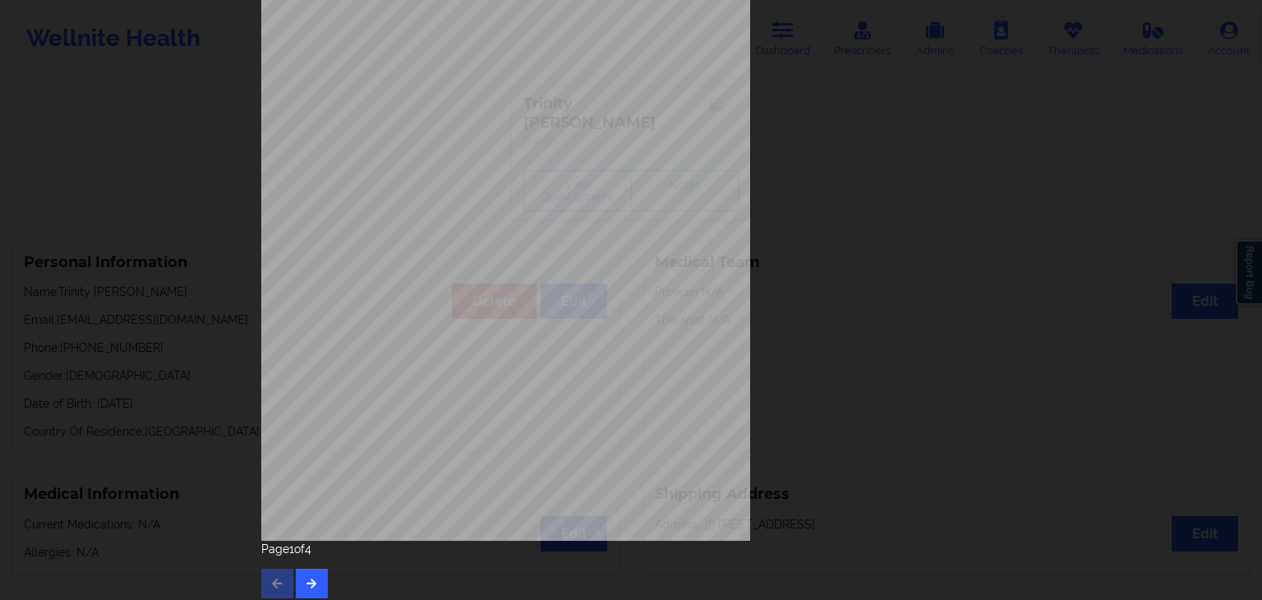
scroll to position [184, 0]
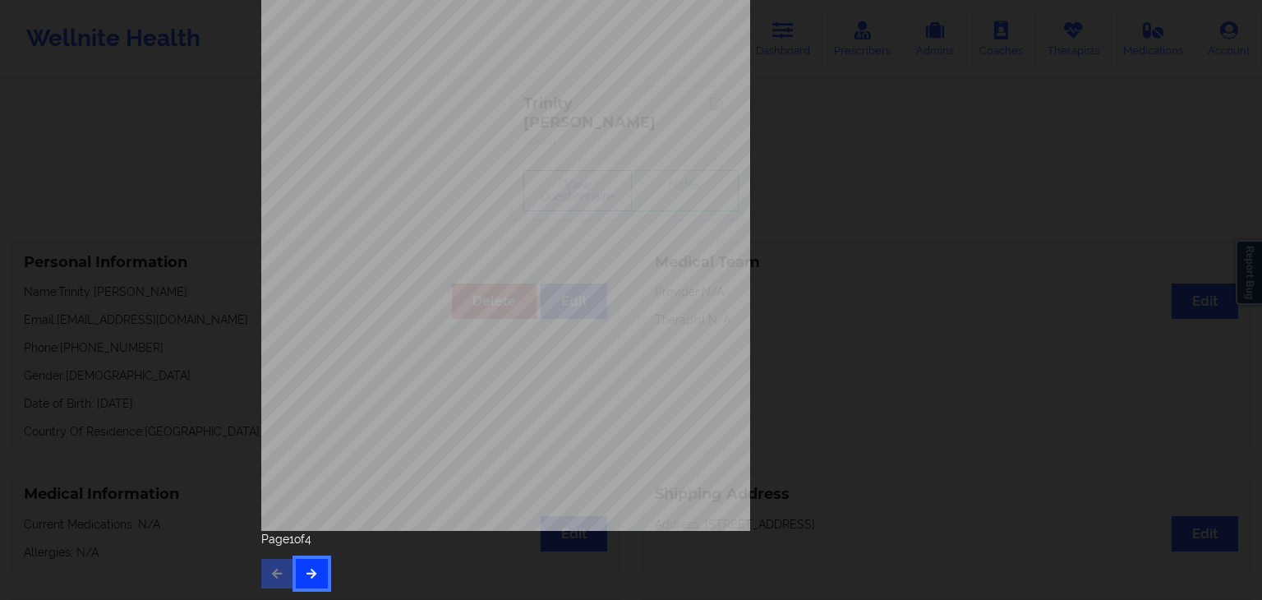
click at [306, 573] on icon "button" at bounding box center [312, 573] width 14 height 10
click at [315, 577] on button "button" at bounding box center [312, 574] width 32 height 30
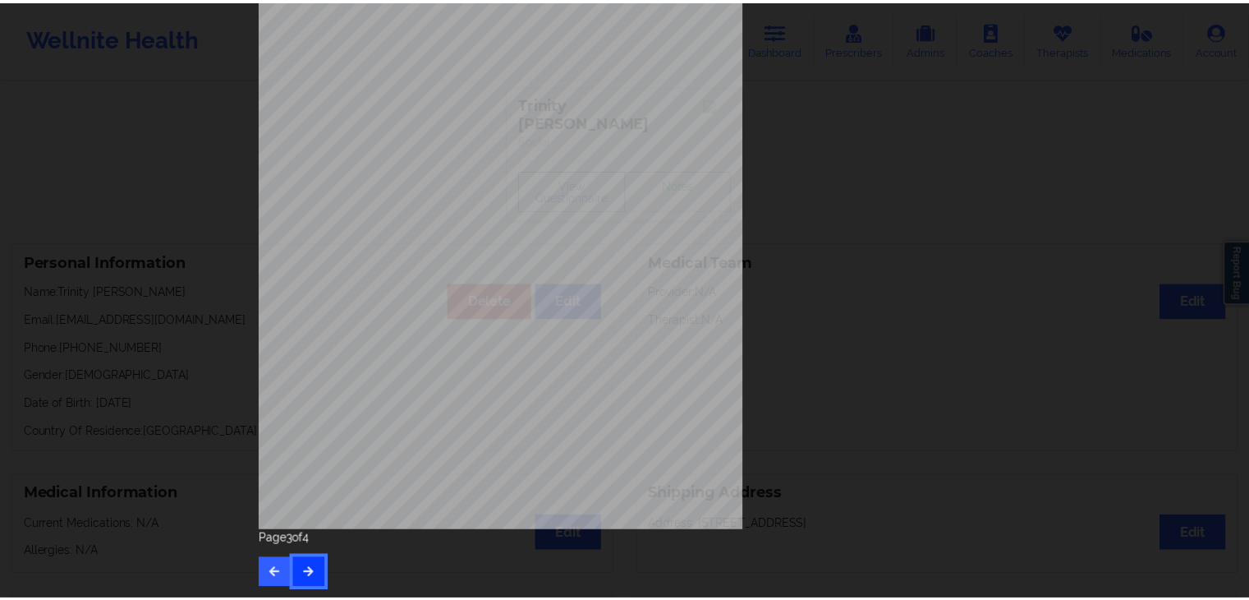
scroll to position [0, 0]
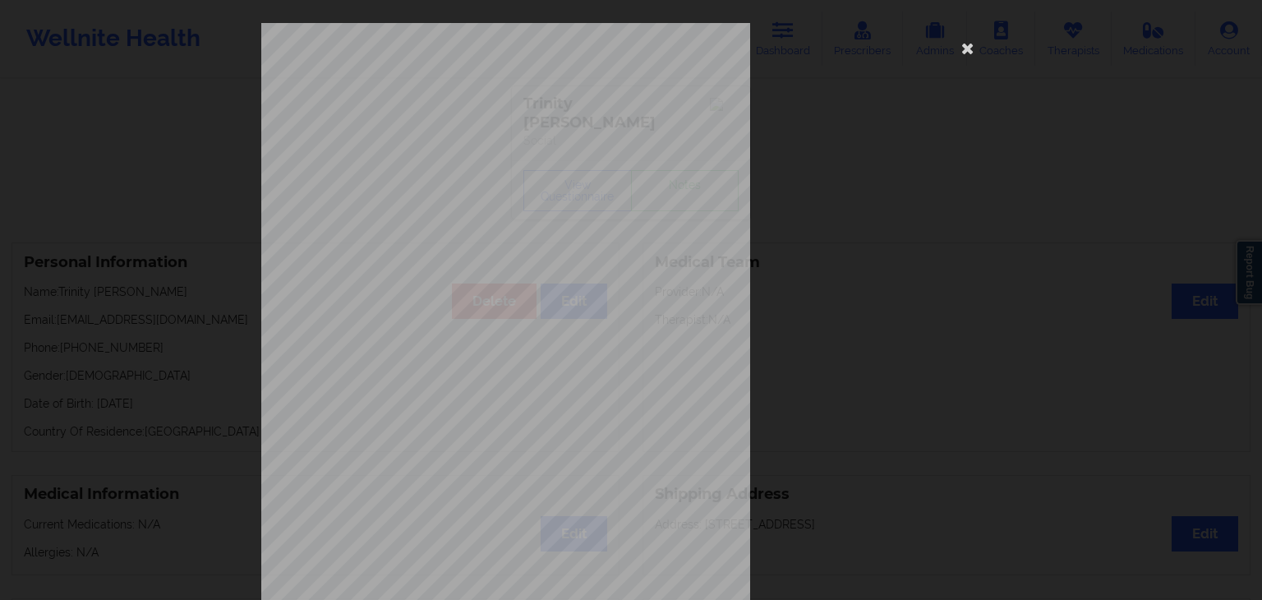
click at [510, 461] on span "Why do you want to cancel ?" at bounding box center [492, 457] width 110 height 9
click at [968, 48] on icon at bounding box center [967, 47] width 26 height 26
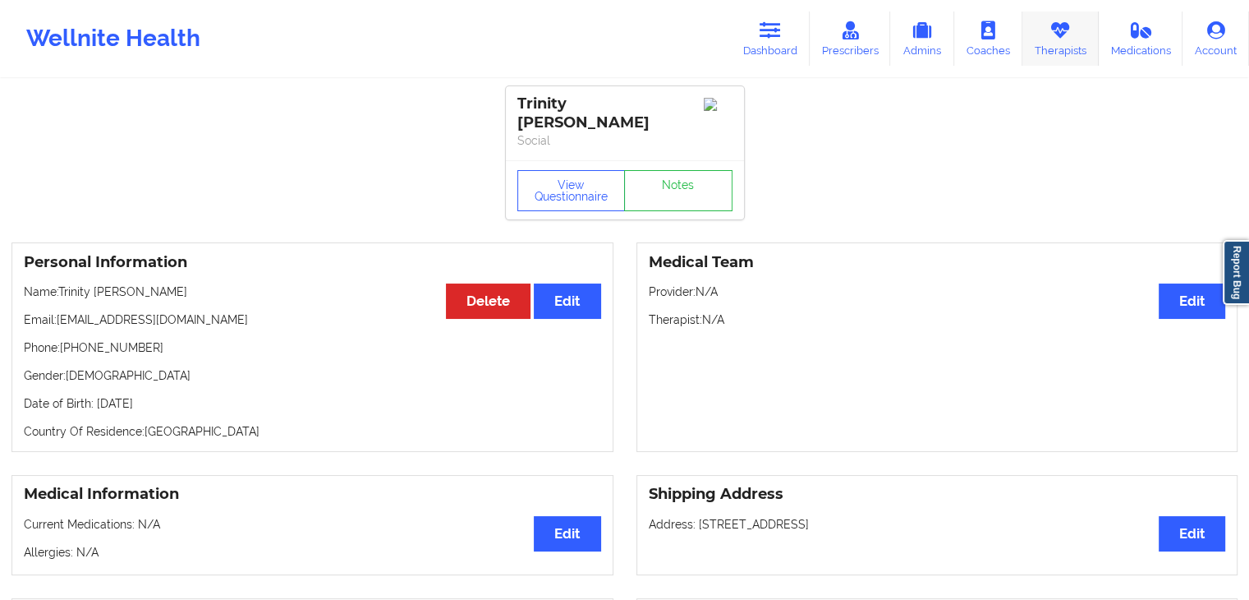
click at [1055, 50] on link "Therapists" at bounding box center [1061, 38] width 76 height 54
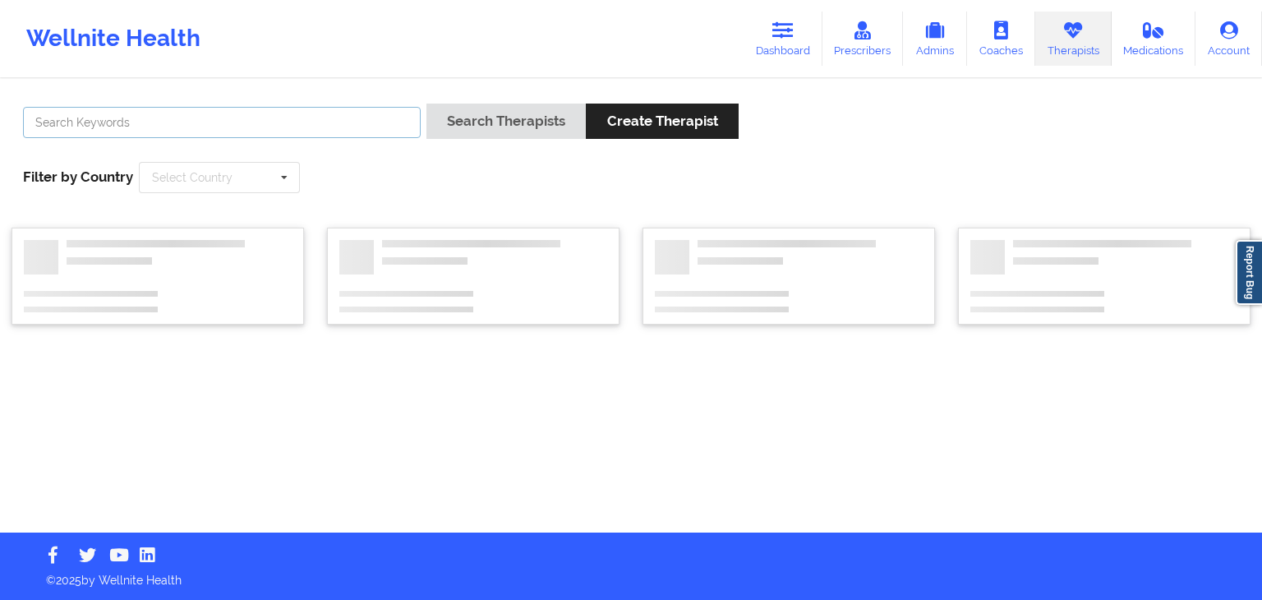
click at [344, 128] on input "text" at bounding box center [222, 122] width 398 height 31
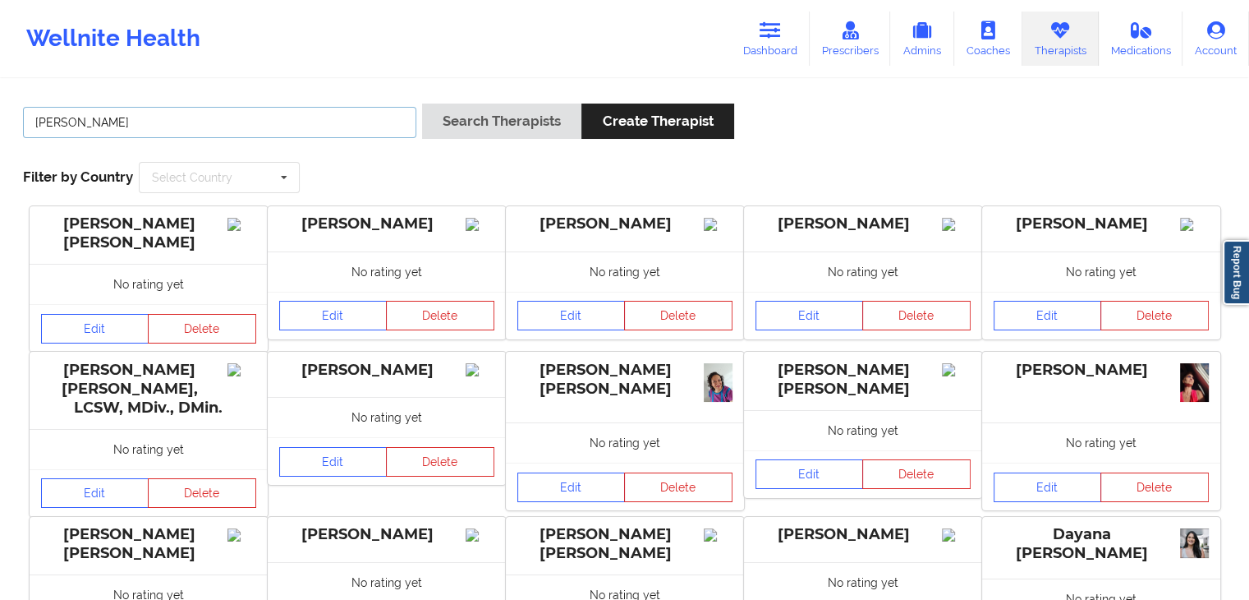
type input "[PERSON_NAME]"
click at [487, 122] on button "Search Therapists" at bounding box center [501, 120] width 159 height 35
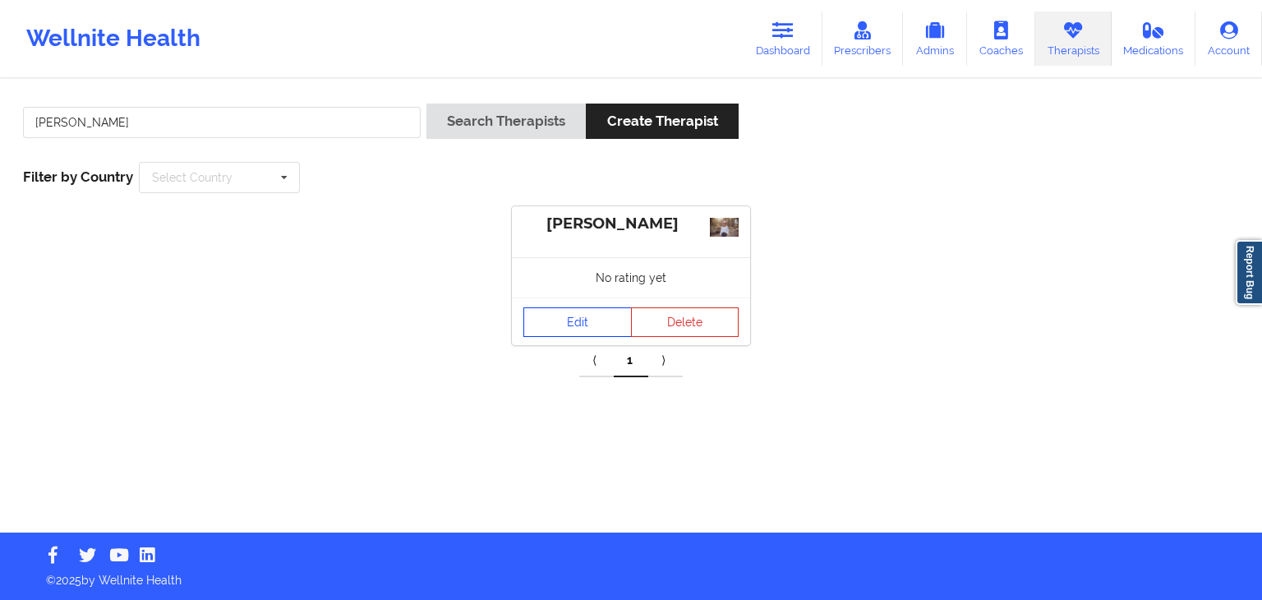
click at [572, 333] on link "Edit" at bounding box center [577, 322] width 108 height 30
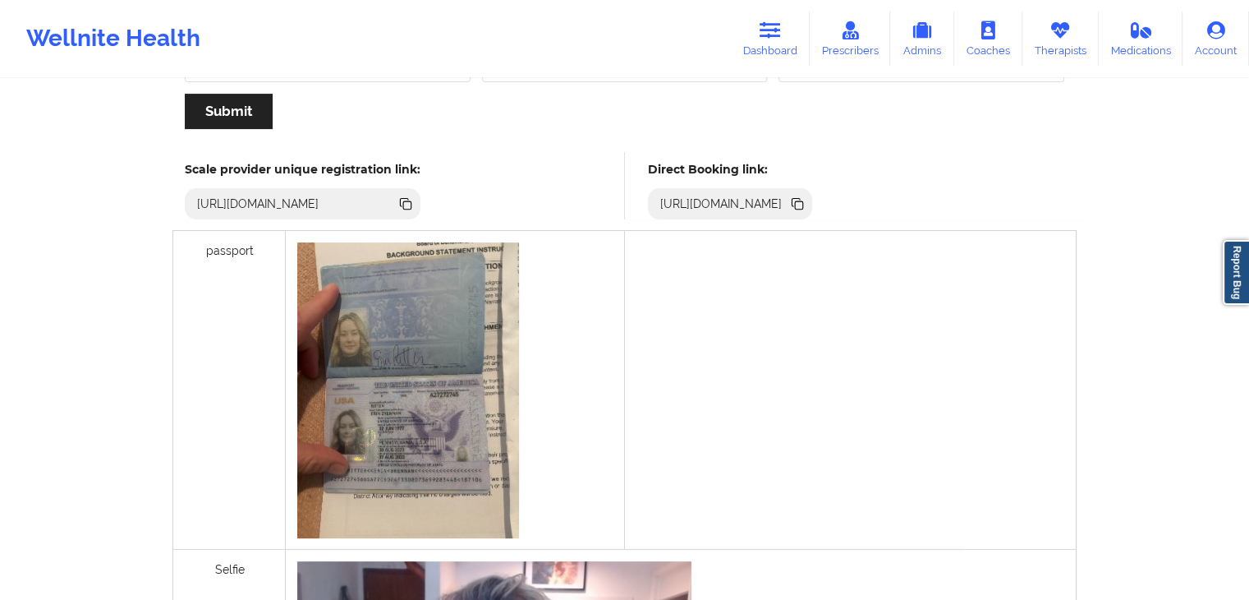
scroll to position [419, 0]
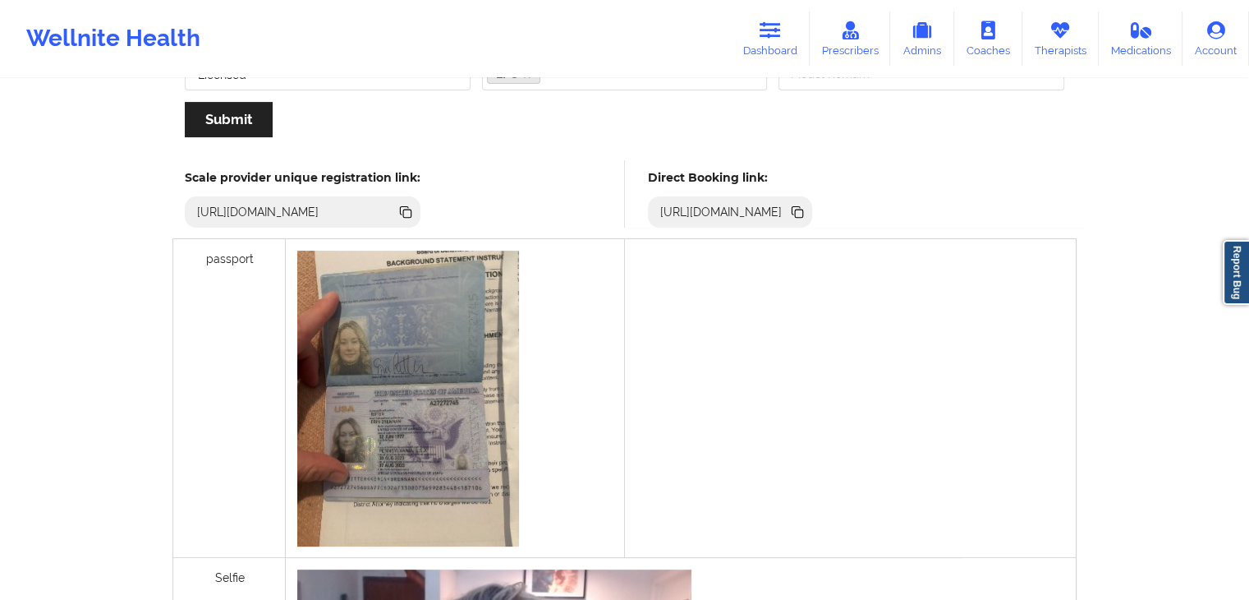
click at [801, 211] on icon at bounding box center [797, 210] width 8 height 8
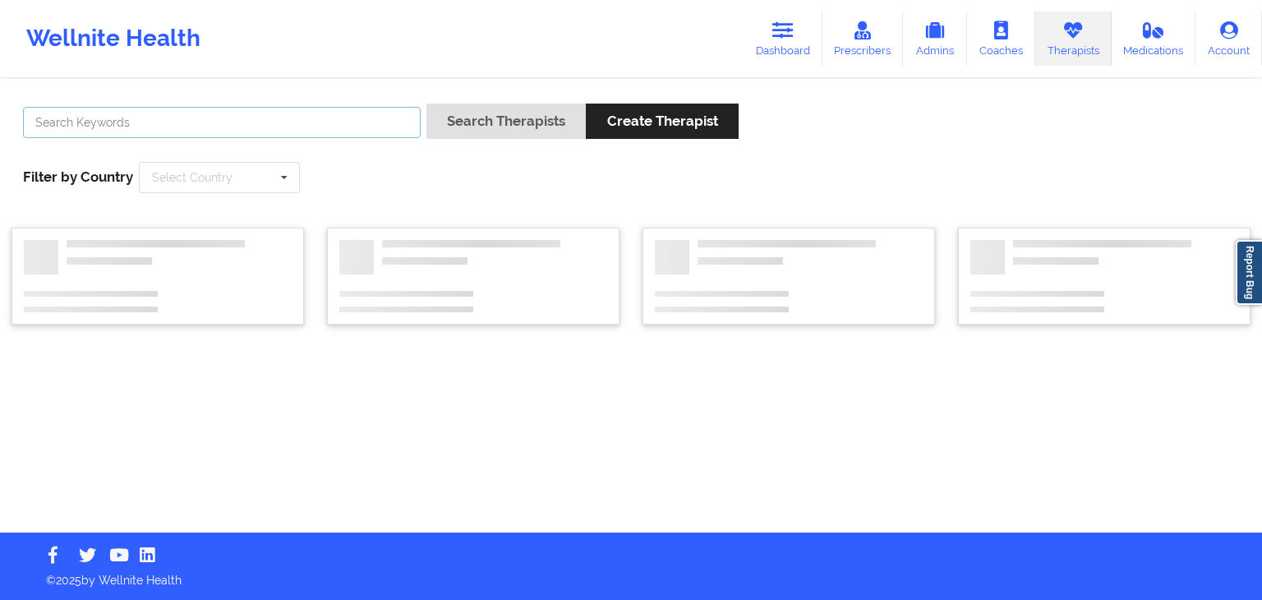
click at [189, 110] on input "text" at bounding box center [222, 122] width 398 height 31
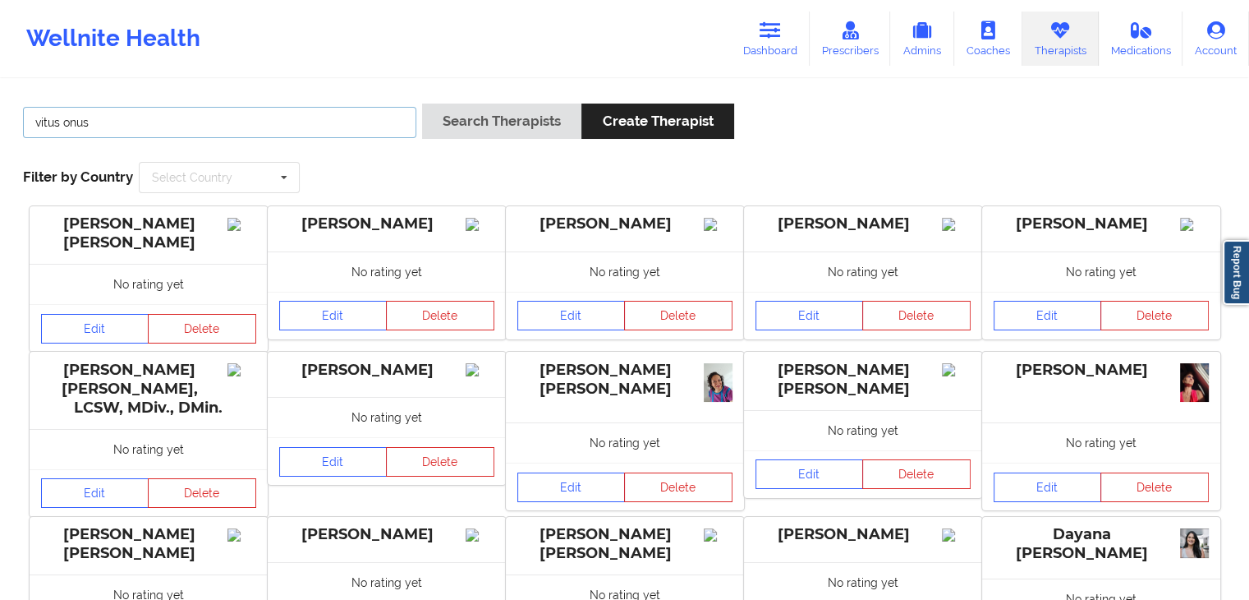
click at [422, 103] on button "Search Therapists" at bounding box center [501, 120] width 159 height 35
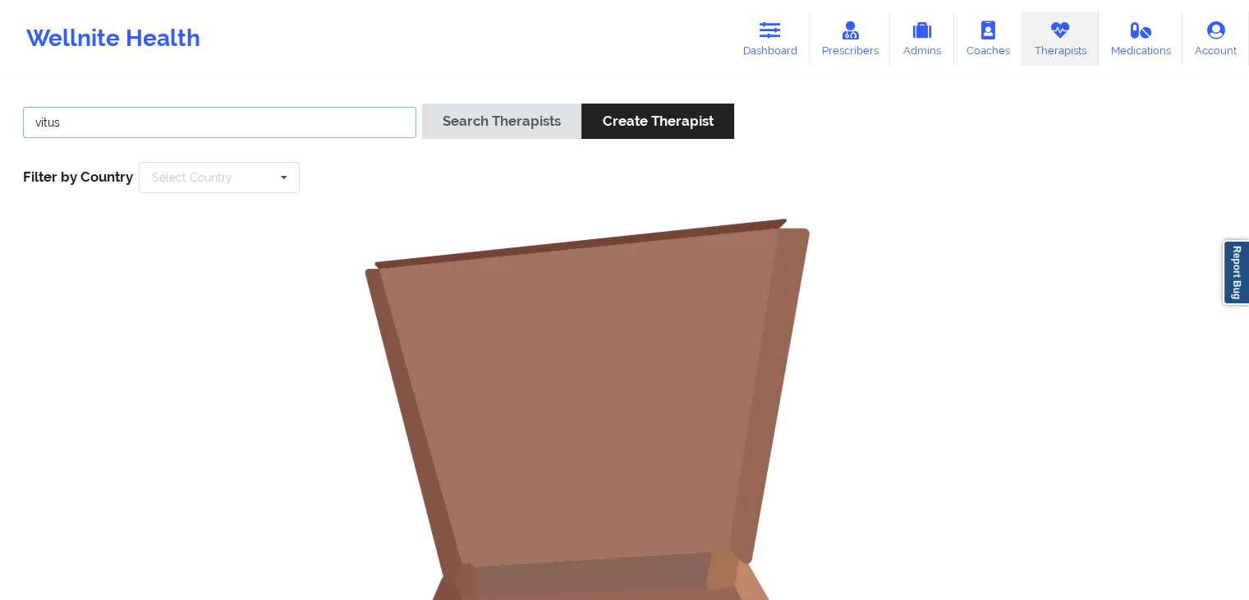
type input "vitus"
click at [422, 103] on button "Search Therapists" at bounding box center [501, 120] width 159 height 35
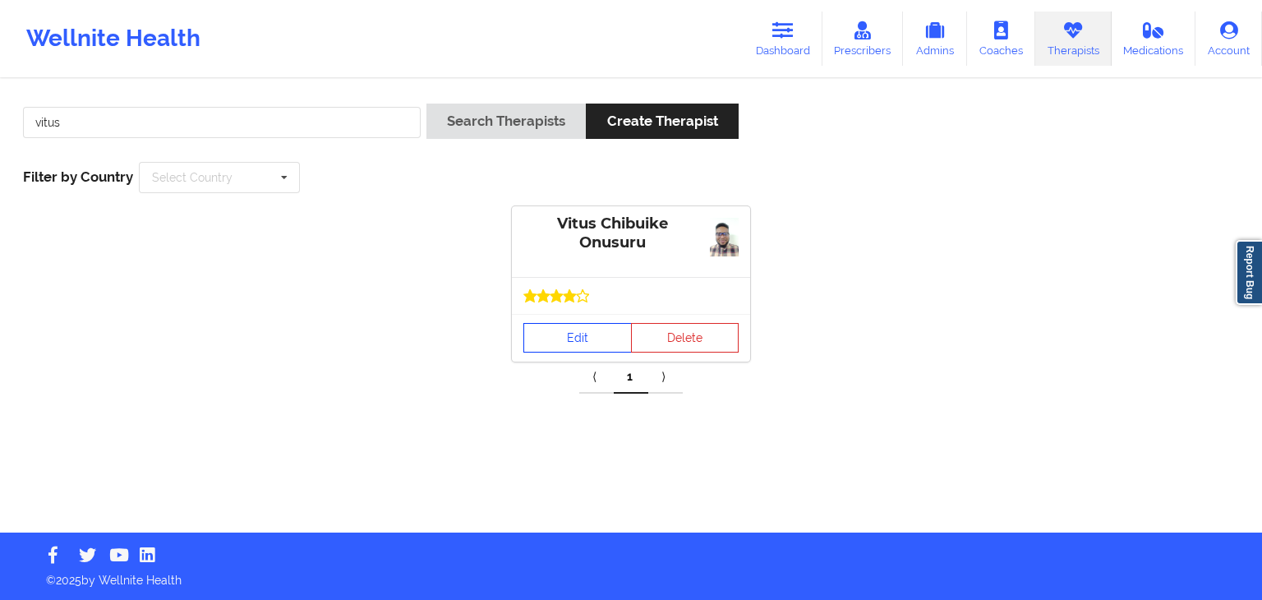
click at [568, 347] on link "Edit" at bounding box center [577, 338] width 108 height 30
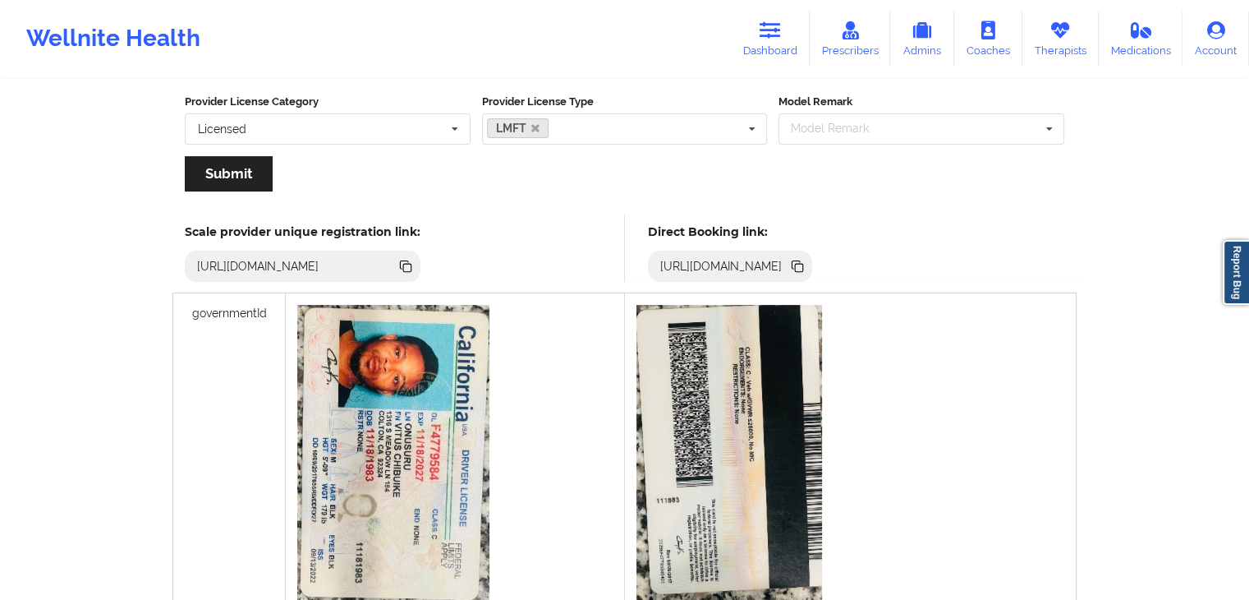
scroll to position [398, 0]
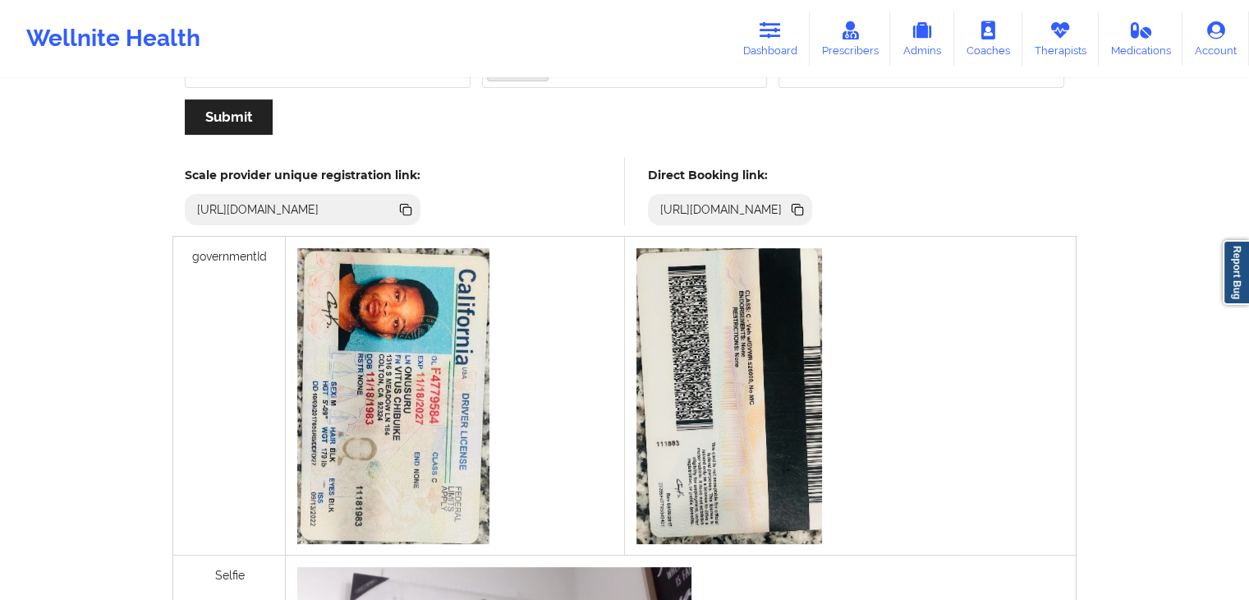
click at [803, 209] on icon at bounding box center [799, 211] width 8 height 8
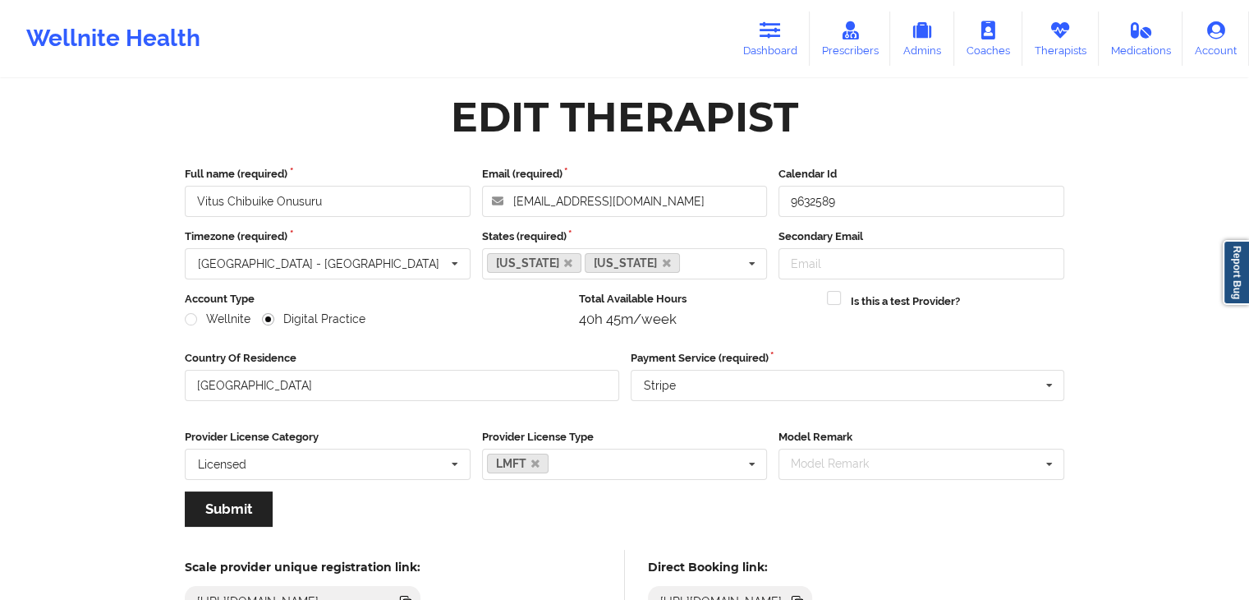
scroll to position [0, 0]
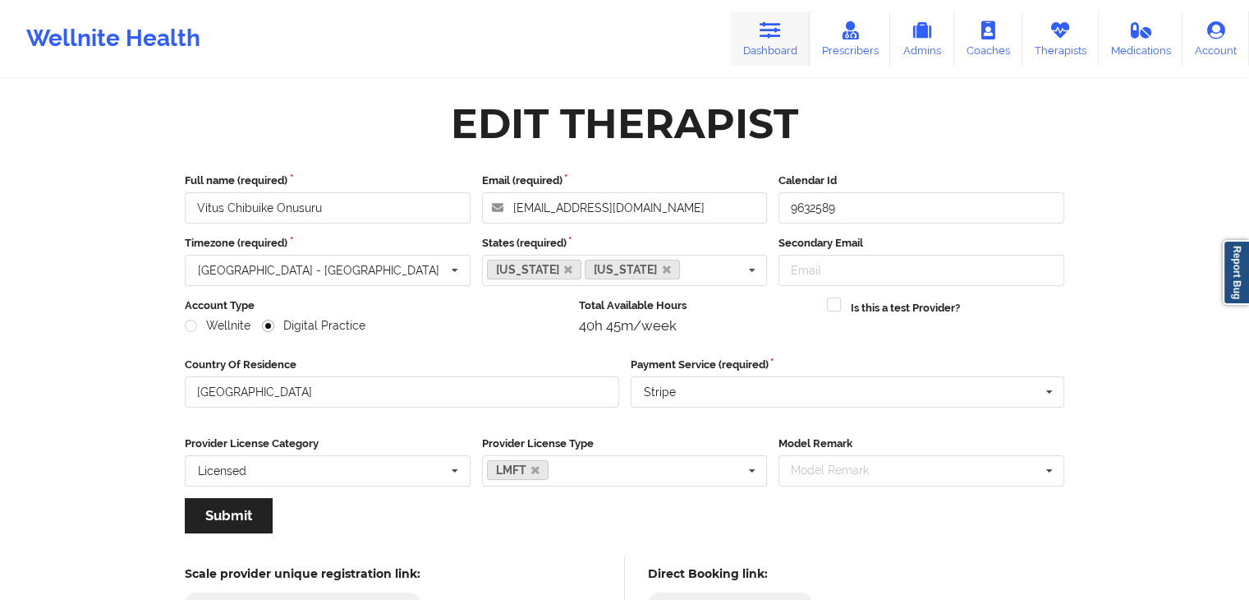
click at [761, 53] on link "Dashboard" at bounding box center [770, 38] width 79 height 54
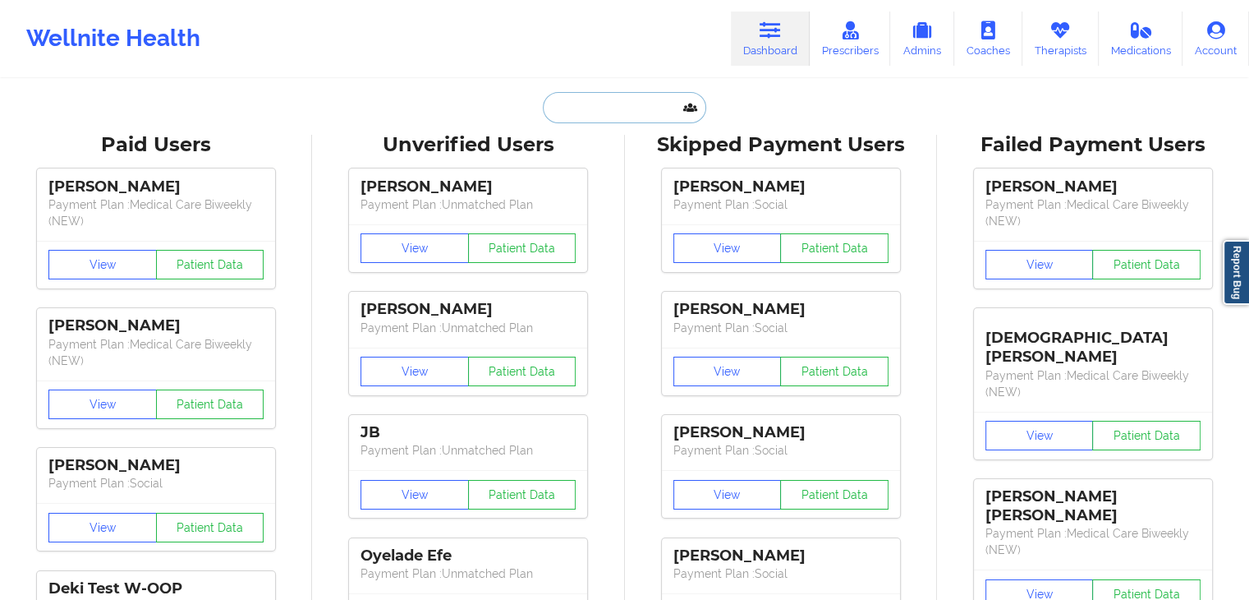
click at [592, 103] on input "text" at bounding box center [624, 107] width 163 height 31
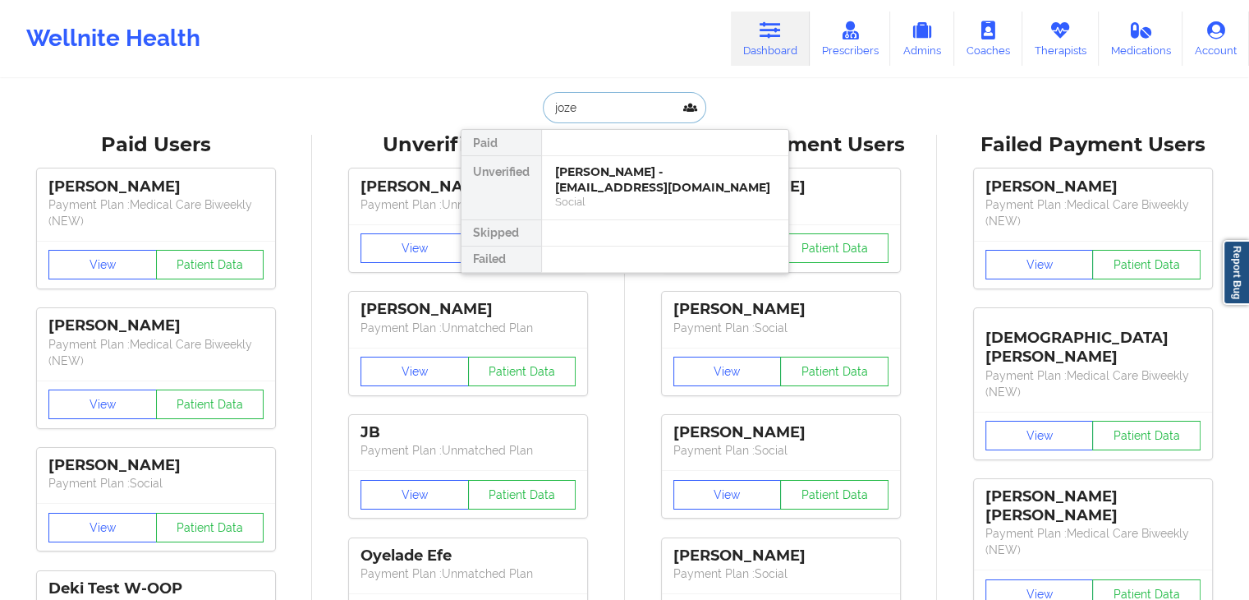
type input "jozet"
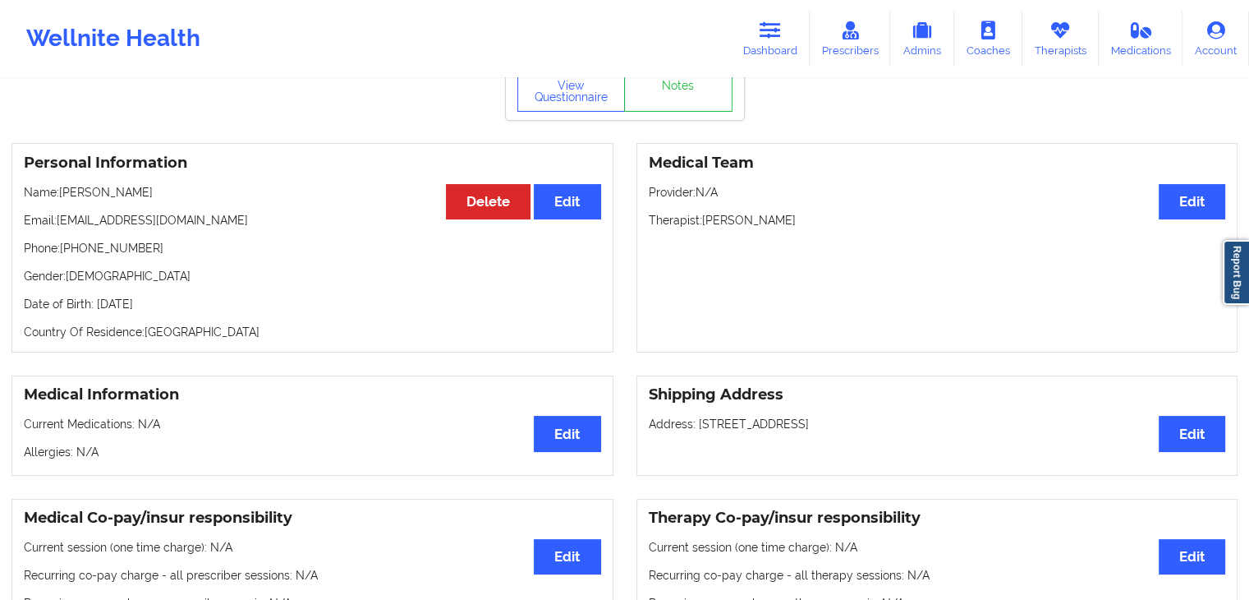
scroll to position [71, 0]
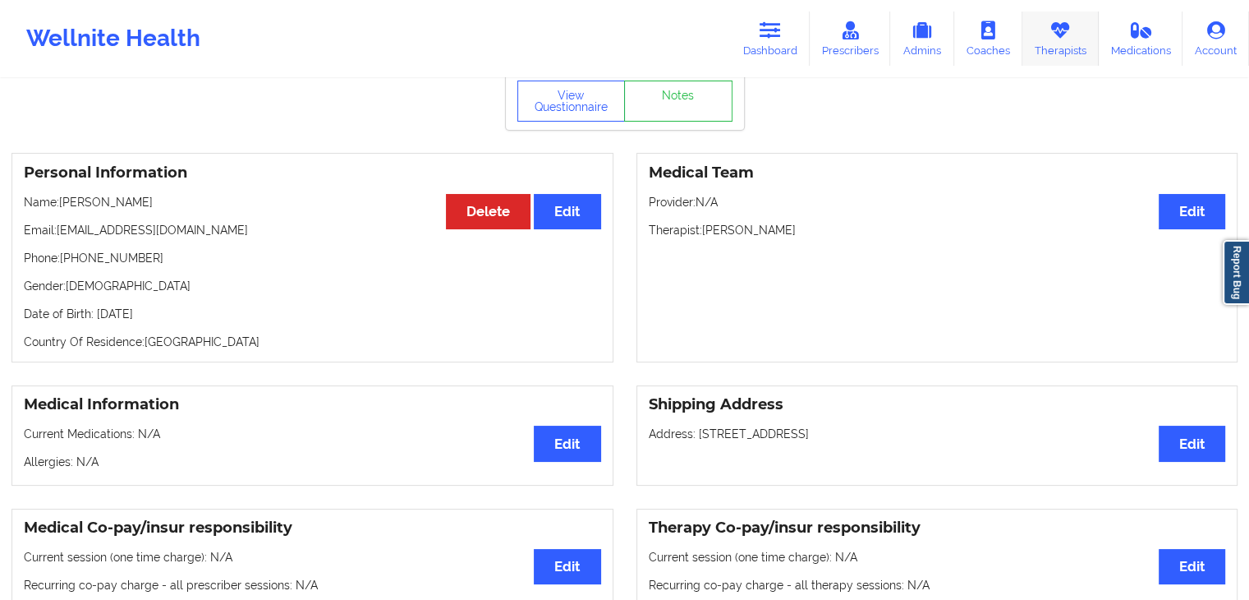
click at [1051, 45] on link "Therapists" at bounding box center [1061, 38] width 76 height 54
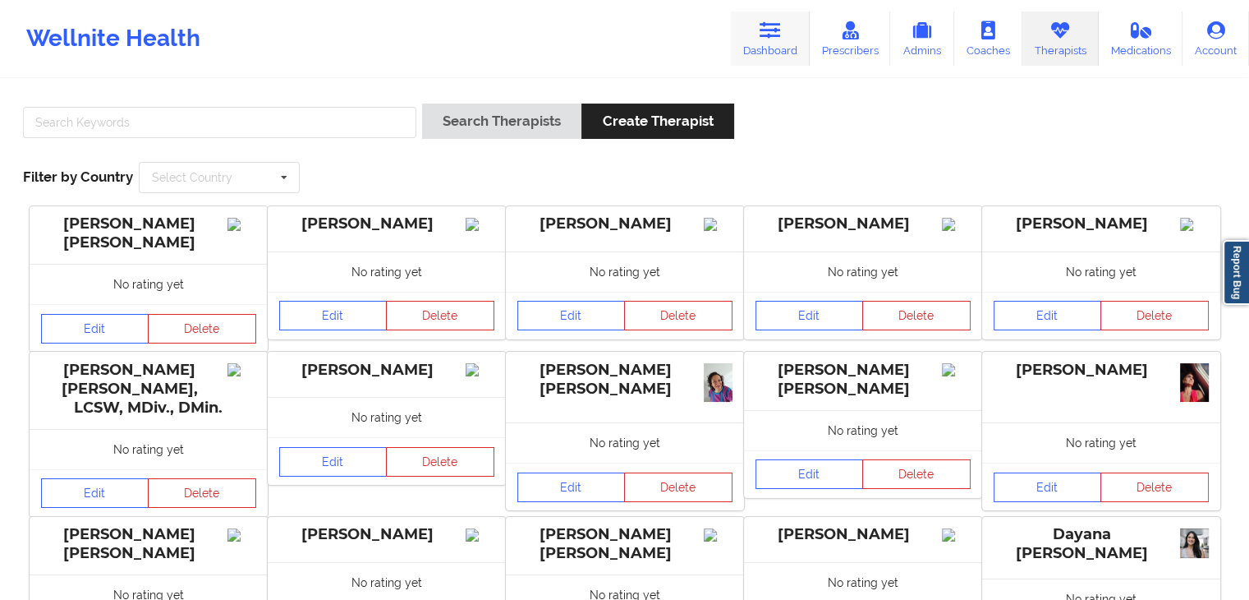
click at [769, 40] on link "Dashboard" at bounding box center [770, 38] width 79 height 54
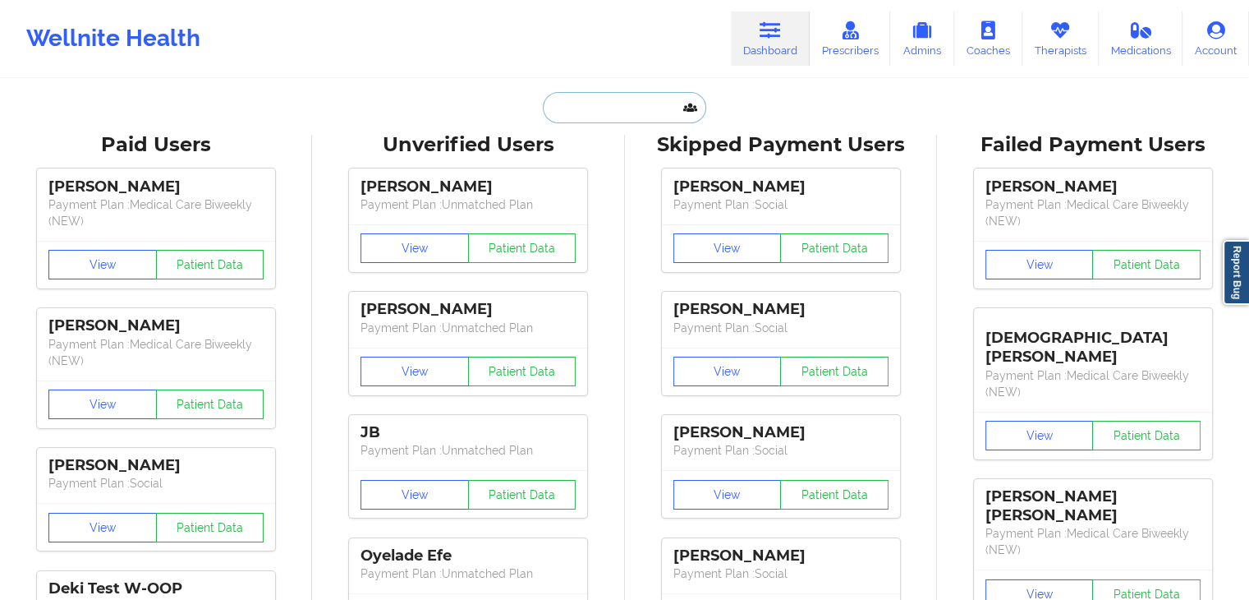
click at [618, 105] on input "text" at bounding box center [624, 107] width 163 height 31
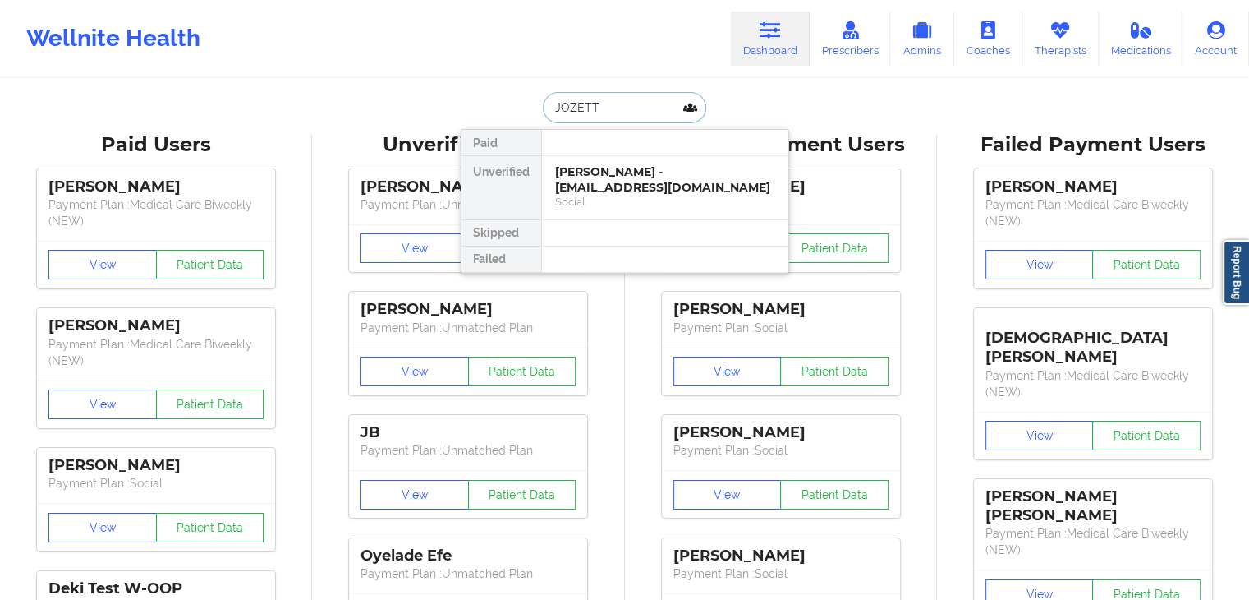
type input "[PERSON_NAME]"
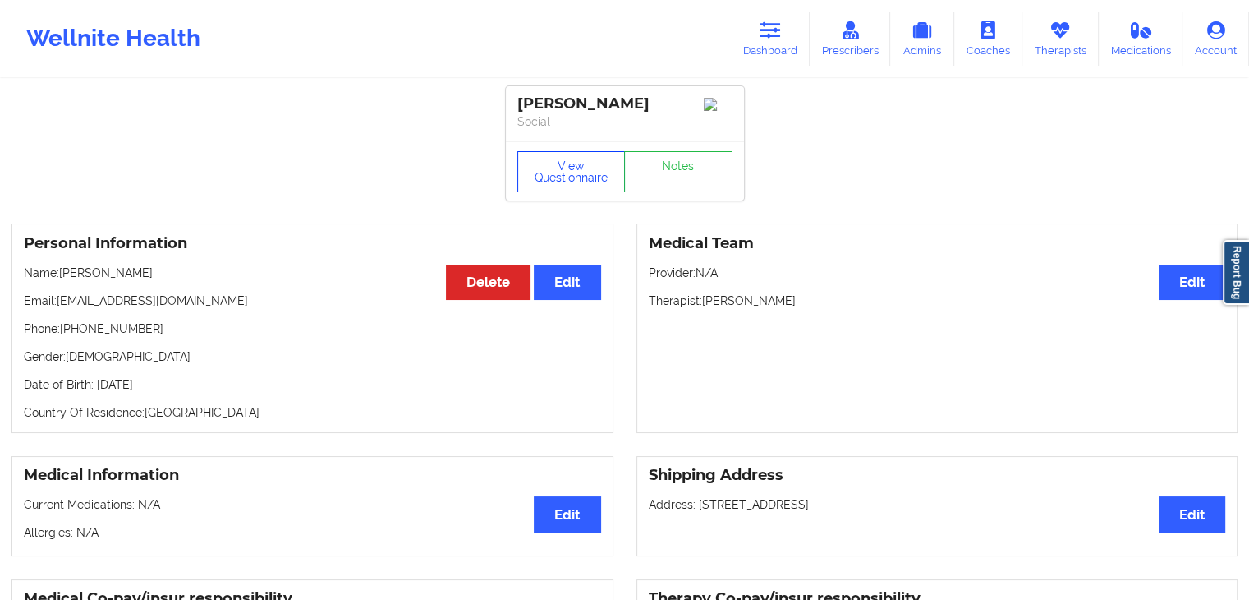
click at [583, 172] on button "View Questionnaire" at bounding box center [571, 171] width 108 height 41
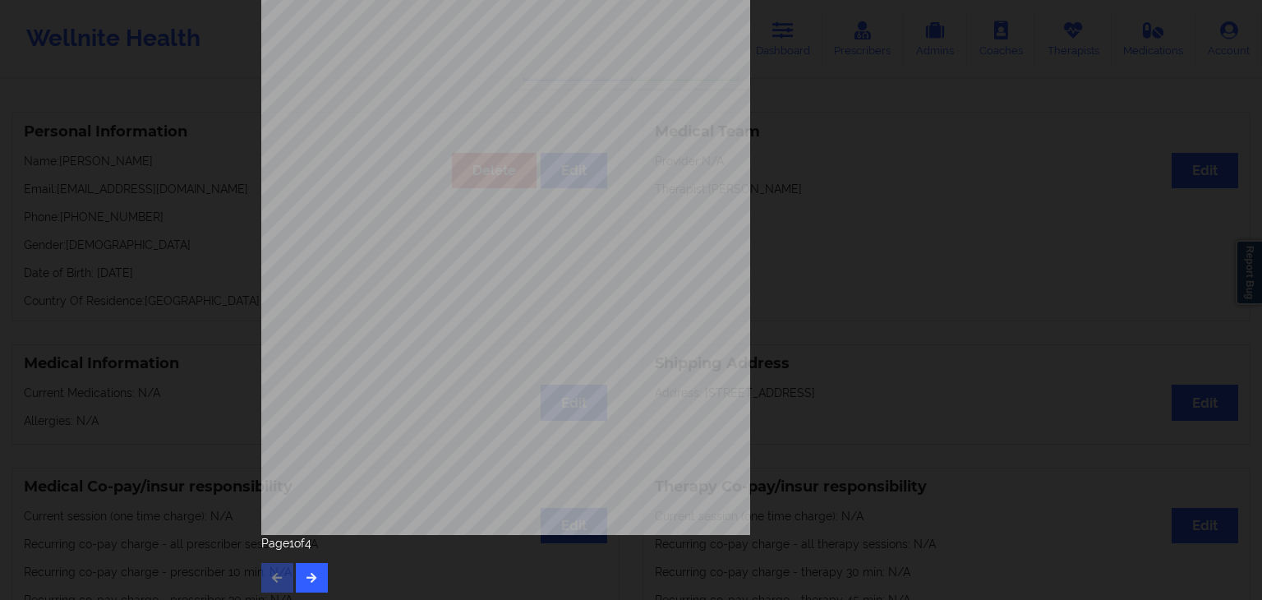
scroll to position [184, 0]
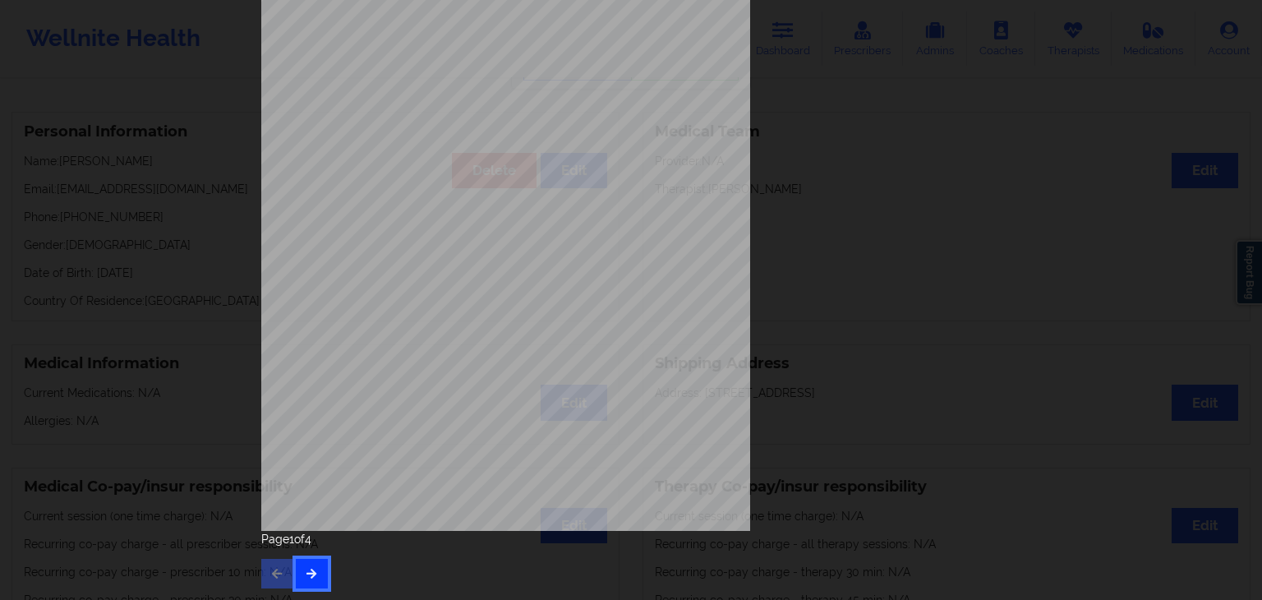
click at [305, 570] on icon "button" at bounding box center [312, 573] width 14 height 10
click at [309, 575] on icon "button" at bounding box center [312, 573] width 14 height 10
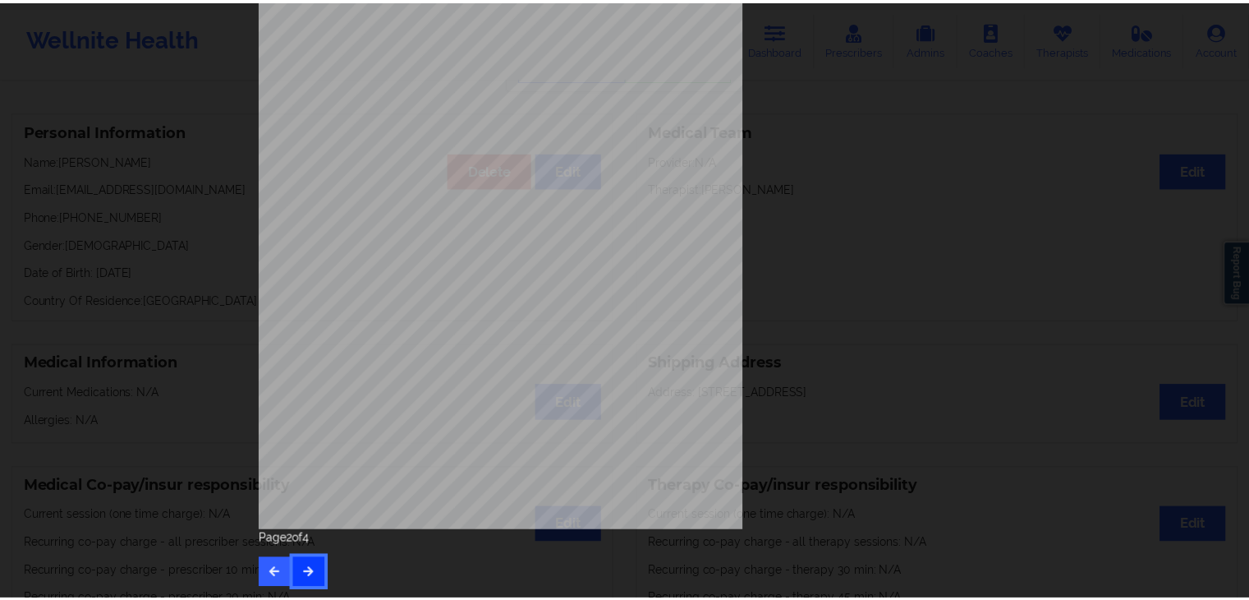
scroll to position [0, 0]
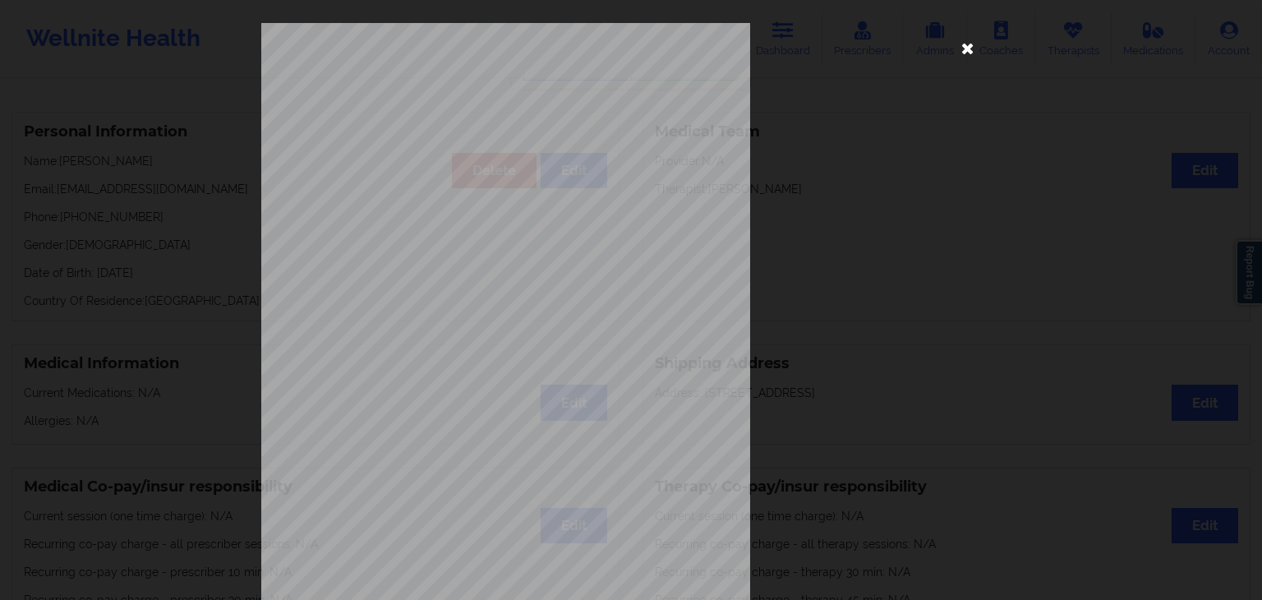
click at [960, 50] on icon at bounding box center [967, 47] width 26 height 26
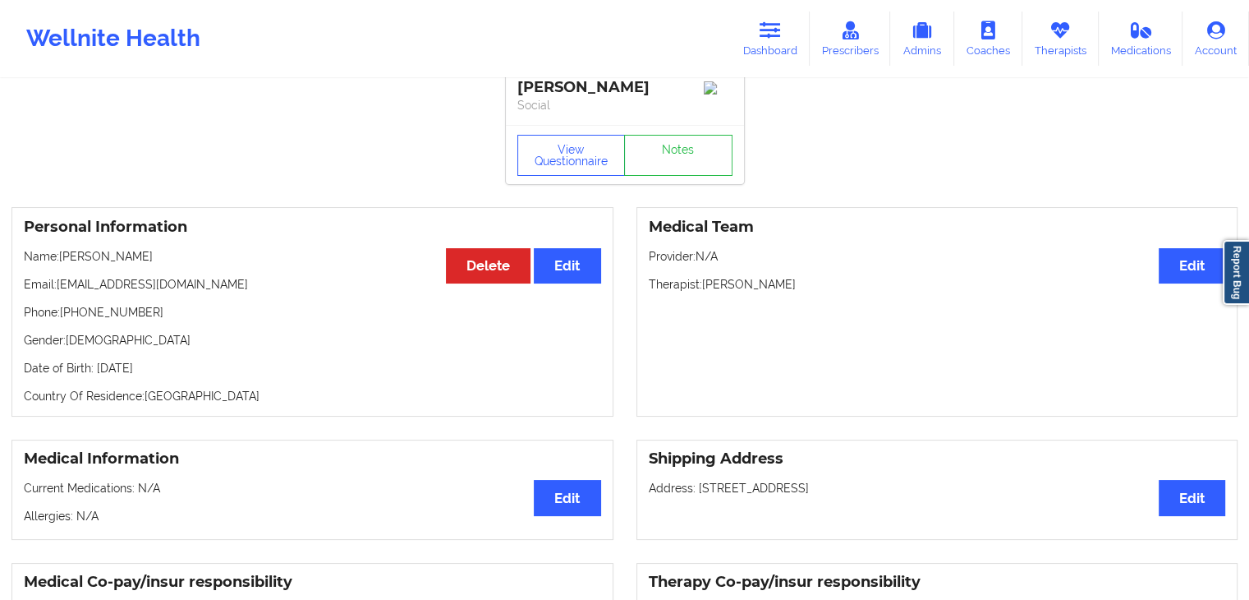
scroll to position [33, 0]
